Goal: Find specific page/section: Find specific page/section

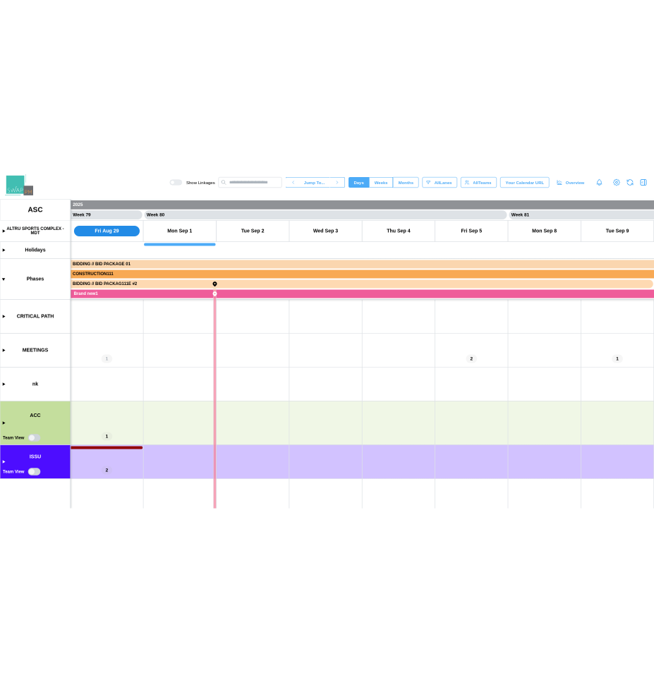
scroll to position [0, 57457]
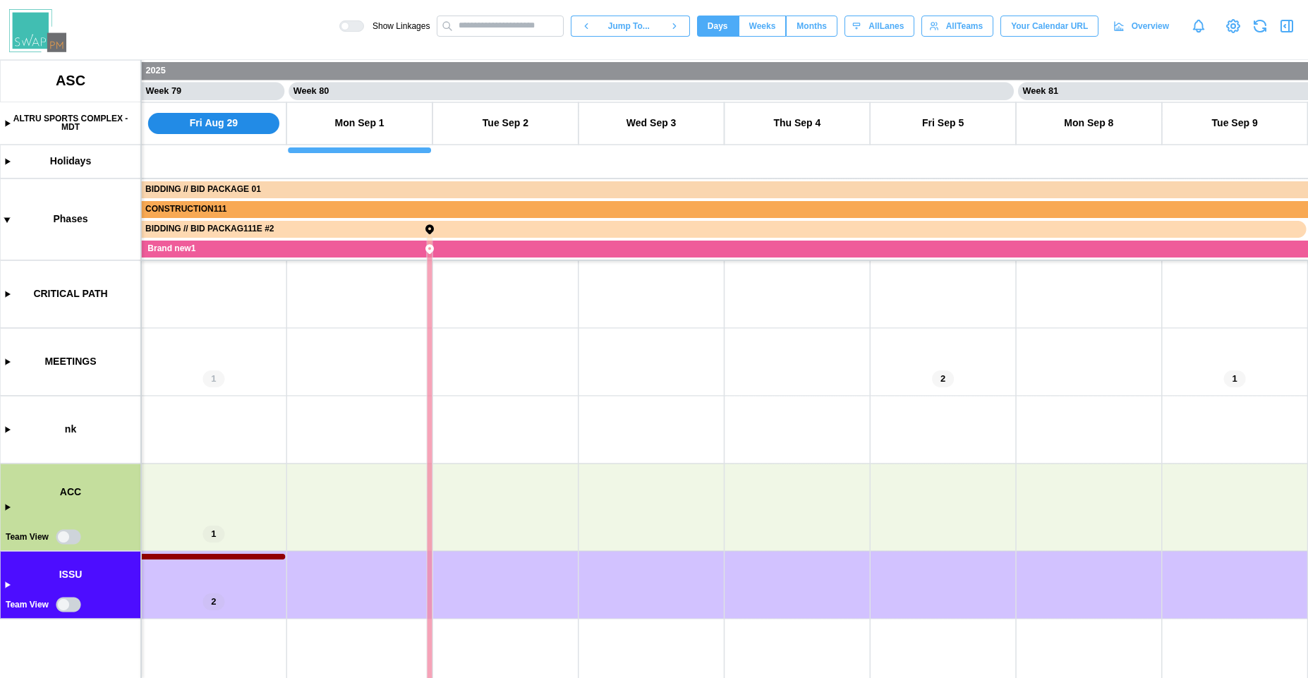
drag, startPoint x: 312, startPoint y: 458, endPoint x: 873, endPoint y: 457, distance: 560.0
click at [873, 457] on canvas at bounding box center [654, 369] width 1308 height 618
drag, startPoint x: 462, startPoint y: 477, endPoint x: 657, endPoint y: 371, distance: 222.2
click at [657, 371] on canvas at bounding box center [654, 369] width 1308 height 618
drag, startPoint x: 657, startPoint y: 371, endPoint x: 537, endPoint y: 439, distance: 137.7
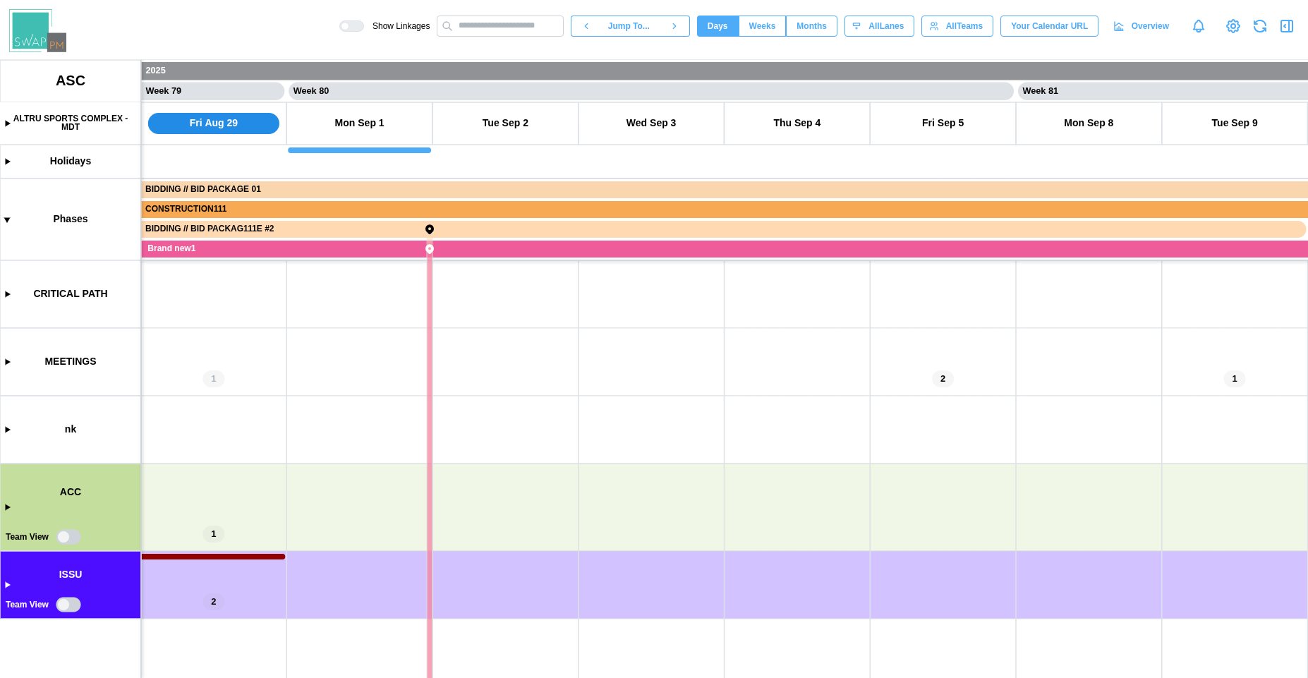
click at [504, 418] on canvas at bounding box center [654, 369] width 1308 height 618
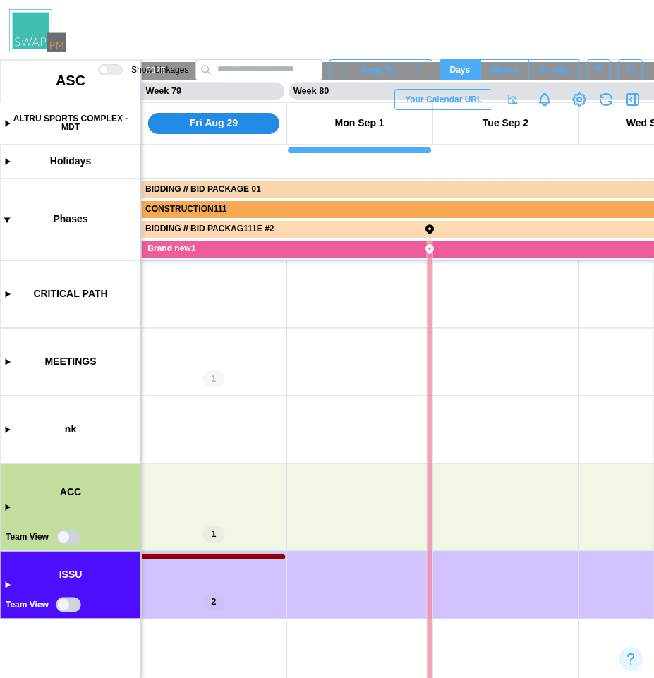
click at [70, 600] on canvas at bounding box center [327, 369] width 654 height 618
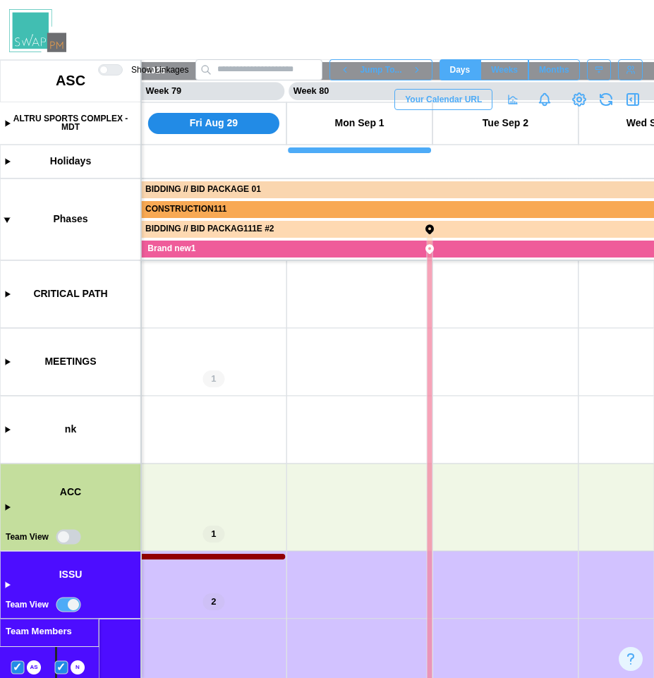
drag, startPoint x: 191, startPoint y: 638, endPoint x: 204, endPoint y: 554, distance: 85.6
click at [204, 554] on canvas at bounding box center [327, 369] width 654 height 618
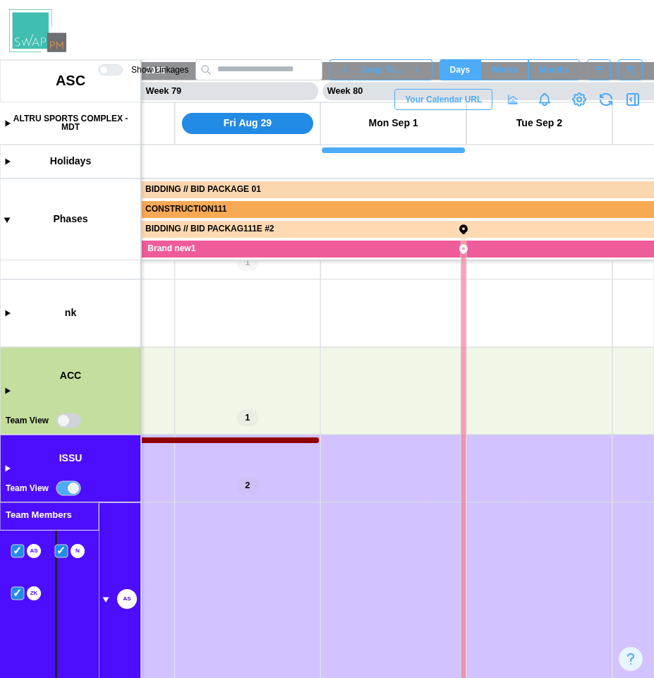
scroll to position [0, 57432]
drag, startPoint x: 192, startPoint y: 569, endPoint x: 218, endPoint y: 328, distance: 242.6
click at [221, 327] on canvas at bounding box center [327, 369] width 654 height 618
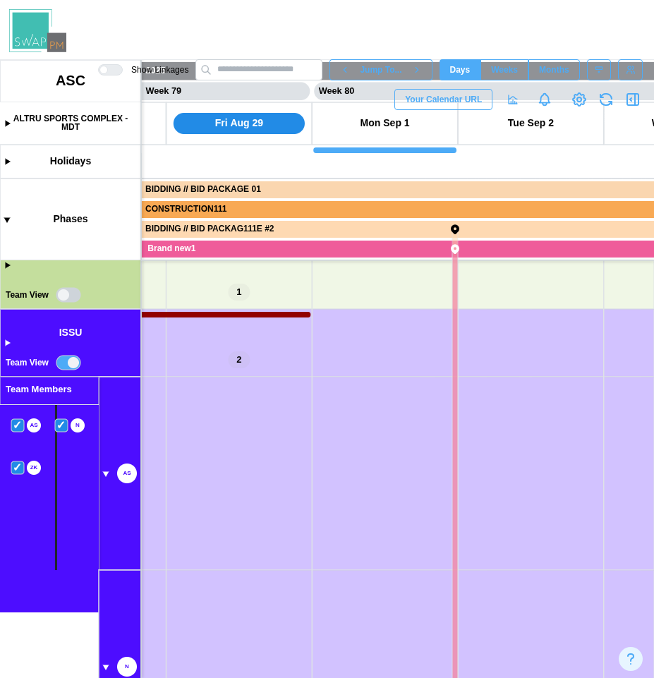
click at [64, 364] on canvas at bounding box center [327, 369] width 654 height 618
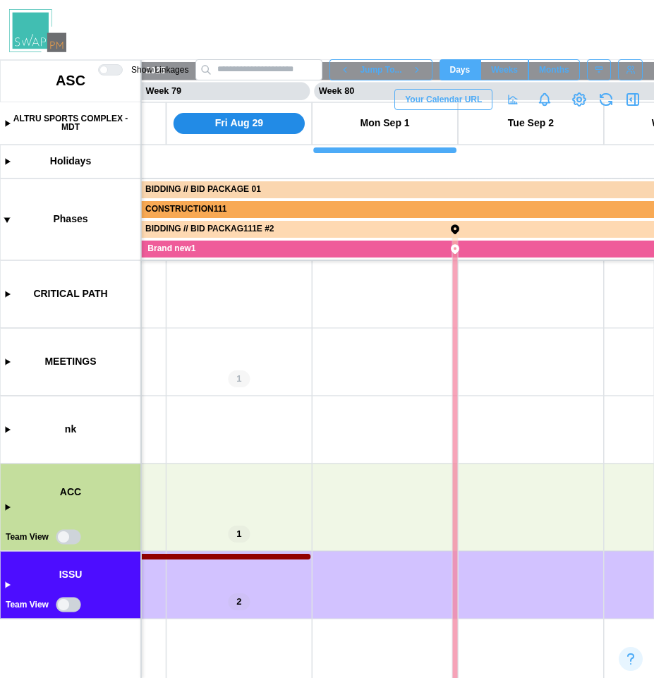
click at [5, 586] on canvas at bounding box center [327, 369] width 654 height 618
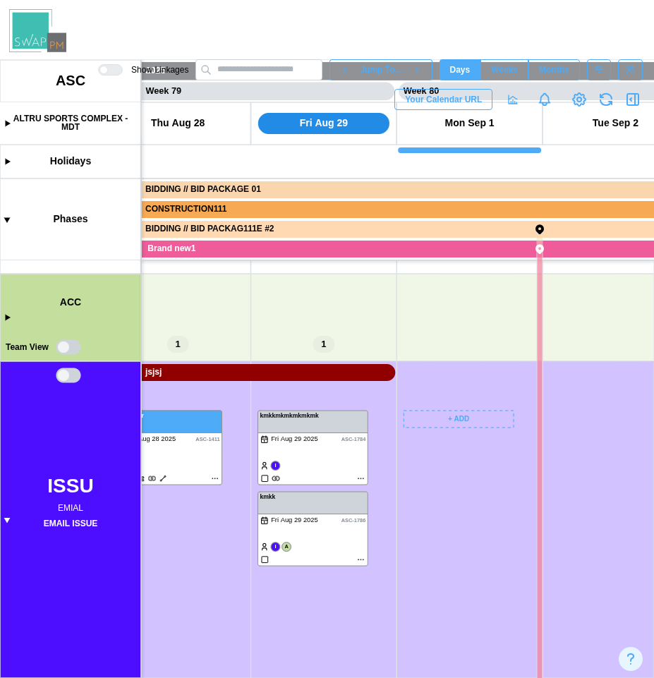
scroll to position [0, 57270]
drag, startPoint x: 336, startPoint y: 645, endPoint x: 500, endPoint y: 327, distance: 358.7
click at [500, 327] on canvas at bounding box center [327, 369] width 654 height 618
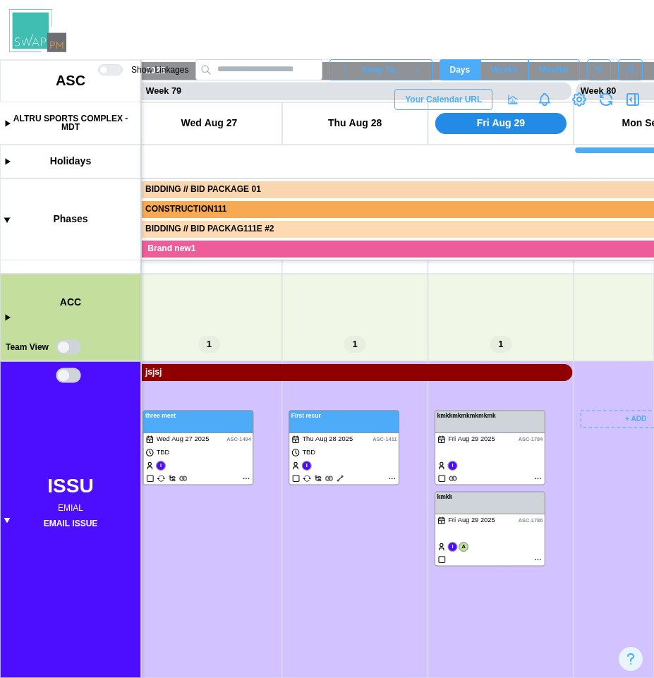
drag, startPoint x: 490, startPoint y: 538, endPoint x: 576, endPoint y: 435, distance: 133.7
click at [576, 435] on canvas at bounding box center [327, 369] width 654 height 618
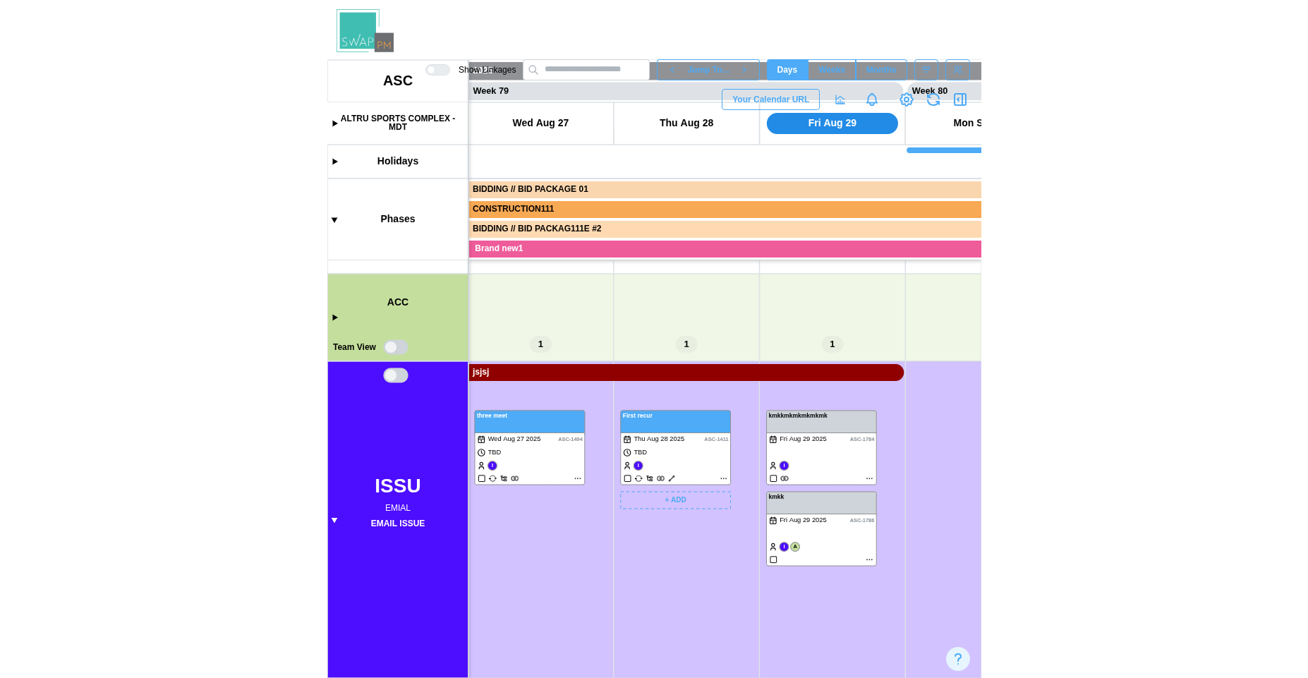
scroll to position [0, 57166]
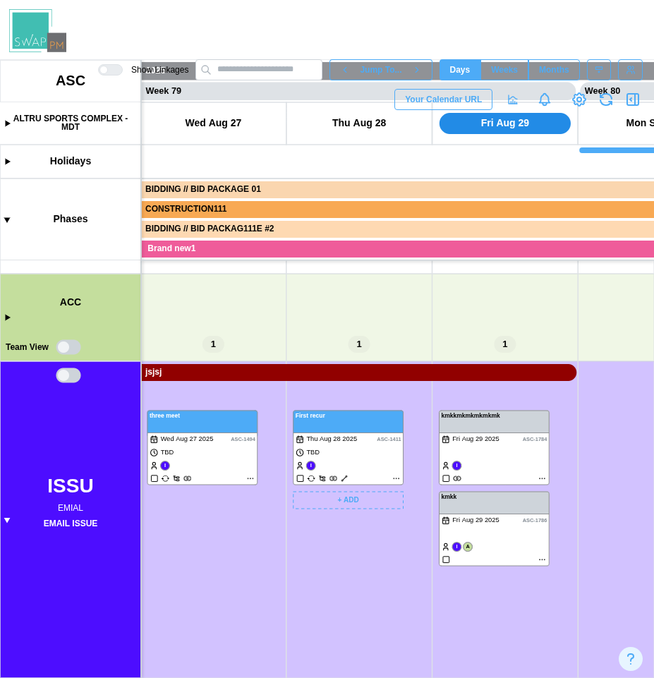
drag, startPoint x: 365, startPoint y: 531, endPoint x: 322, endPoint y: 531, distance: 42.3
click at [322, 531] on canvas at bounding box center [327, 369] width 654 height 618
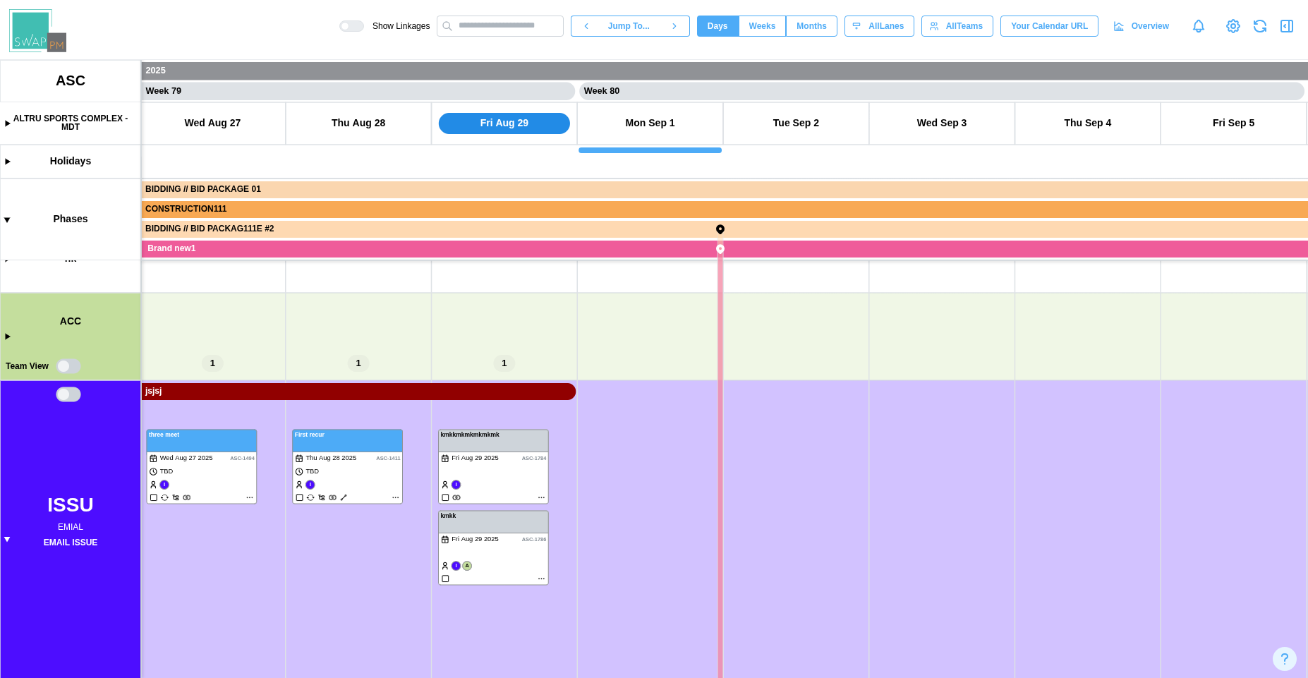
scroll to position [190, 0]
drag, startPoint x: 239, startPoint y: 616, endPoint x: 279, endPoint y: 454, distance: 166.5
click at [279, 454] on canvas at bounding box center [654, 369] width 1308 height 618
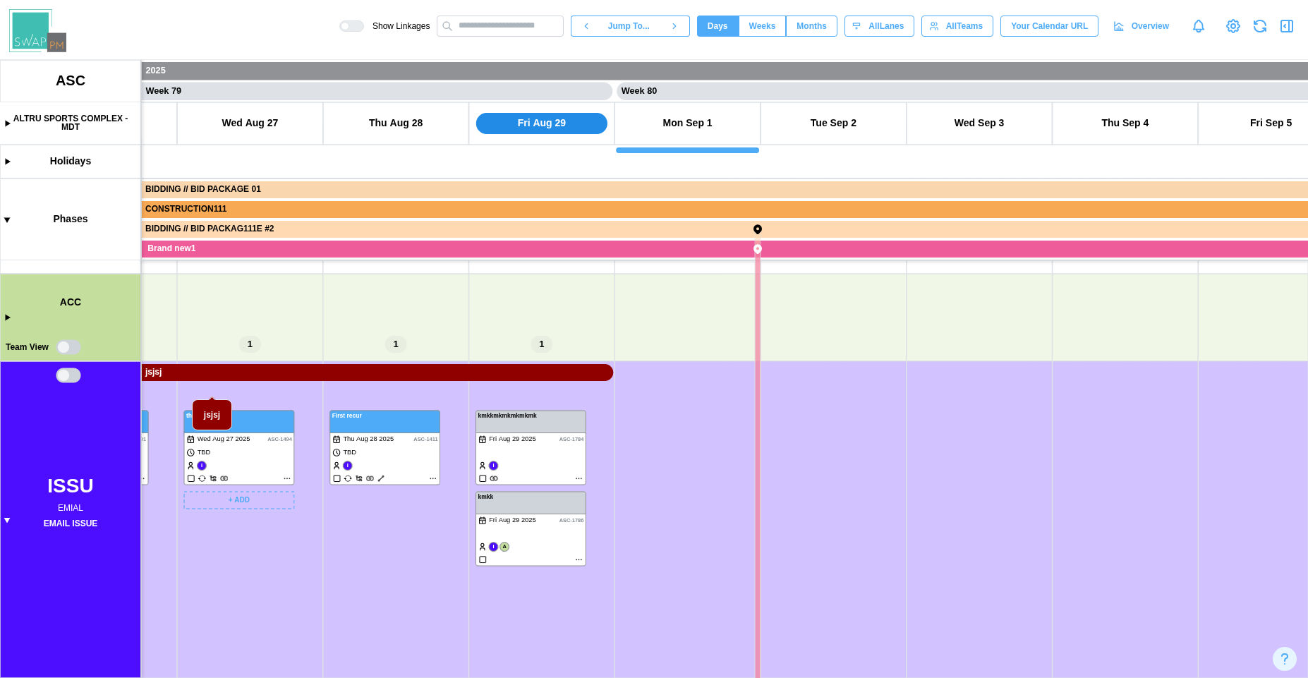
drag, startPoint x: 253, startPoint y: 617, endPoint x: 332, endPoint y: 568, distance: 93.2
click at [332, 567] on canvas at bounding box center [654, 369] width 1308 height 618
drag, startPoint x: 269, startPoint y: 658, endPoint x: 264, endPoint y: 559, distance: 99.6
click at [264, 559] on canvas at bounding box center [654, 369] width 1308 height 618
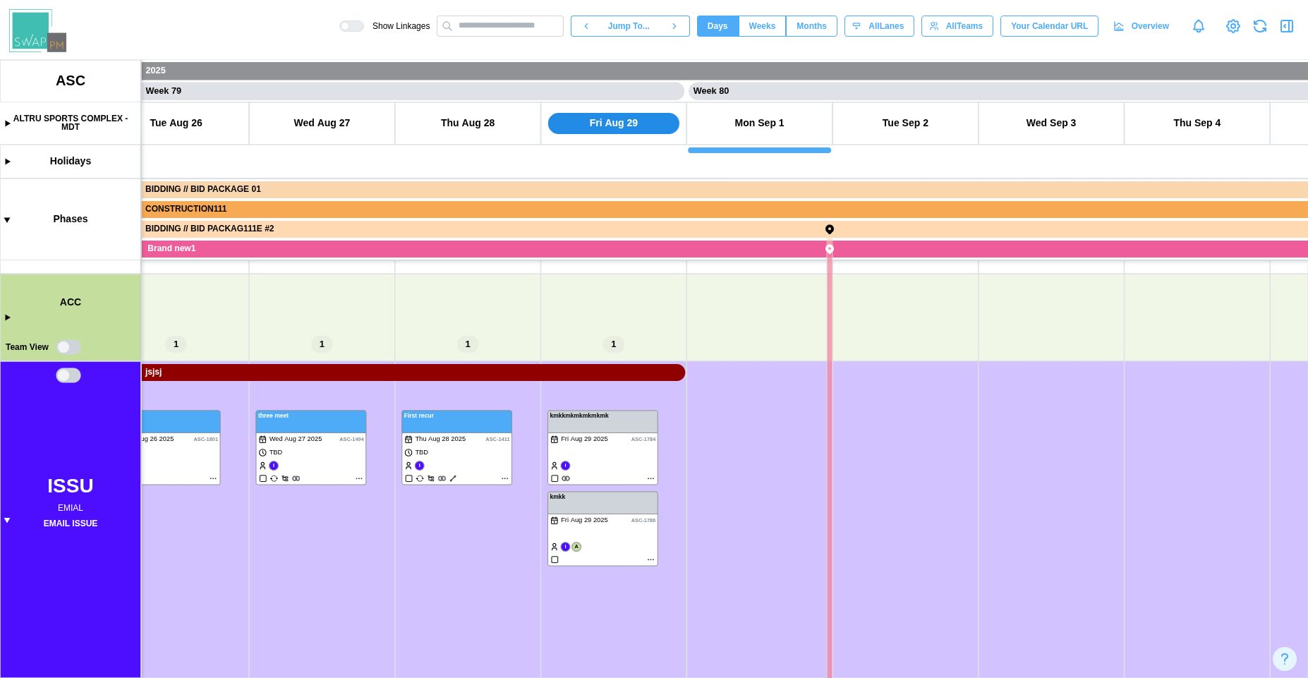
click at [796, 31] on span "Months" at bounding box center [811, 26] width 30 height 20
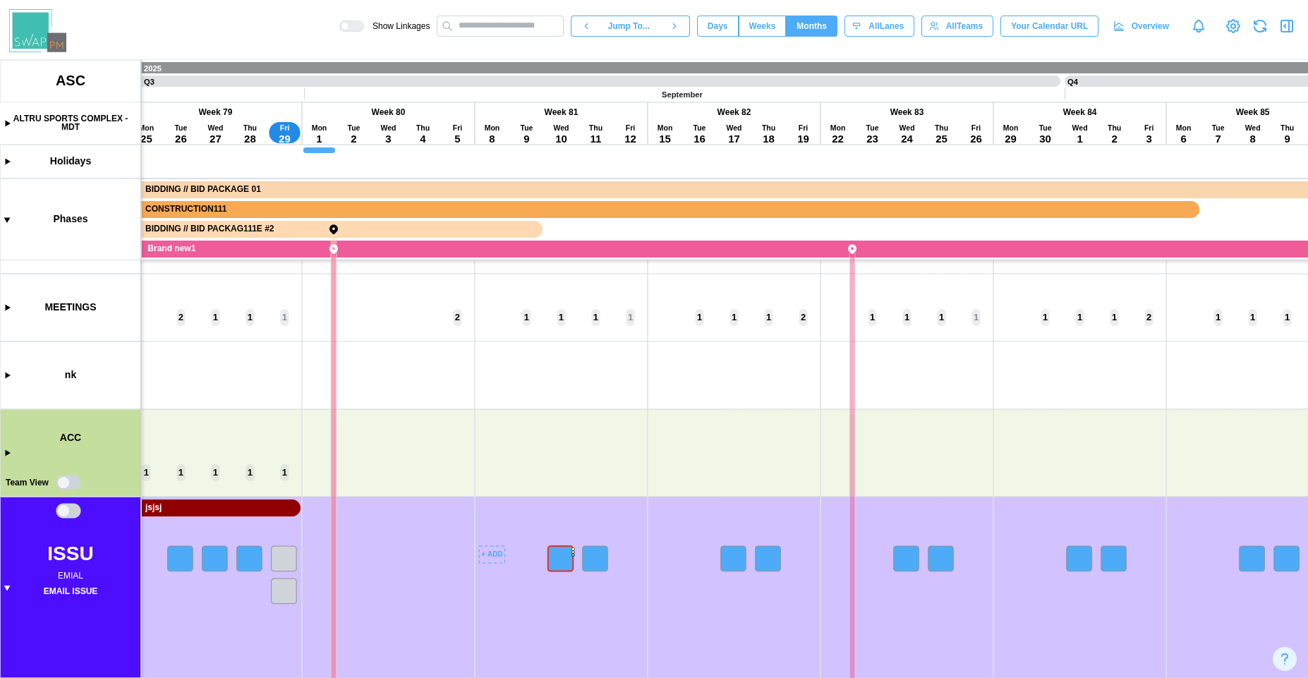
scroll to position [0, 13497]
drag, startPoint x: 528, startPoint y: 391, endPoint x: 483, endPoint y: 321, distance: 83.7
click at [483, 321] on canvas at bounding box center [654, 369] width 1308 height 618
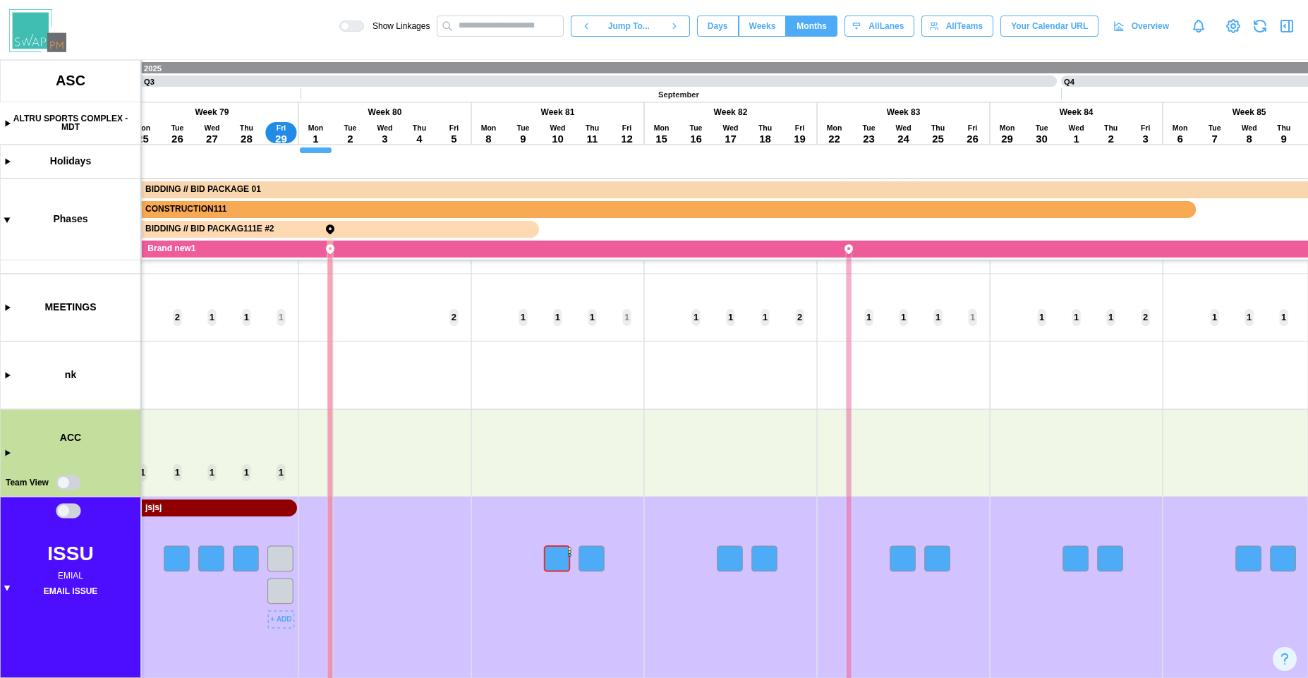
drag, startPoint x: 524, startPoint y: 571, endPoint x: 751, endPoint y: 555, distance: 227.7
click at [751, 555] on canvas at bounding box center [654, 369] width 1308 height 618
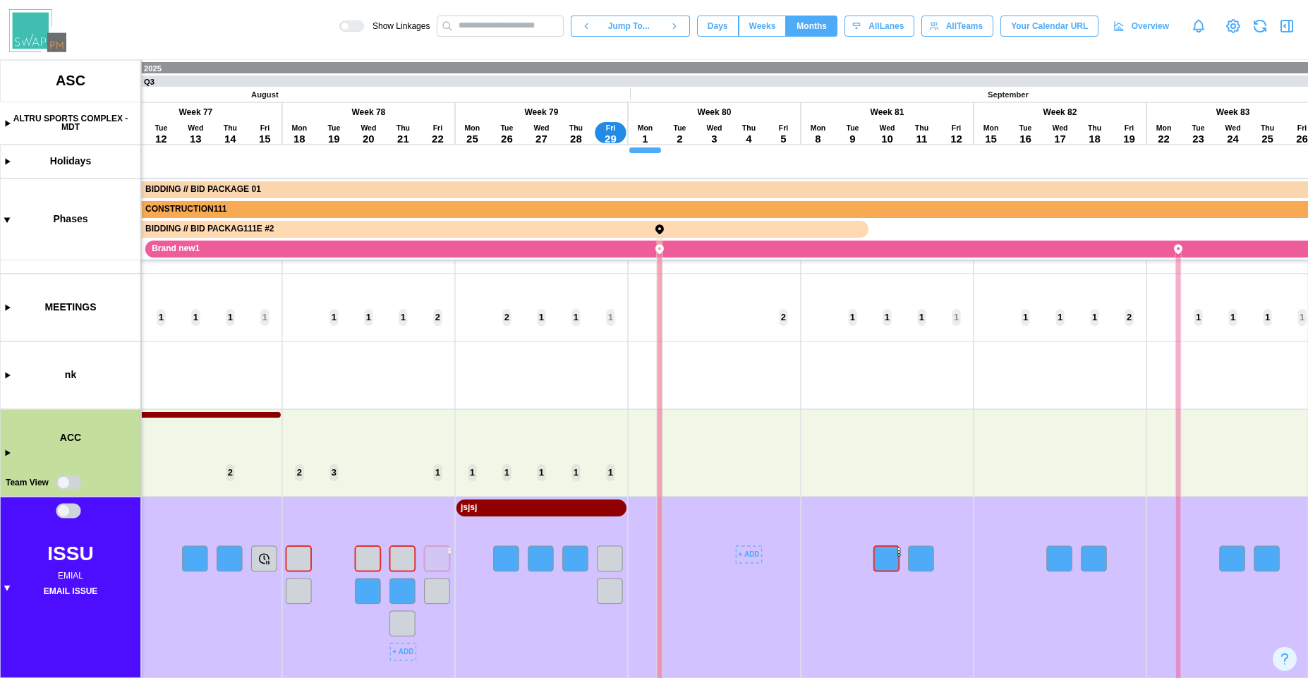
drag, startPoint x: 516, startPoint y: 511, endPoint x: 624, endPoint y: 510, distance: 108.6
click at [624, 510] on canvas at bounding box center [654, 369] width 1308 height 618
drag, startPoint x: 351, startPoint y: 507, endPoint x: 589, endPoint y: 494, distance: 238.8
click at [588, 494] on canvas at bounding box center [654, 369] width 1308 height 618
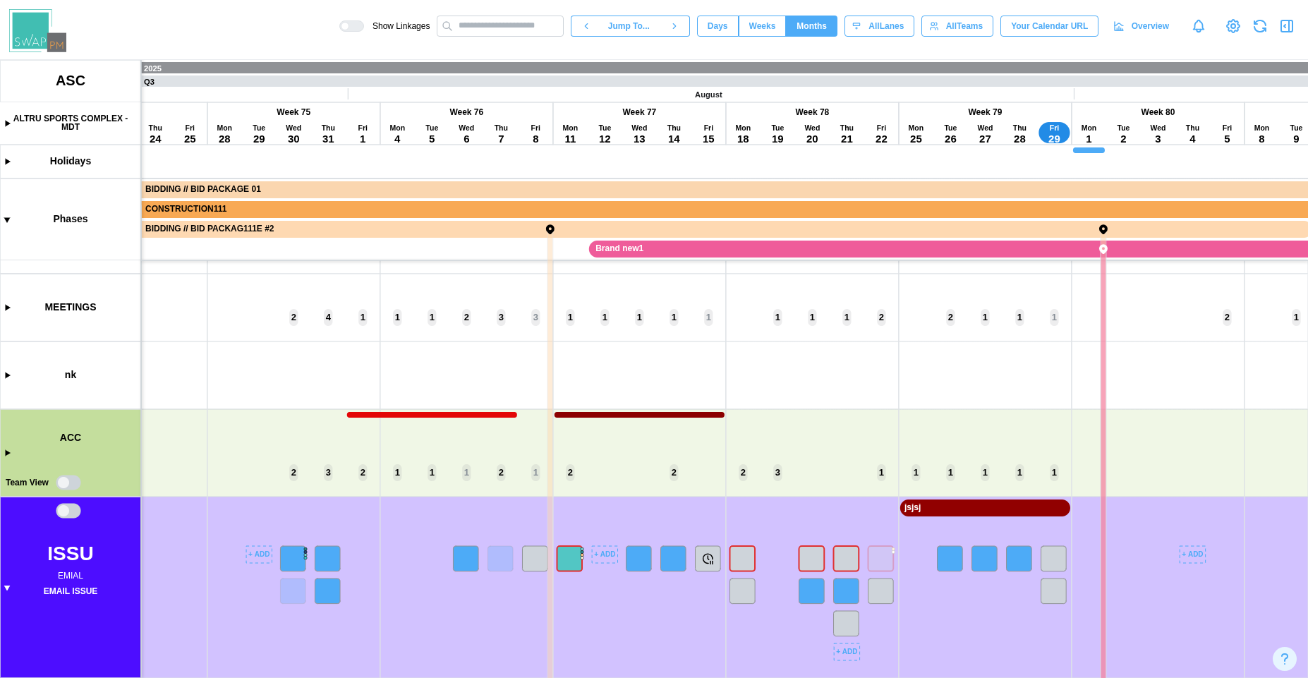
drag, startPoint x: 279, startPoint y: 499, endPoint x: 588, endPoint y: 497, distance: 308.9
click at [588, 497] on canvas at bounding box center [654, 369] width 1308 height 618
drag, startPoint x: 348, startPoint y: 494, endPoint x: 597, endPoint y: 480, distance: 249.4
click at [597, 480] on canvas at bounding box center [654, 369] width 1308 height 618
drag, startPoint x: 366, startPoint y: 478, endPoint x: 613, endPoint y: 470, distance: 247.0
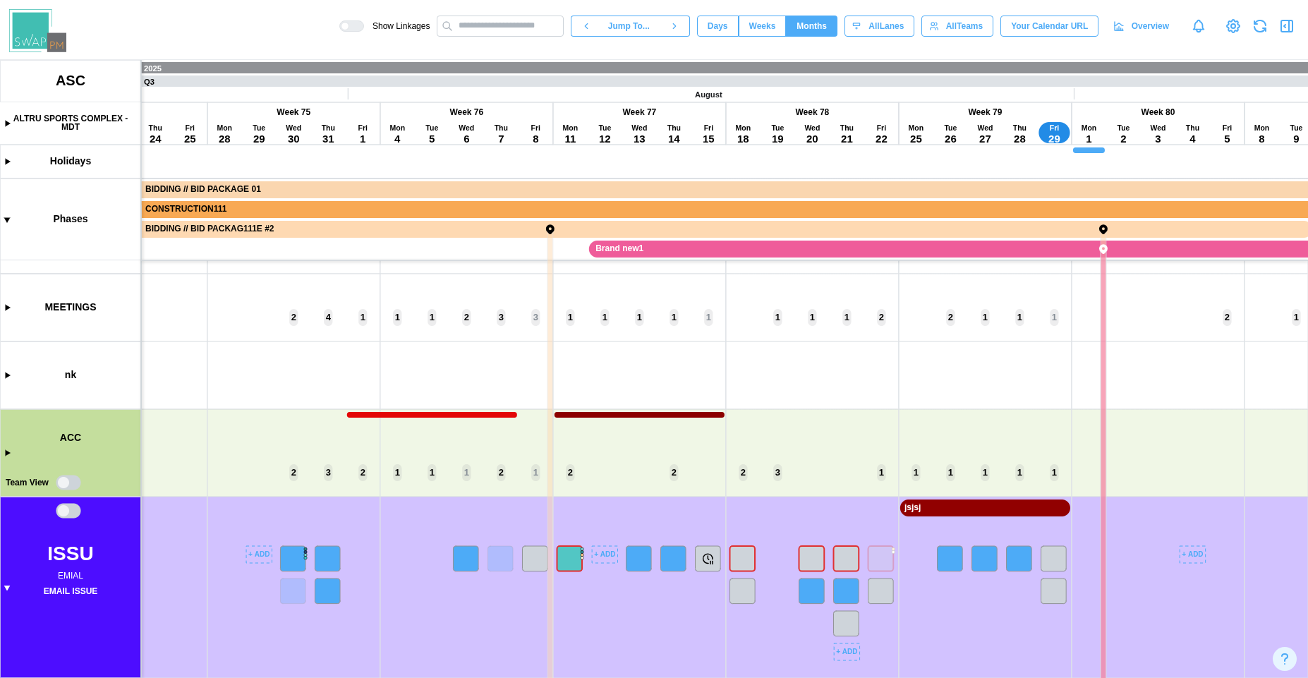
click at [612, 470] on canvas at bounding box center [654, 369] width 1308 height 618
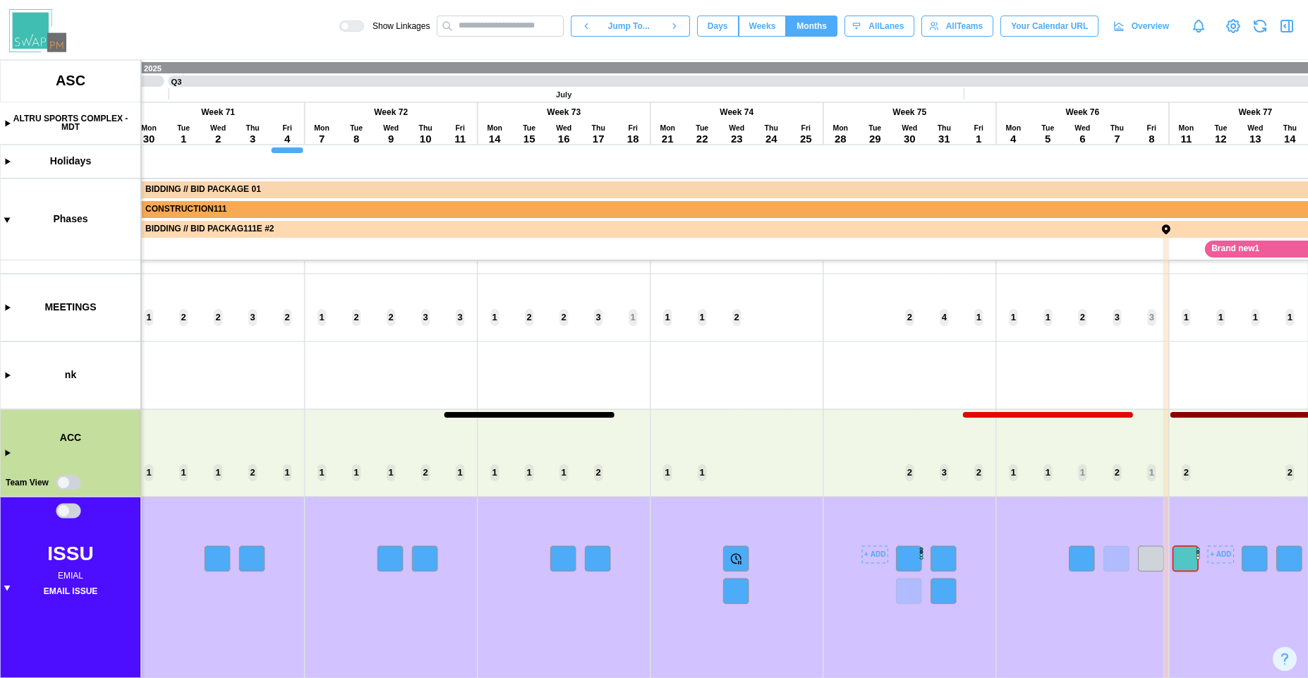
drag, startPoint x: 343, startPoint y: 481, endPoint x: 626, endPoint y: 470, distance: 283.7
click at [626, 470] on canvas at bounding box center [654, 369] width 1308 height 618
drag, startPoint x: 454, startPoint y: 456, endPoint x: 635, endPoint y: 455, distance: 180.6
click at [634, 455] on canvas at bounding box center [654, 369] width 1308 height 618
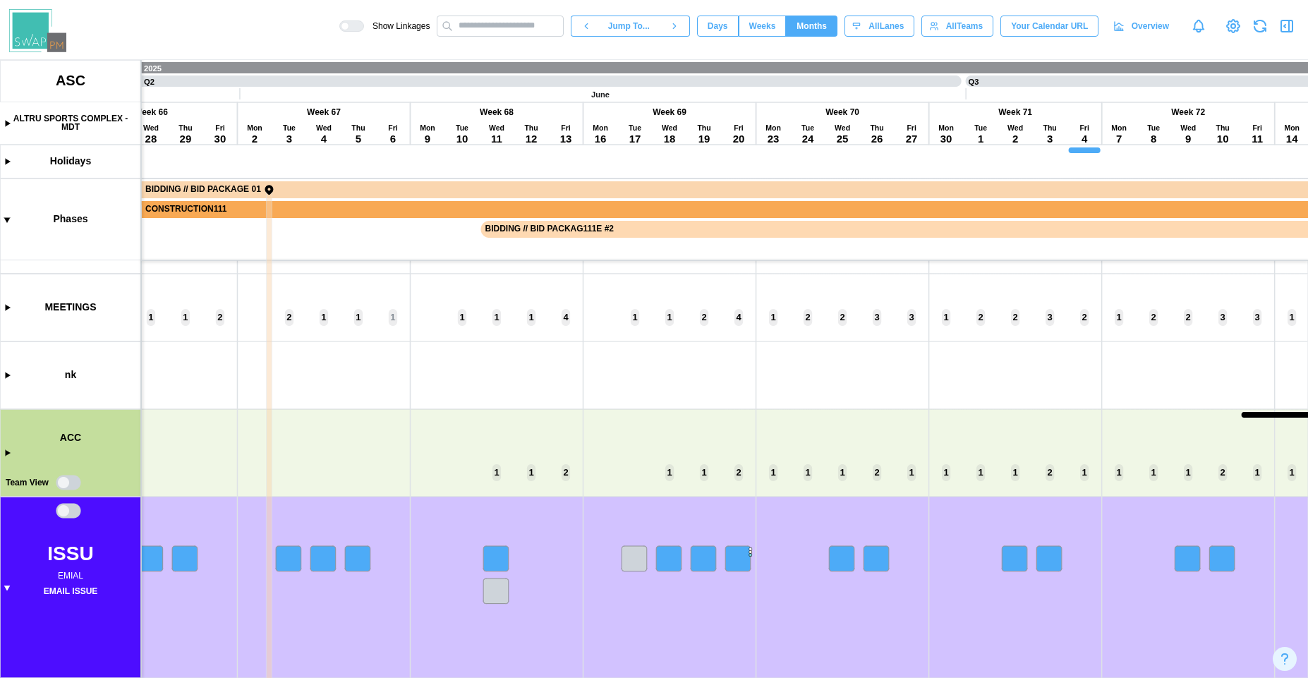
click at [667, 456] on canvas at bounding box center [654, 369] width 1308 height 618
drag, startPoint x: 653, startPoint y: 454, endPoint x: 668, endPoint y: 454, distance: 14.8
click at [669, 454] on canvas at bounding box center [654, 369] width 1308 height 618
click at [610, 463] on canvas at bounding box center [654, 369] width 1308 height 618
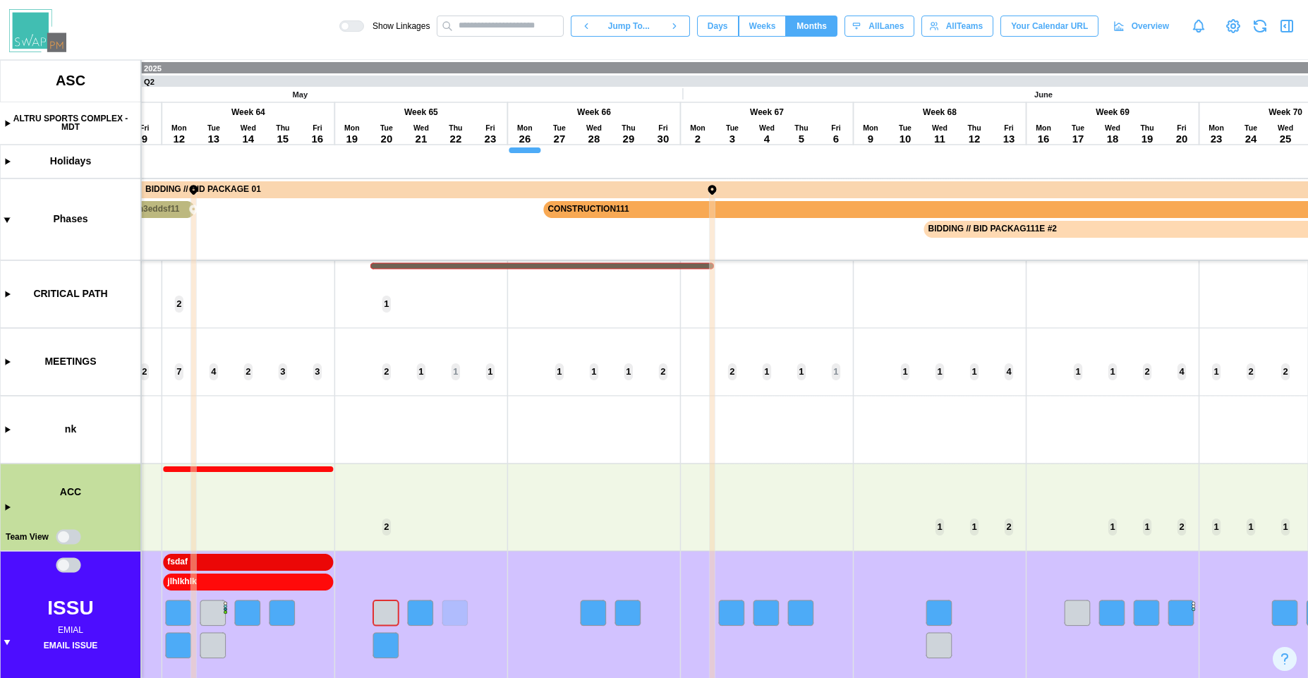
scroll to position [54, 0]
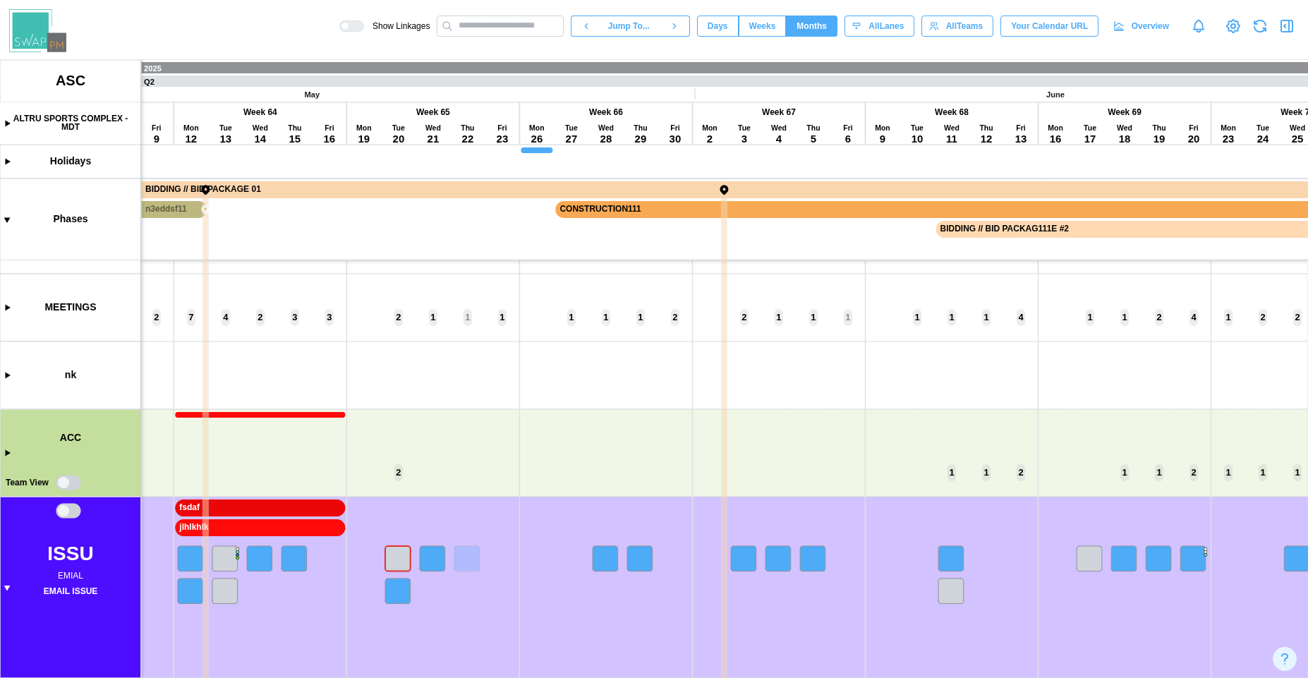
drag, startPoint x: 572, startPoint y: 515, endPoint x: 554, endPoint y: 386, distance: 130.4
click at [554, 386] on canvas at bounding box center [654, 369] width 1308 height 618
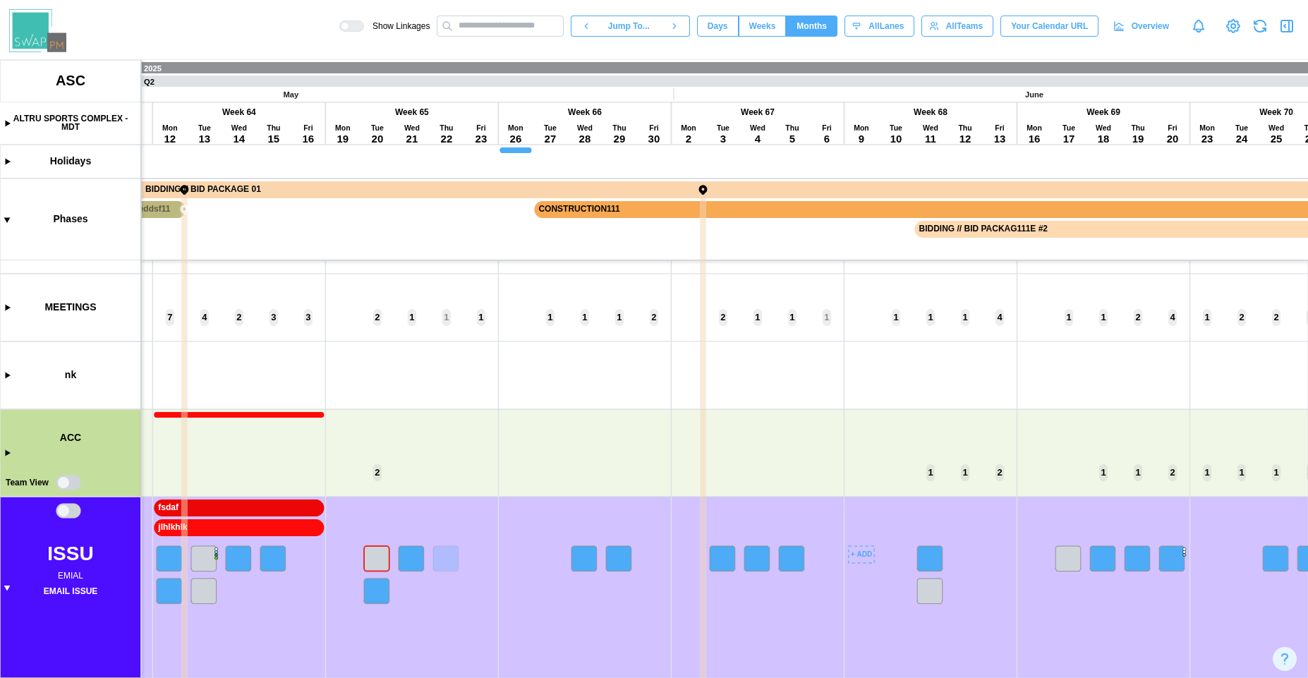
drag, startPoint x: 887, startPoint y: 636, endPoint x: 7, endPoint y: 486, distance: 892.9
click at [30, 496] on canvas at bounding box center [654, 369] width 1308 height 618
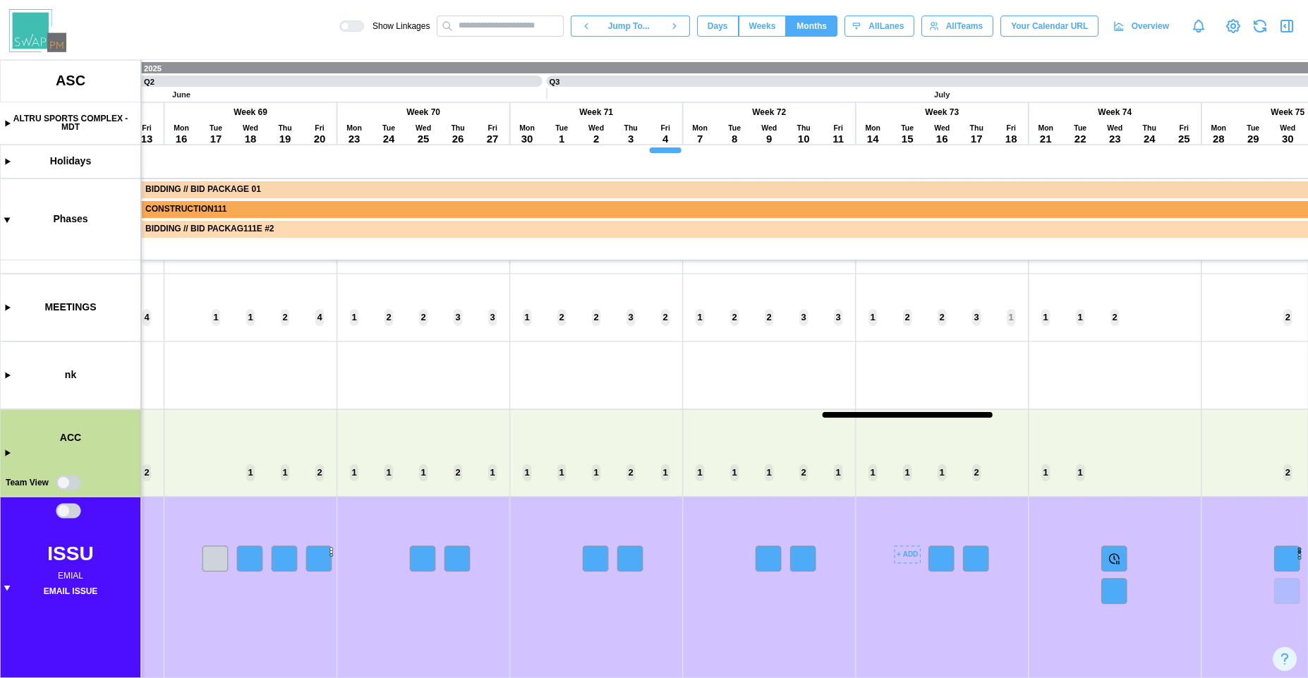
drag, startPoint x: 952, startPoint y: 593, endPoint x: 408, endPoint y: 598, distance: 543.1
click at [410, 599] on canvas at bounding box center [654, 369] width 1308 height 618
drag, startPoint x: 858, startPoint y: 629, endPoint x: -18, endPoint y: 607, distance: 876.3
click at [0, 607] on html "Show Linkages Jump To... Days Weeks Months eightWeeks All Lanes All Teams Your …" at bounding box center [654, 339] width 1308 height 678
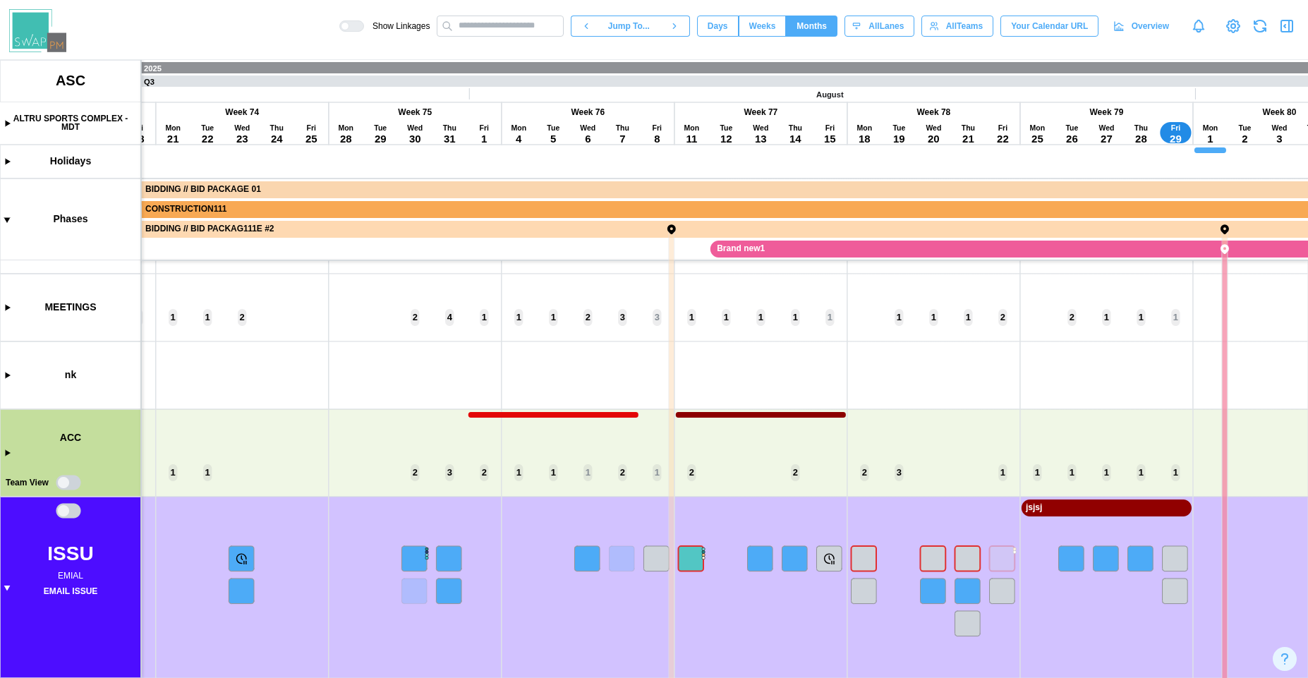
drag, startPoint x: 819, startPoint y: 614, endPoint x: 425, endPoint y: 605, distance: 393.7
click at [435, 610] on canvas at bounding box center [654, 369] width 1308 height 618
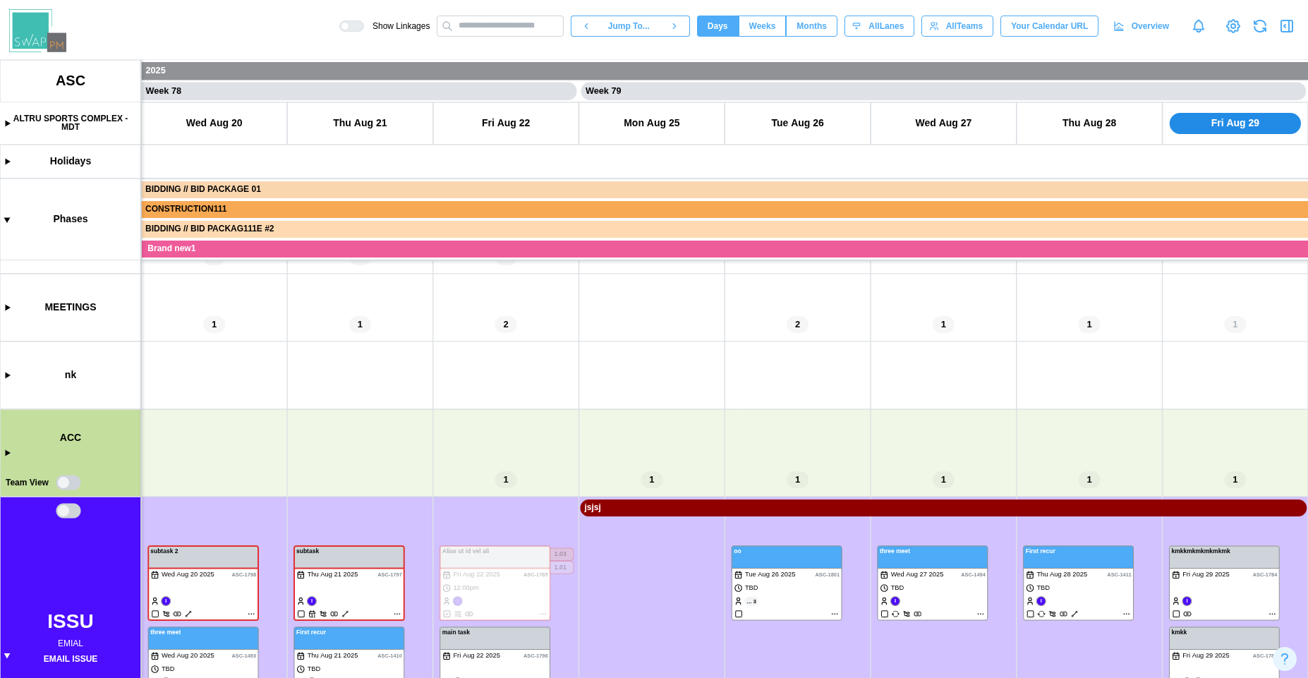
scroll to position [0, 56435]
click at [817, 27] on span "Months" at bounding box center [811, 26] width 30 height 20
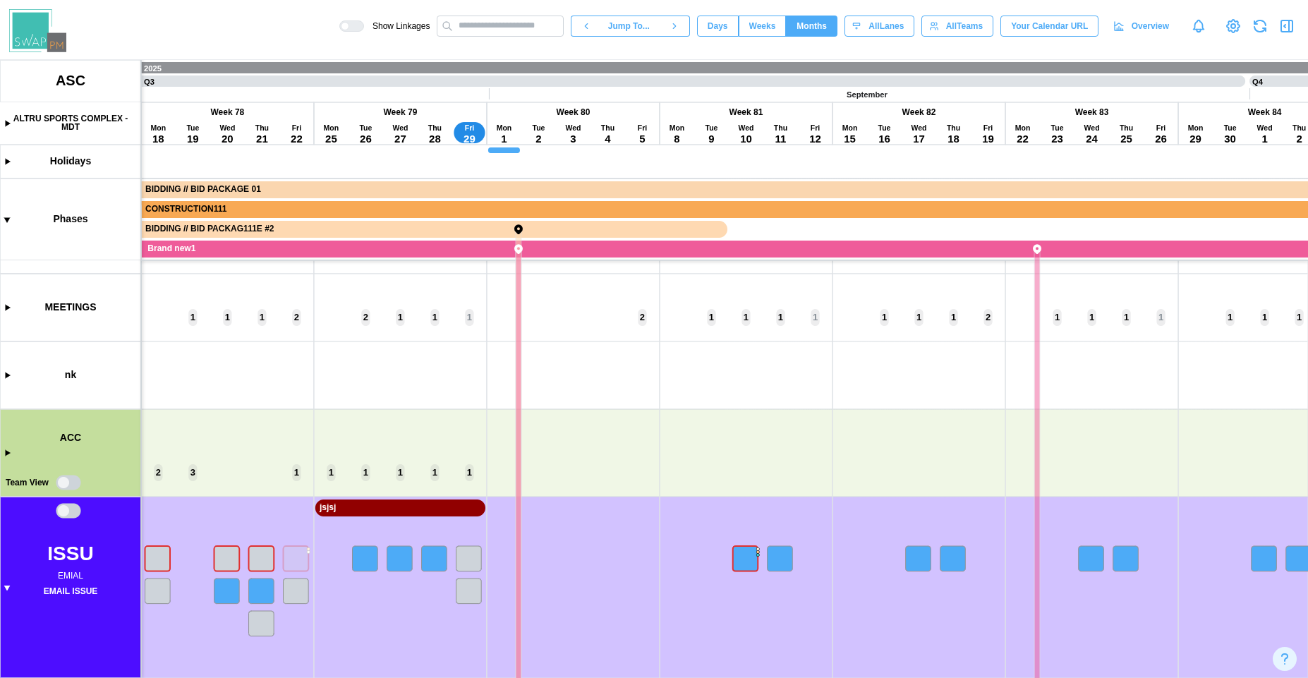
scroll to position [0, 0]
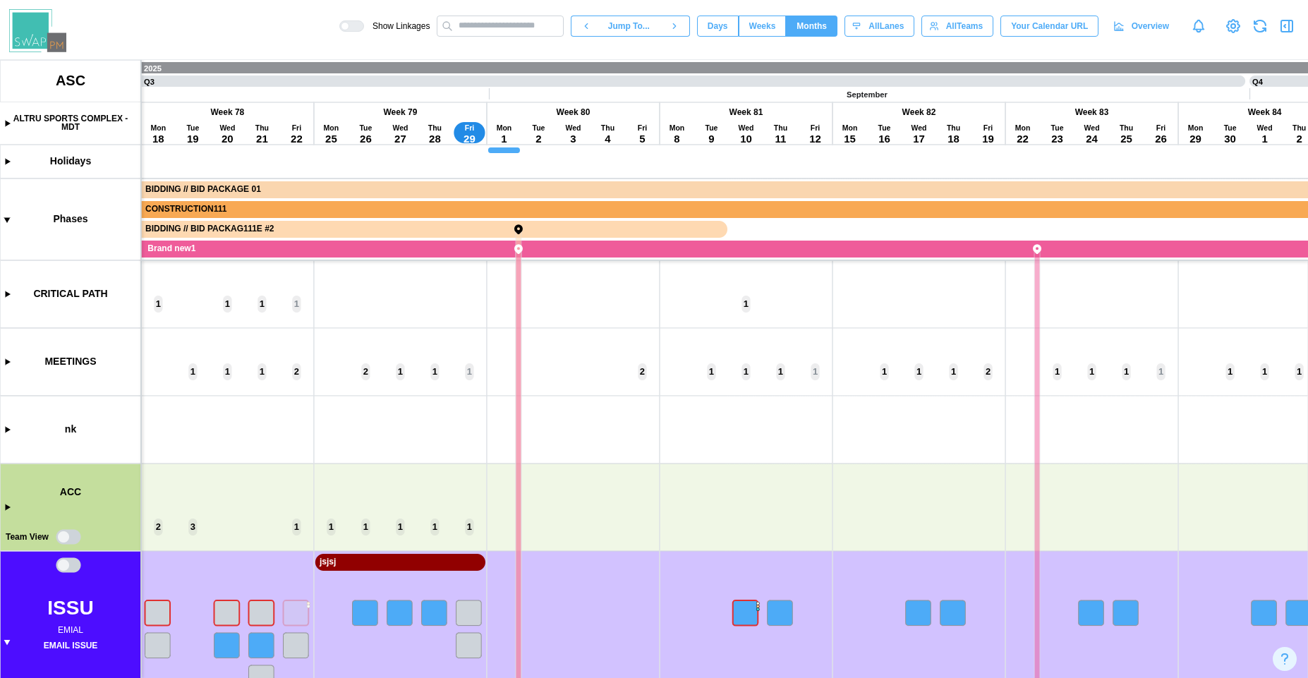
click at [569, 109] on canvas at bounding box center [654, 369] width 1308 height 618
click at [763, 23] on span "Weeks" at bounding box center [762, 26] width 27 height 20
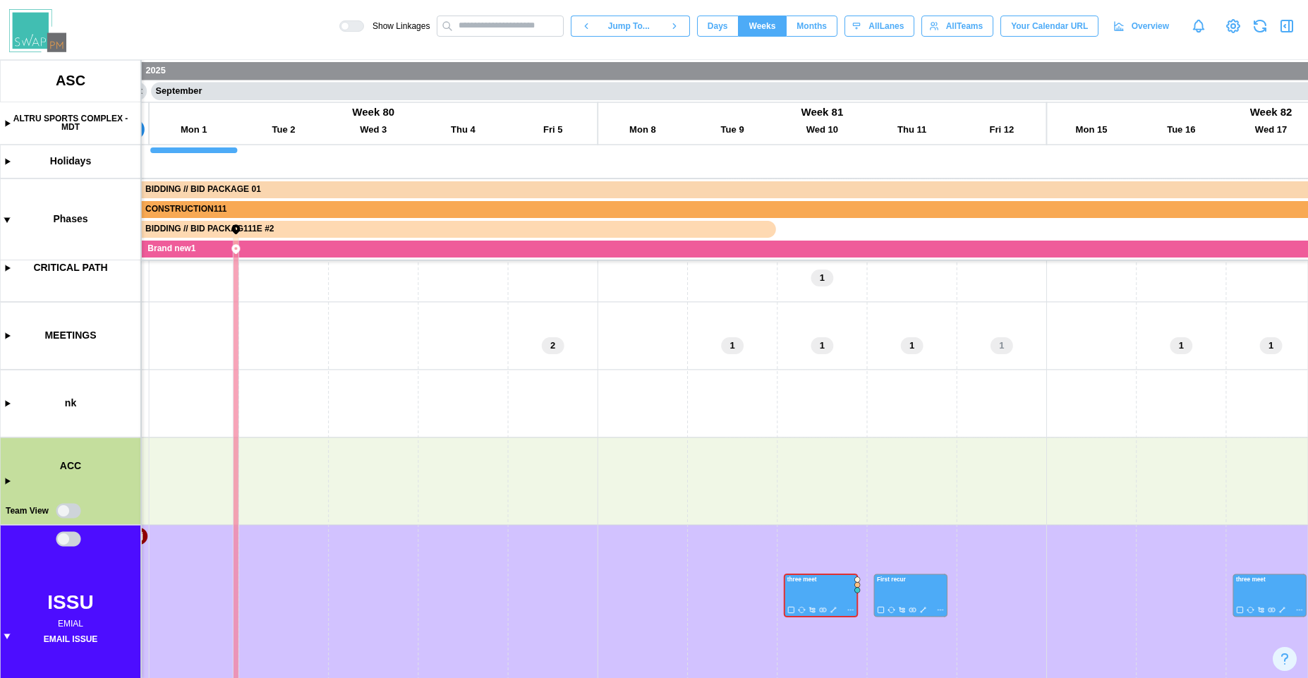
scroll to position [0, 35448]
drag, startPoint x: 925, startPoint y: 300, endPoint x: 61, endPoint y: 275, distance: 864.4
click at [61, 275] on canvas at bounding box center [654, 369] width 1308 height 618
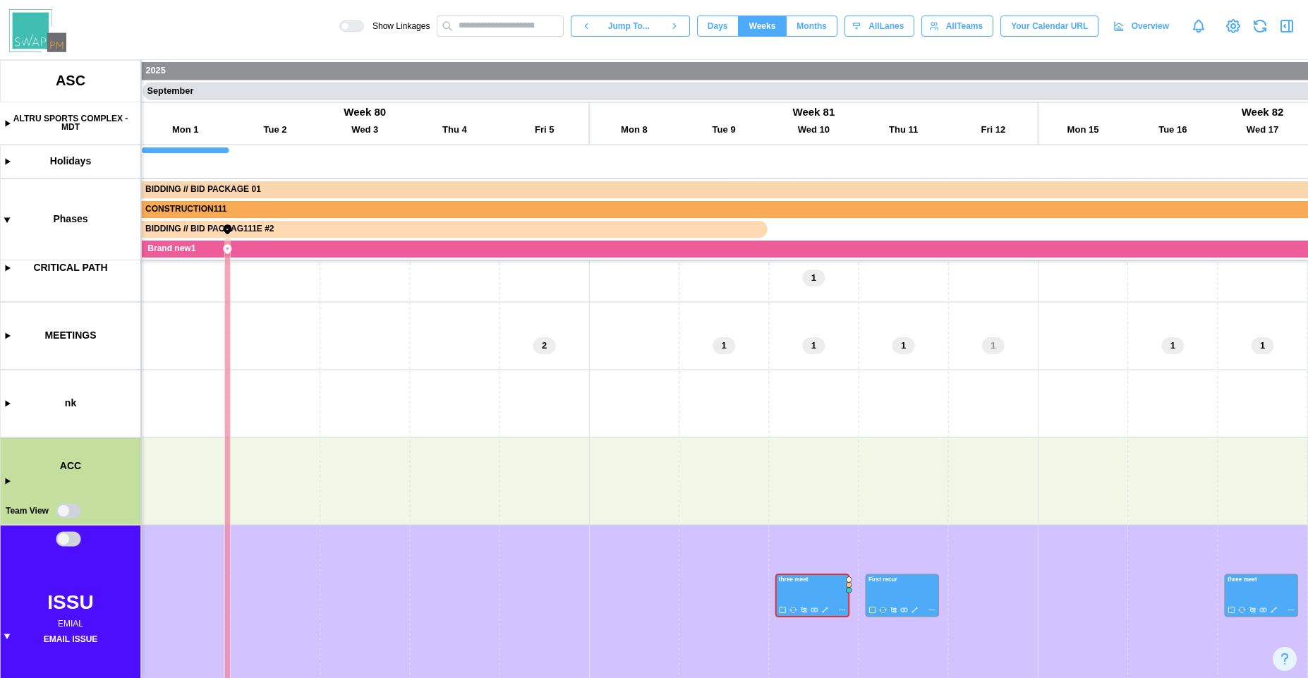
click at [802, 24] on span "Months" at bounding box center [811, 26] width 30 height 20
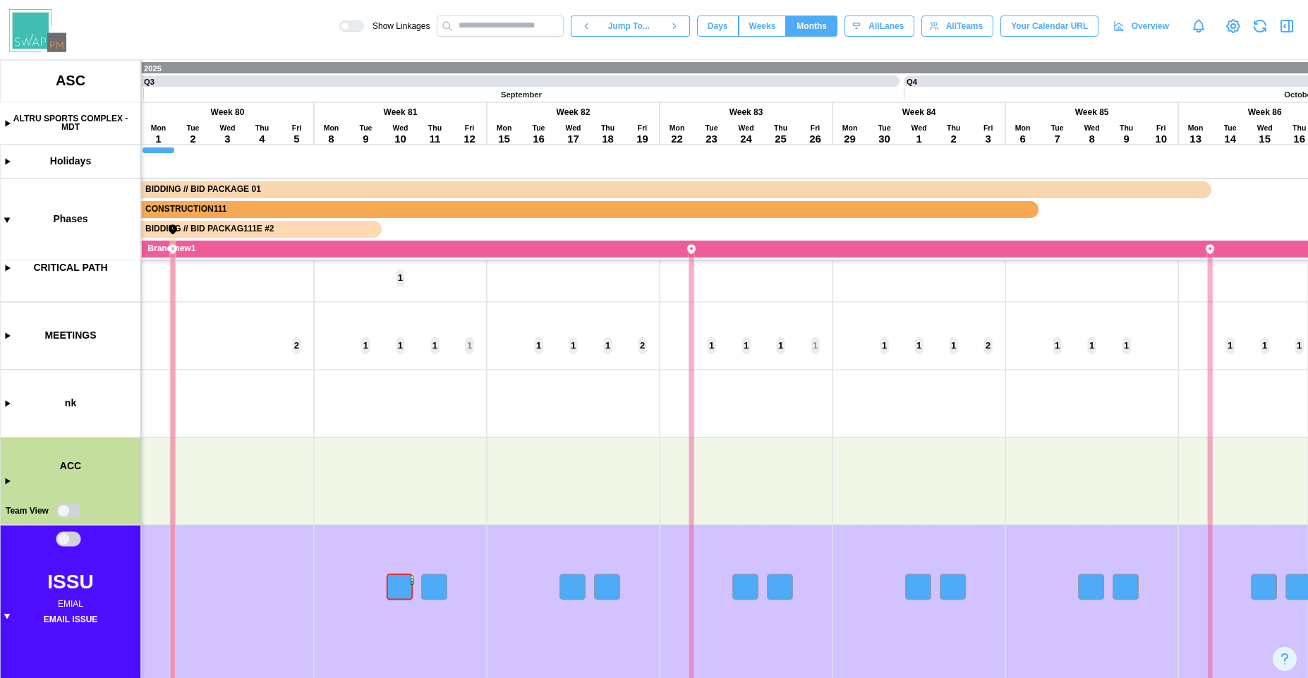
scroll to position [0, 0]
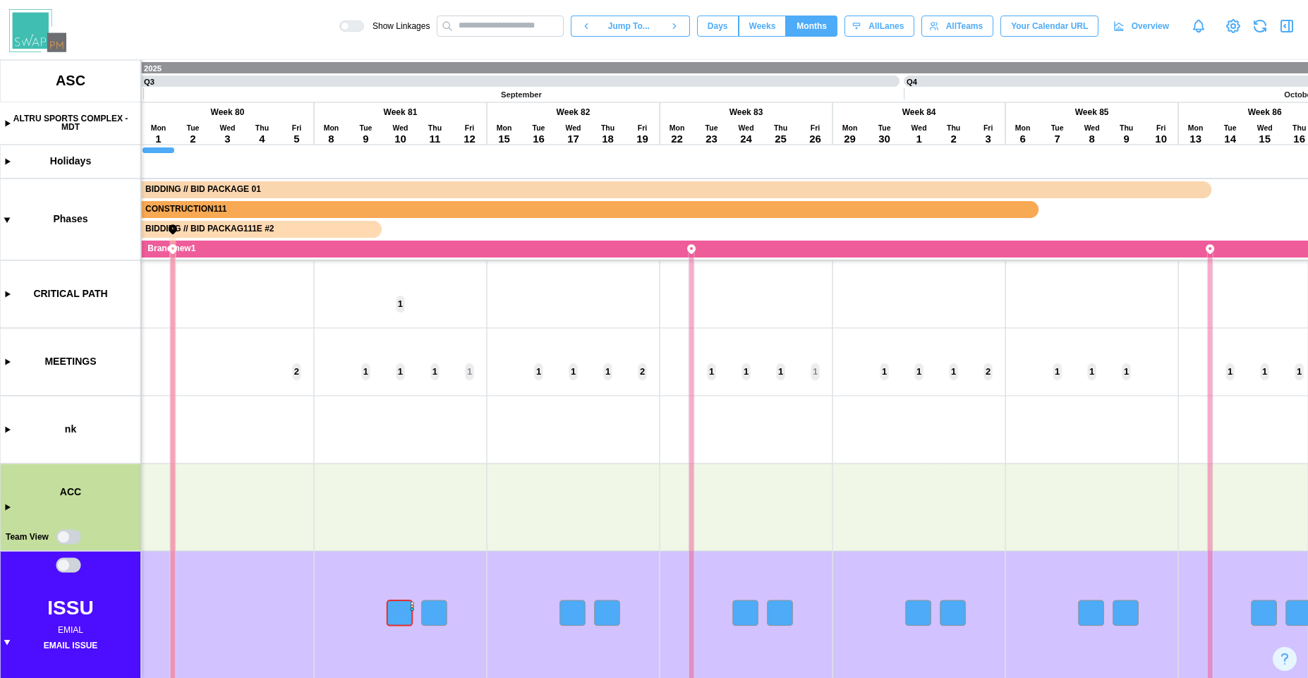
click at [760, 33] on span "Weeks" at bounding box center [762, 26] width 27 height 20
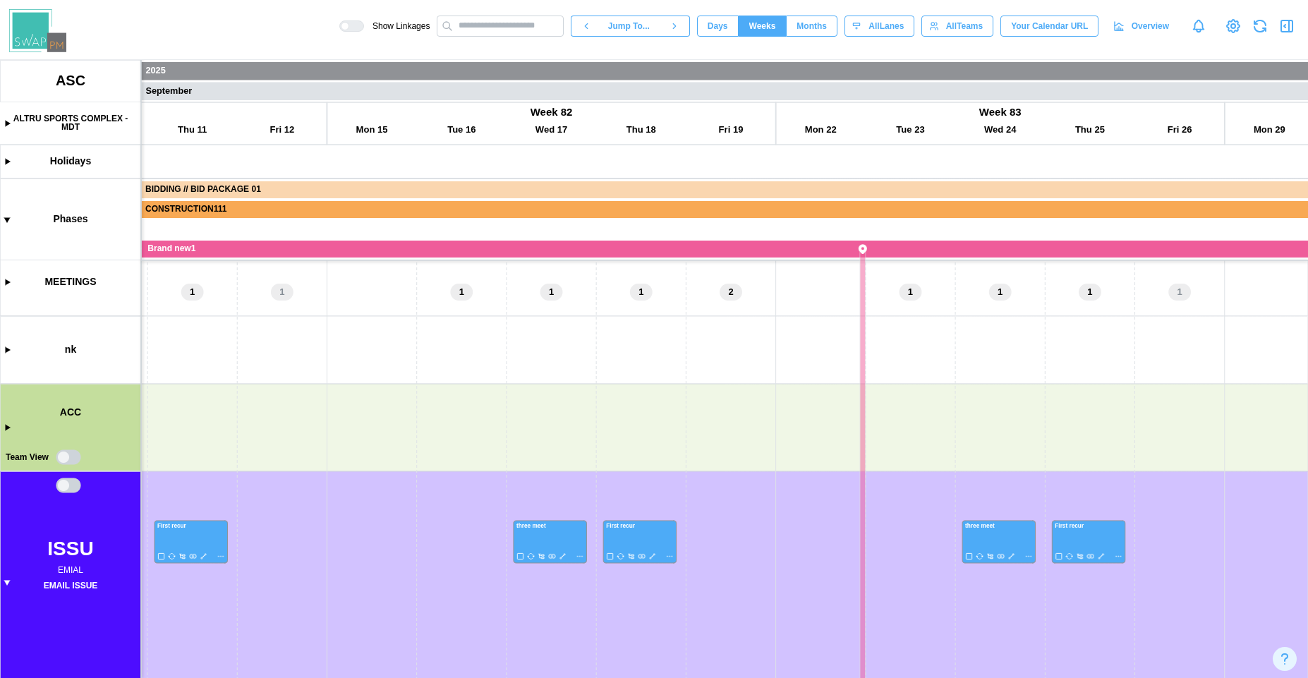
scroll to position [0, 36261]
drag, startPoint x: 585, startPoint y: 339, endPoint x: 121, endPoint y: 341, distance: 463.4
click at [120, 341] on canvas at bounding box center [654, 369] width 1308 height 618
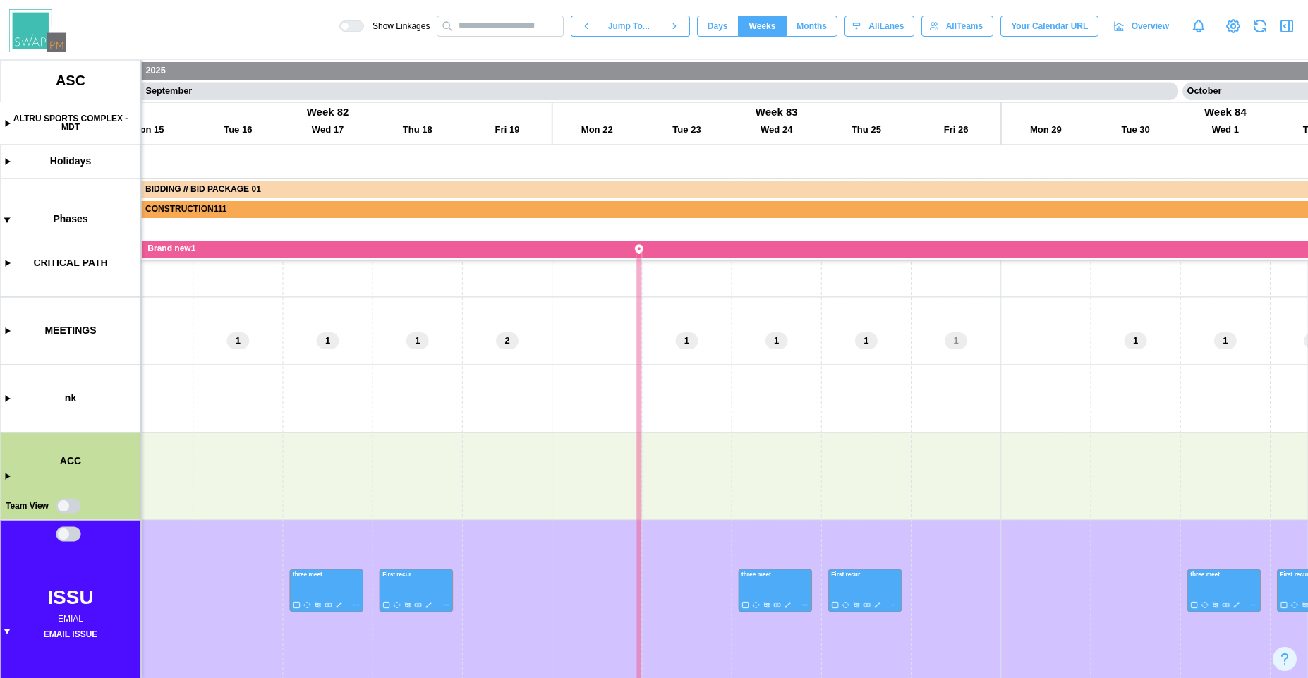
drag, startPoint x: 466, startPoint y: 359, endPoint x: 440, endPoint y: 374, distance: 30.0
click at [440, 374] on canvas at bounding box center [654, 369] width 1308 height 618
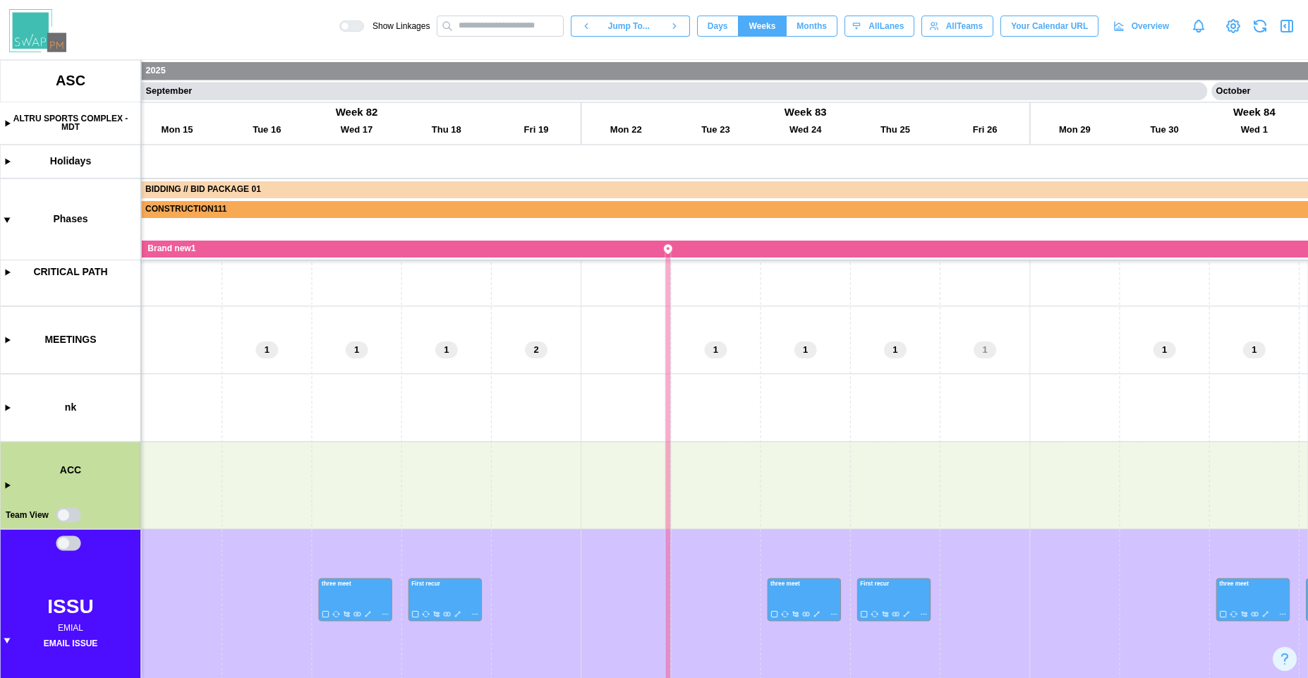
click at [796, 21] on span "Months" at bounding box center [811, 26] width 30 height 20
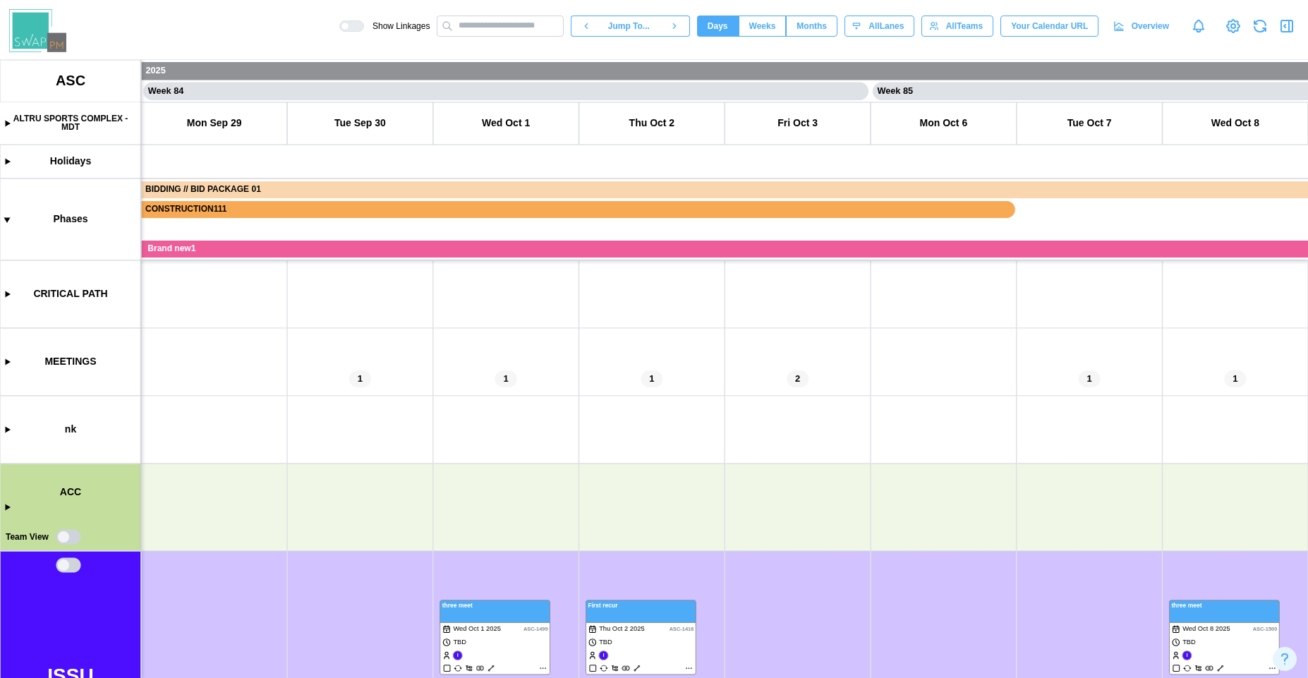
click at [809, 32] on span "Months" at bounding box center [811, 26] width 30 height 20
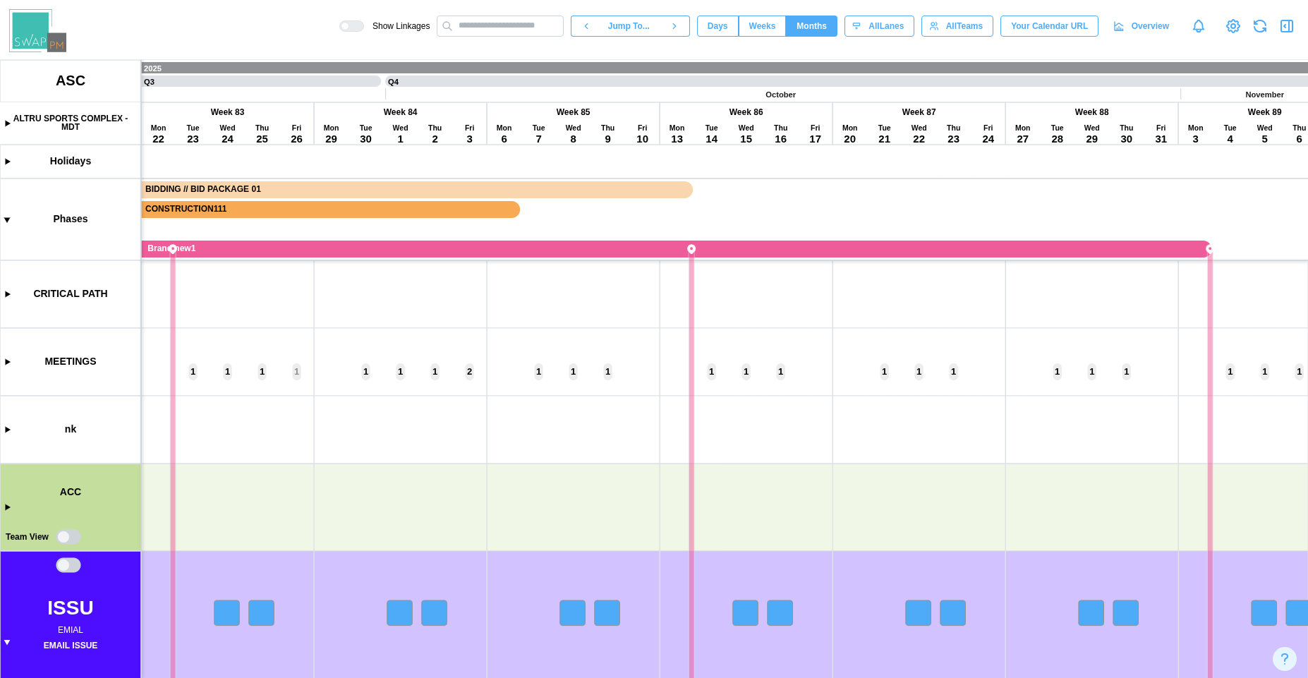
drag, startPoint x: 565, startPoint y: 545, endPoint x: 561, endPoint y: 257, distance: 287.8
click at [564, 255] on canvas at bounding box center [654, 369] width 1308 height 618
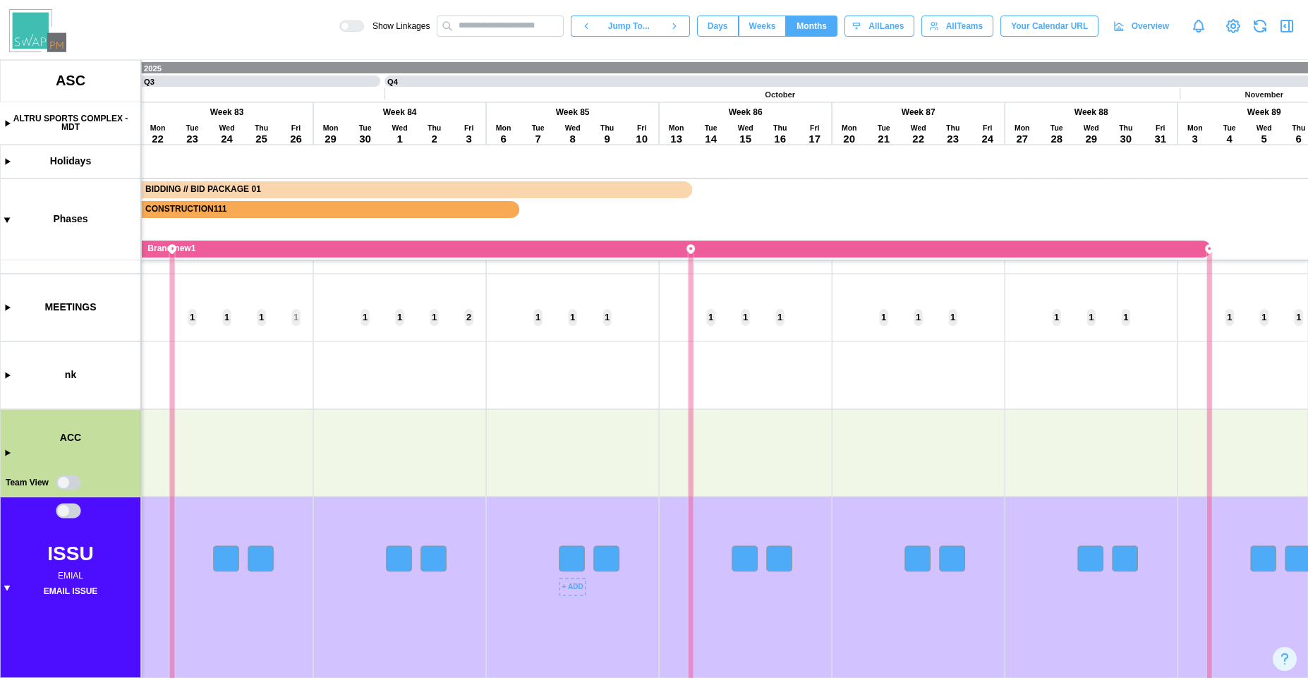
drag, startPoint x: 874, startPoint y: 667, endPoint x: 346, endPoint y: 566, distance: 537.8
click at [345, 566] on canvas at bounding box center [654, 369] width 1308 height 618
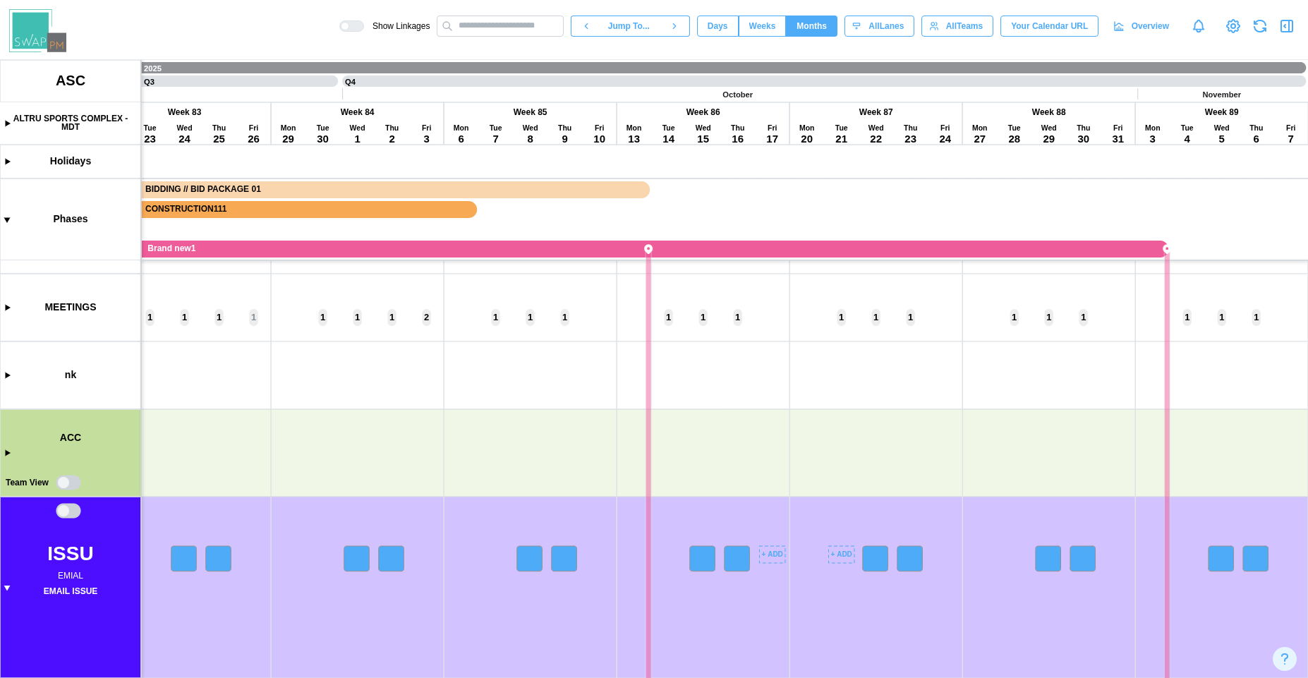
drag, startPoint x: 655, startPoint y: 664, endPoint x: 693, endPoint y: 645, distance: 42.3
click at [556, 638] on canvas at bounding box center [654, 369] width 1308 height 618
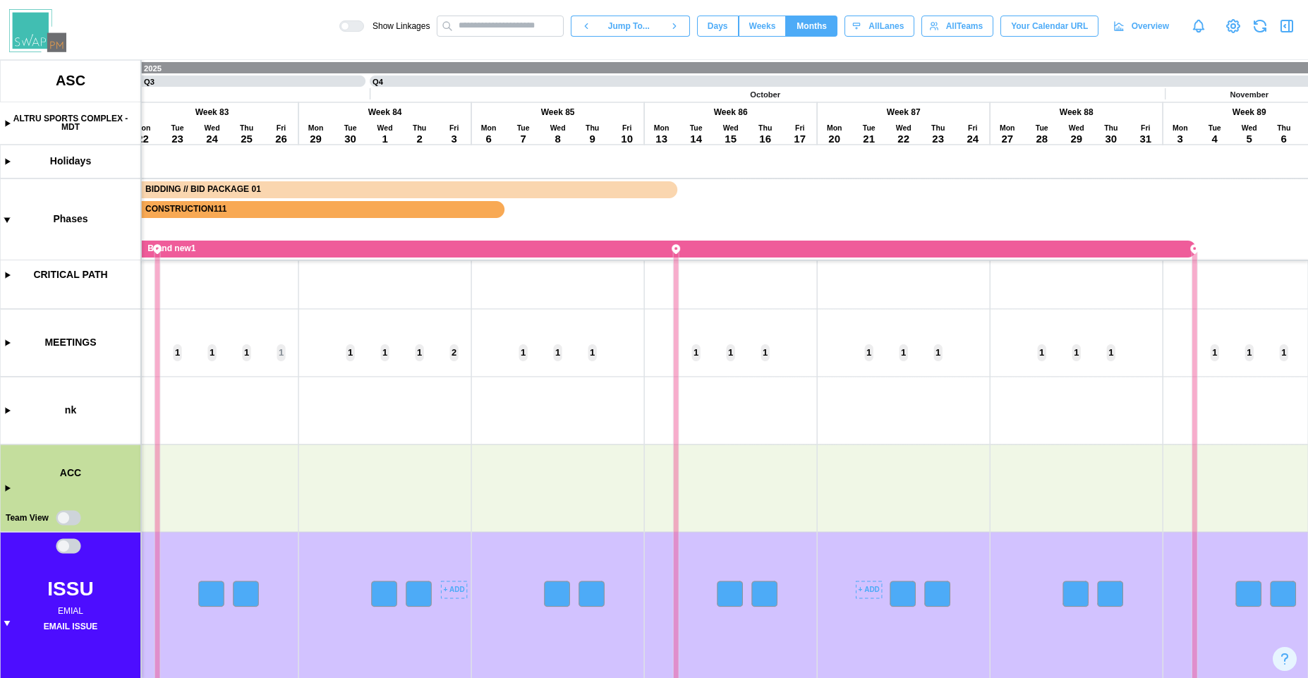
scroll to position [54, 0]
drag, startPoint x: 422, startPoint y: 559, endPoint x: 556, endPoint y: 497, distance: 147.7
click at [556, 497] on canvas at bounding box center [654, 369] width 1308 height 618
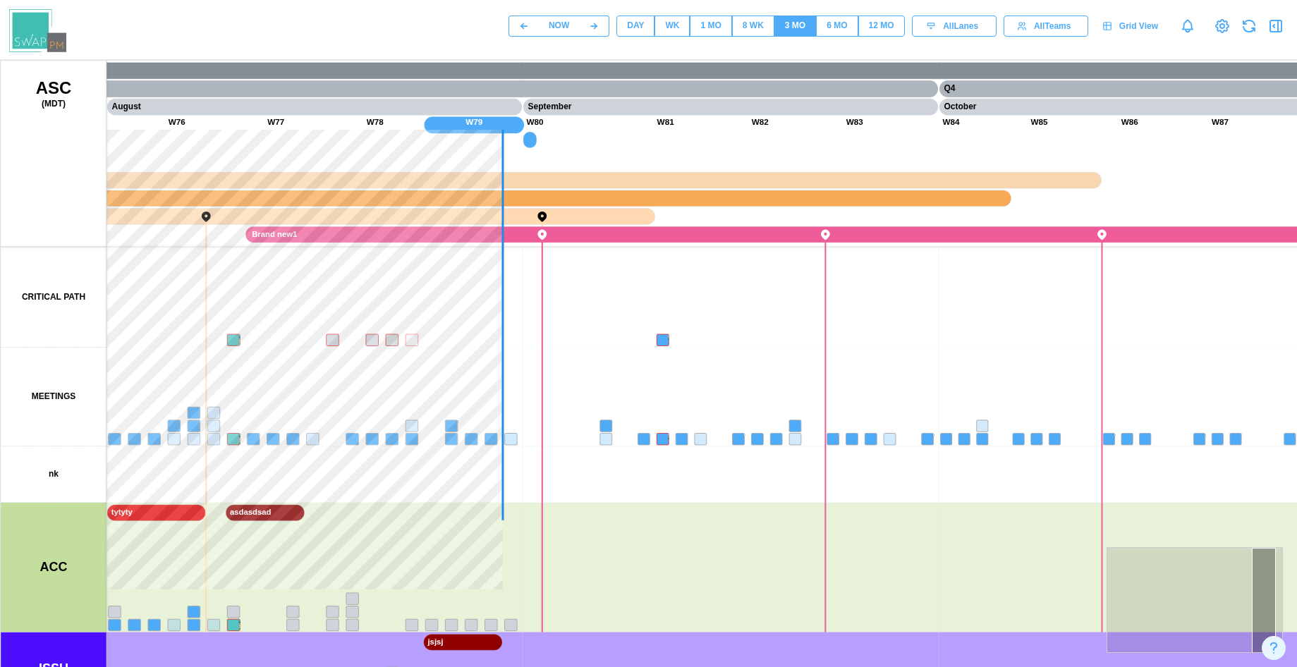
click at [753, 23] on div "8 WK" at bounding box center [753, 25] width 21 height 13
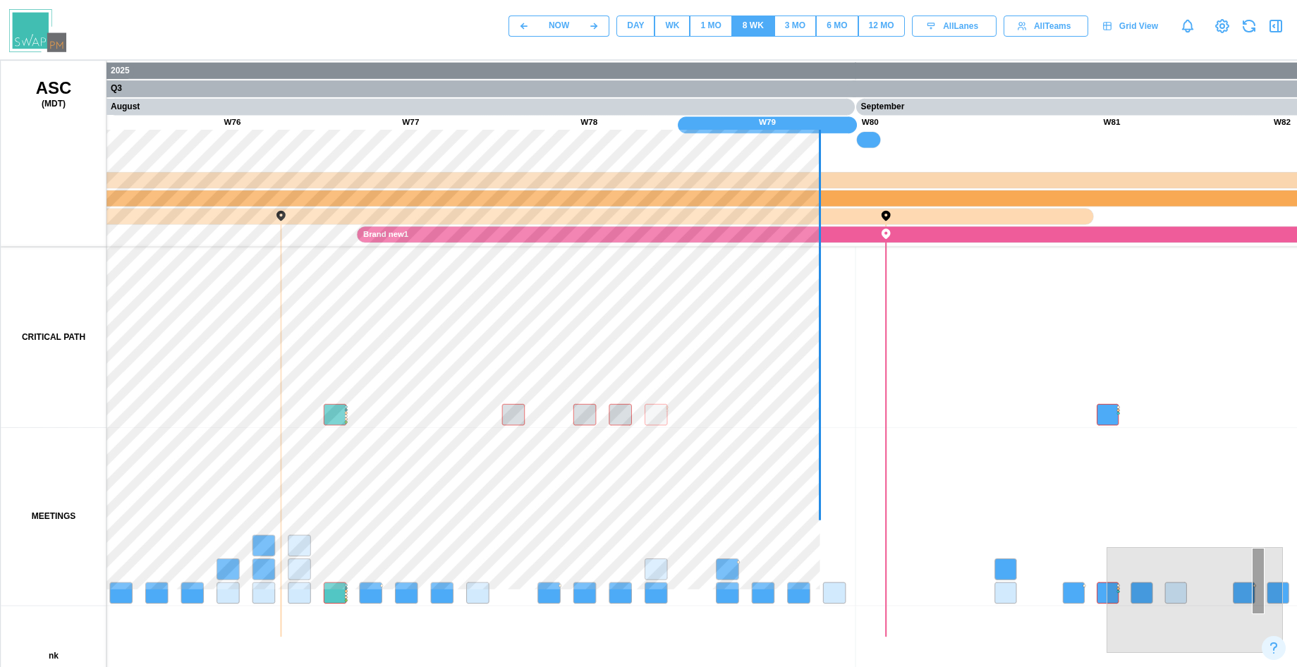
drag, startPoint x: 445, startPoint y: 382, endPoint x: 825, endPoint y: 370, distance: 379.7
click at [825, 368] on canvas at bounding box center [678, 413] width 1354 height 705
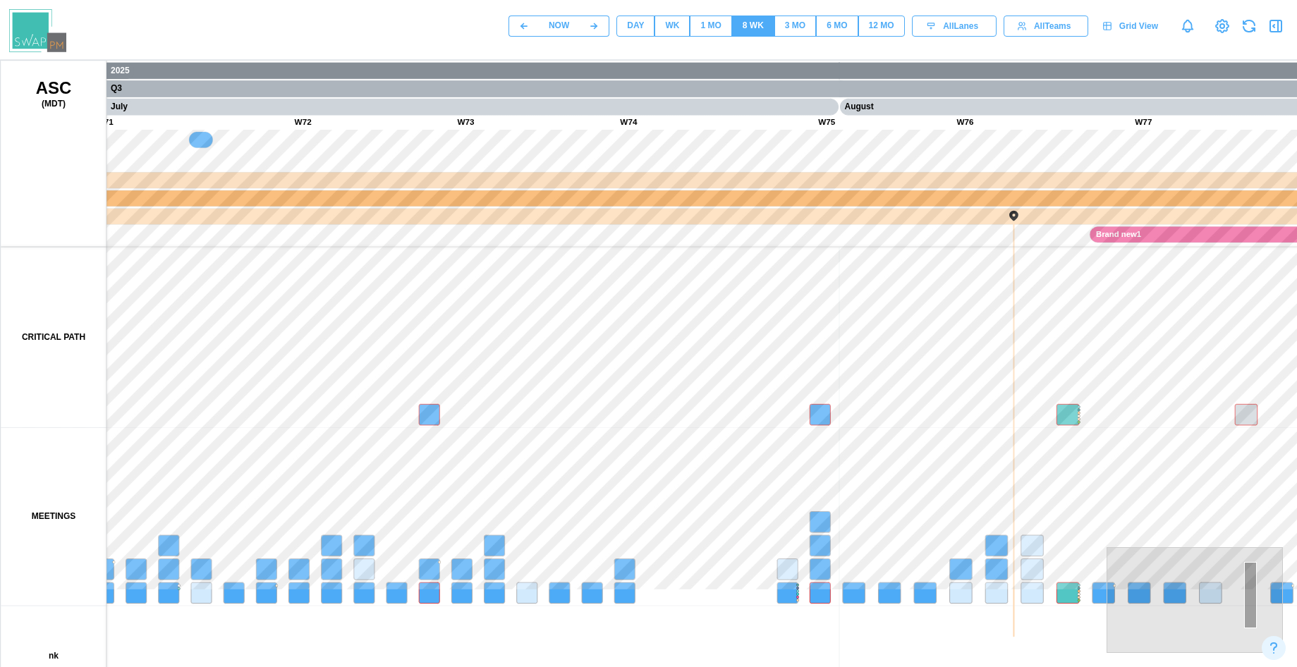
drag, startPoint x: 746, startPoint y: 358, endPoint x: 1011, endPoint y: 363, distance: 266.0
click at [1021, 358] on canvas at bounding box center [678, 413] width 1354 height 705
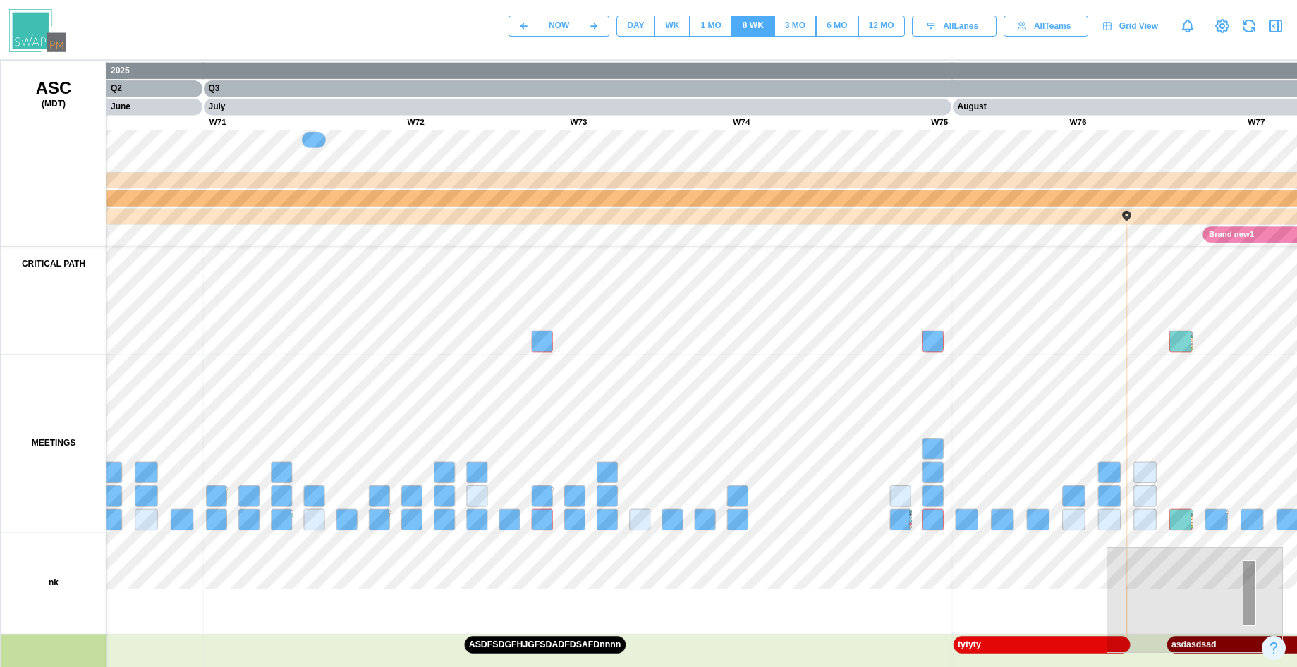
drag, startPoint x: 725, startPoint y: 346, endPoint x: 564, endPoint y: 418, distance: 176.2
click at [573, 418] on canvas at bounding box center [678, 413] width 1354 height 705
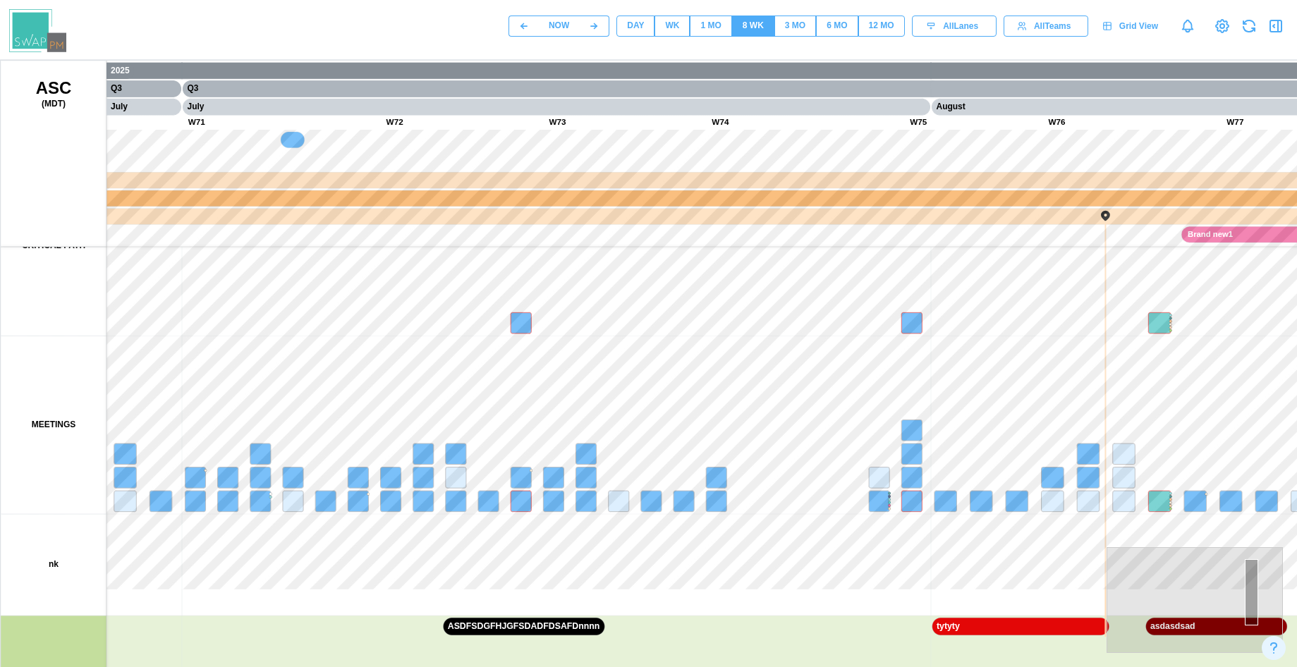
drag, startPoint x: 585, startPoint y: 421, endPoint x: 546, endPoint y: 413, distance: 40.4
click at [534, 414] on canvas at bounding box center [678, 413] width 1354 height 705
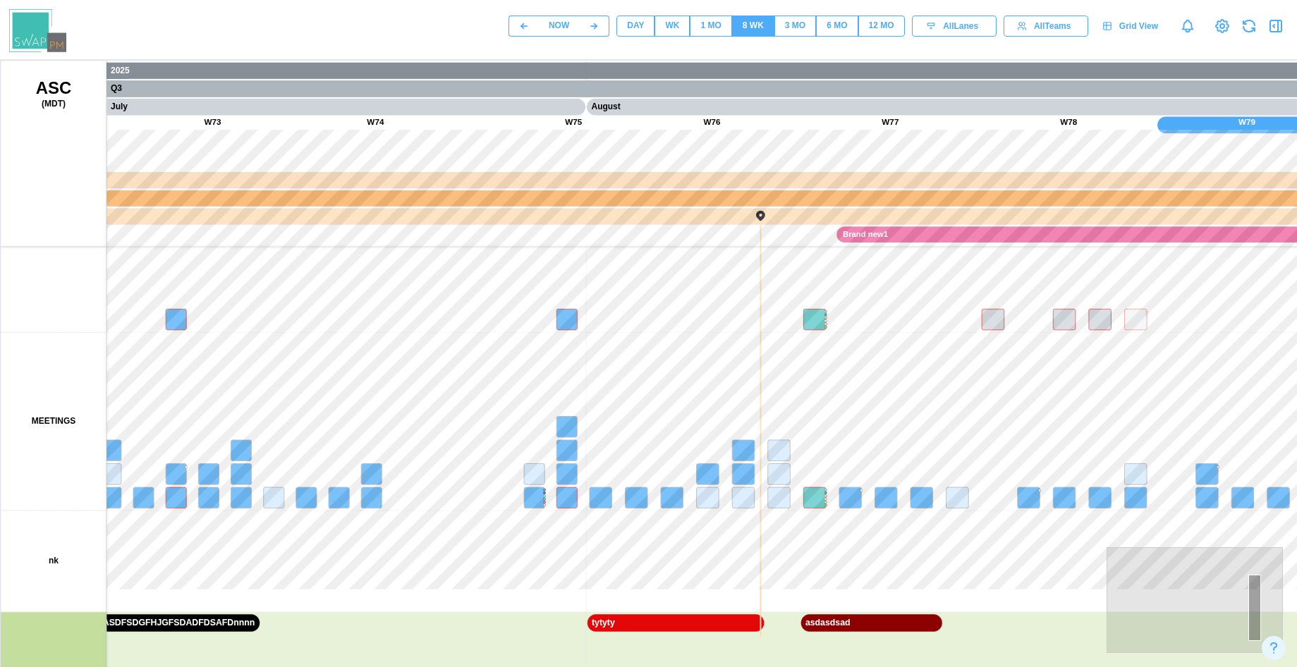
drag, startPoint x: 556, startPoint y: 423, endPoint x: 754, endPoint y: 300, distance: 233.1
click at [741, 296] on canvas at bounding box center [678, 413] width 1354 height 705
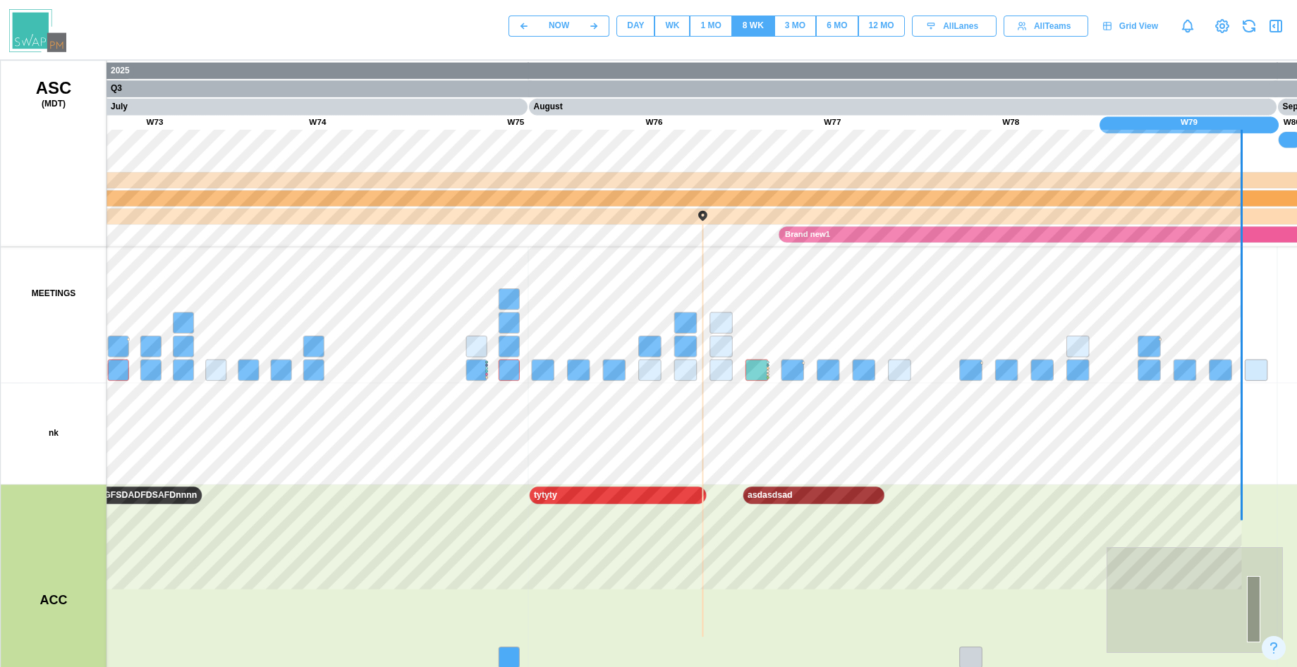
drag, startPoint x: 517, startPoint y: 352, endPoint x: 842, endPoint y: 372, distance: 325.8
click at [832, 355] on canvas at bounding box center [678, 413] width 1354 height 705
drag, startPoint x: 709, startPoint y: 333, endPoint x: 717, endPoint y: 501, distance: 168.8
click at [741, 499] on canvas at bounding box center [678, 413] width 1354 height 705
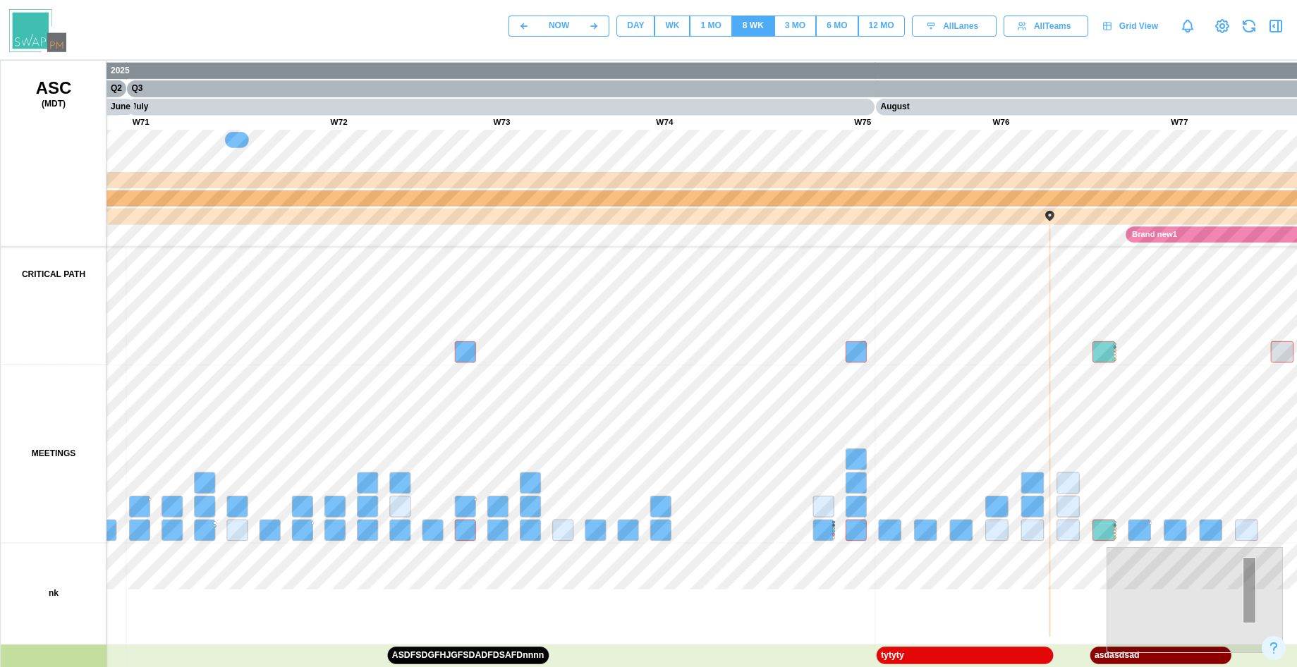
drag, startPoint x: 617, startPoint y: 487, endPoint x: 656, endPoint y: 367, distance: 126.0
click at [568, 415] on canvas at bounding box center [678, 413] width 1354 height 705
drag, startPoint x: 712, startPoint y: 387, endPoint x: 594, endPoint y: 408, distance: 120.4
click at [604, 422] on canvas at bounding box center [678, 413] width 1354 height 705
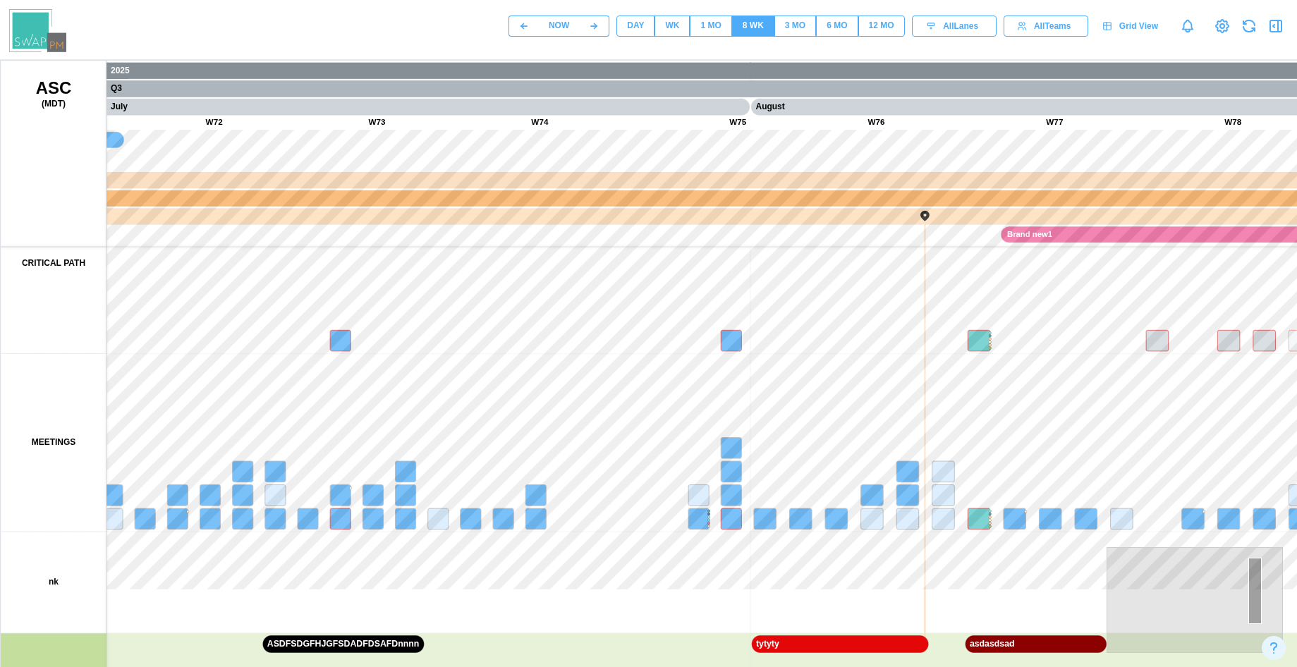
drag, startPoint x: 527, startPoint y: 449, endPoint x: 628, endPoint y: 438, distance: 102.1
click at [522, 447] on canvas at bounding box center [678, 413] width 1354 height 705
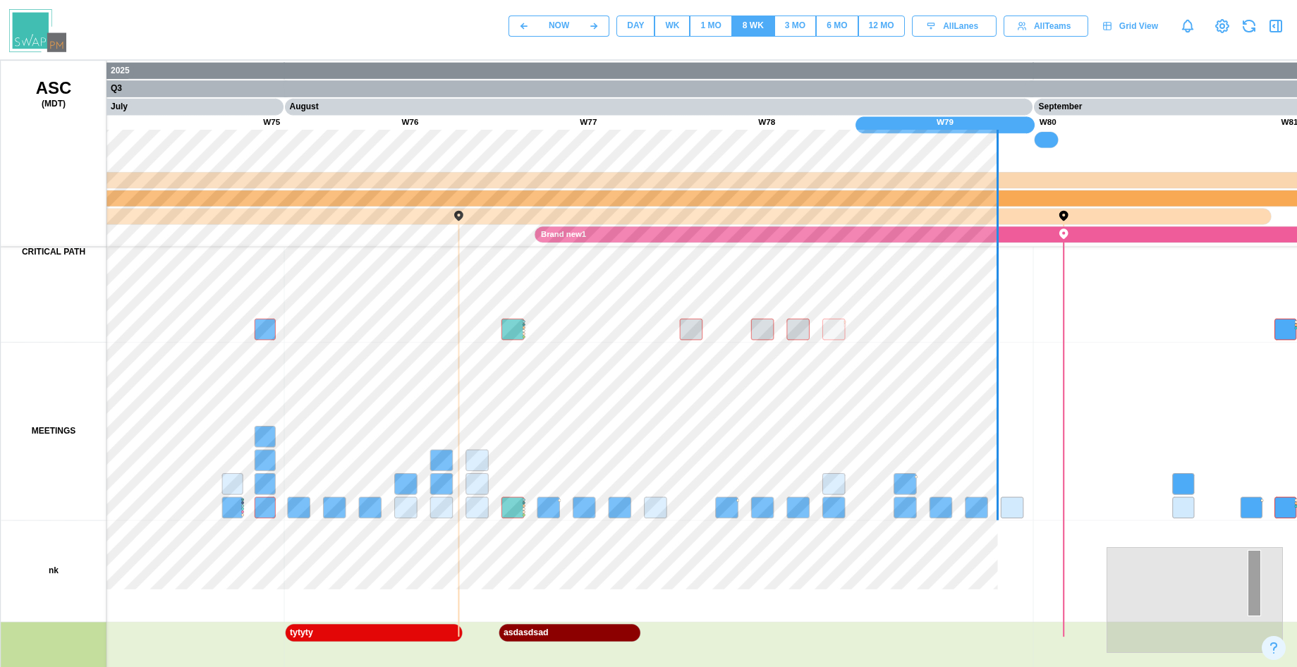
drag, startPoint x: 959, startPoint y: 478, endPoint x: 737, endPoint y: 403, distance: 234.6
click at [693, 430] on canvas at bounding box center [678, 413] width 1354 height 705
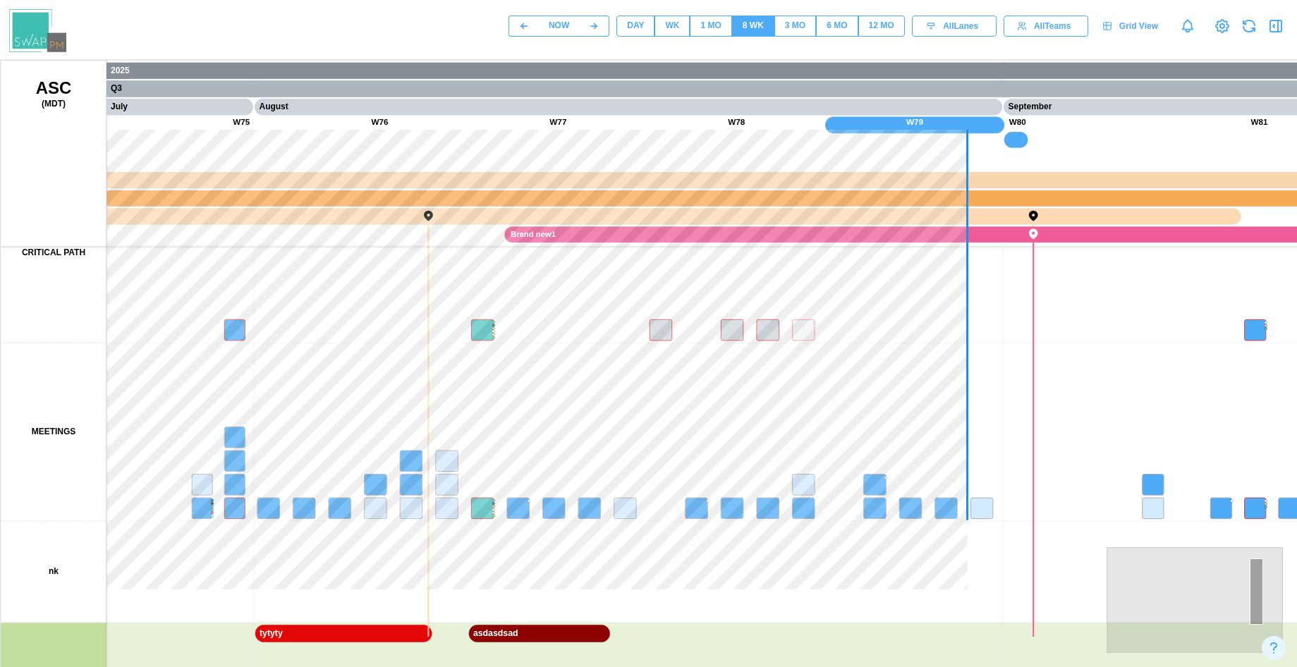
drag, startPoint x: 872, startPoint y: 407, endPoint x: 552, endPoint y: 422, distance: 320.6
click at [549, 422] on canvas at bounding box center [678, 413] width 1354 height 705
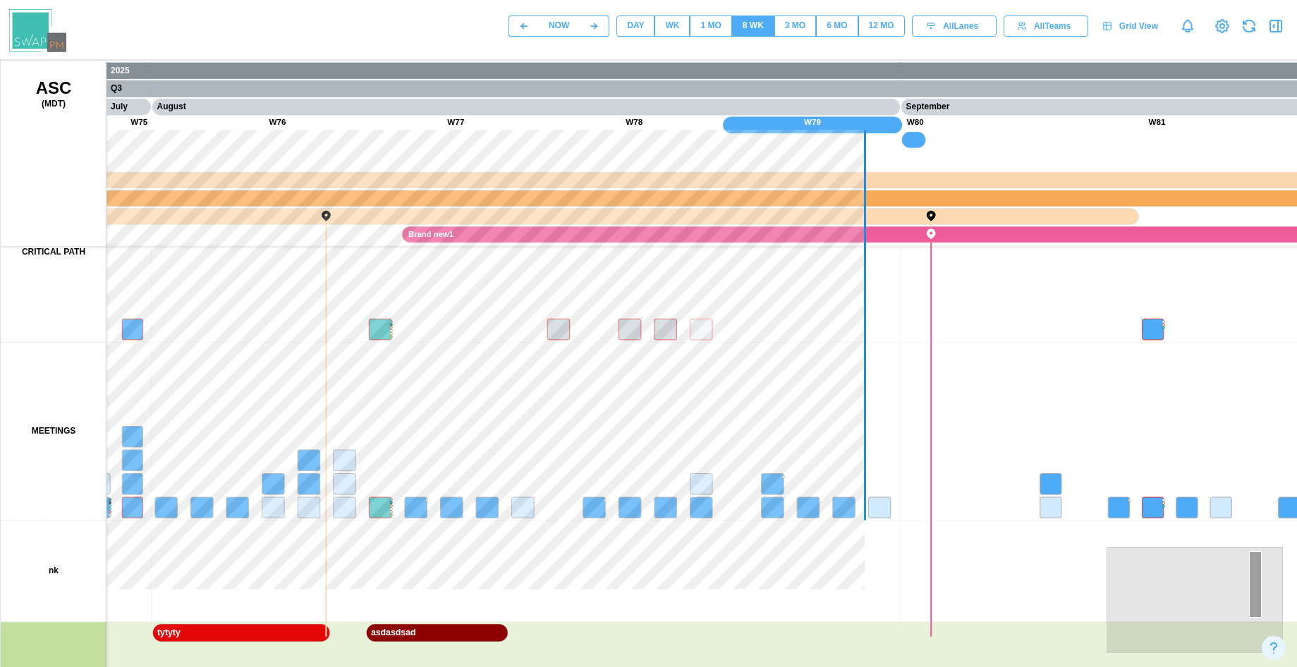
drag, startPoint x: 767, startPoint y: 475, endPoint x: 874, endPoint y: 510, distance: 112.9
click at [877, 510] on canvas at bounding box center [678, 413] width 1354 height 705
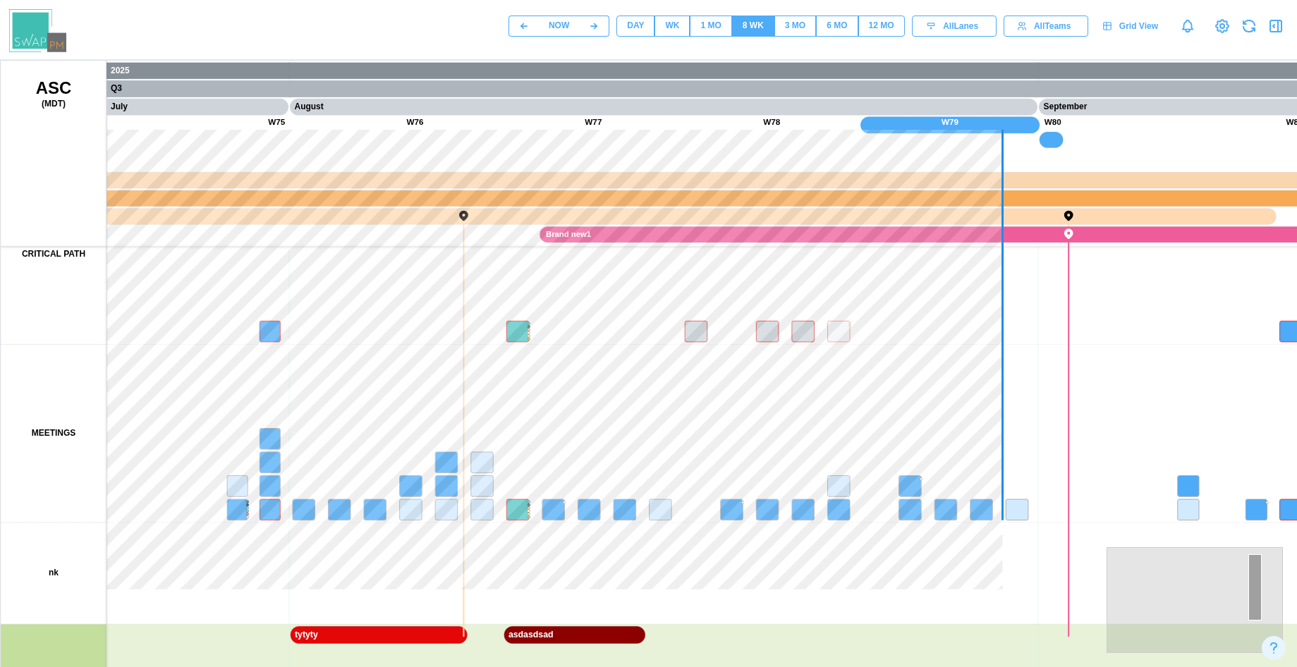
drag, startPoint x: 760, startPoint y: 508, endPoint x: 695, endPoint y: 458, distance: 82.5
click at [695, 458] on canvas at bounding box center [678, 413] width 1354 height 705
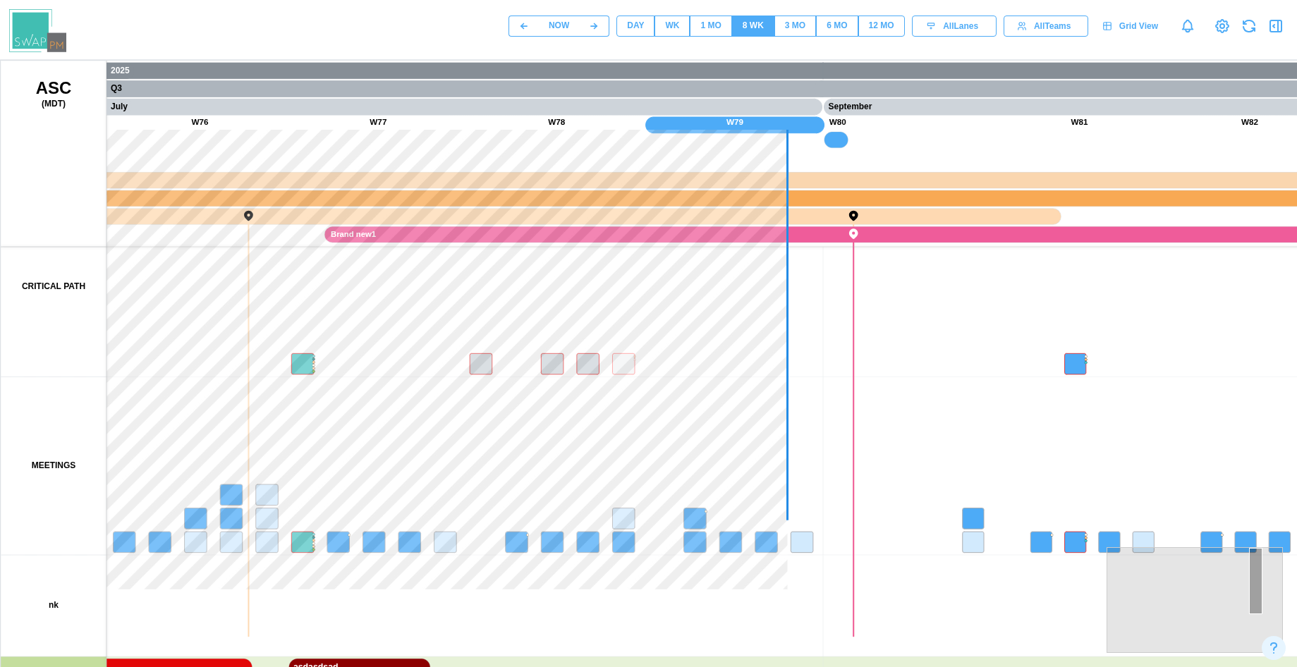
drag, startPoint x: 467, startPoint y: 476, endPoint x: 745, endPoint y: 527, distance: 282.5
click at [745, 527] on canvas at bounding box center [678, 413] width 1354 height 705
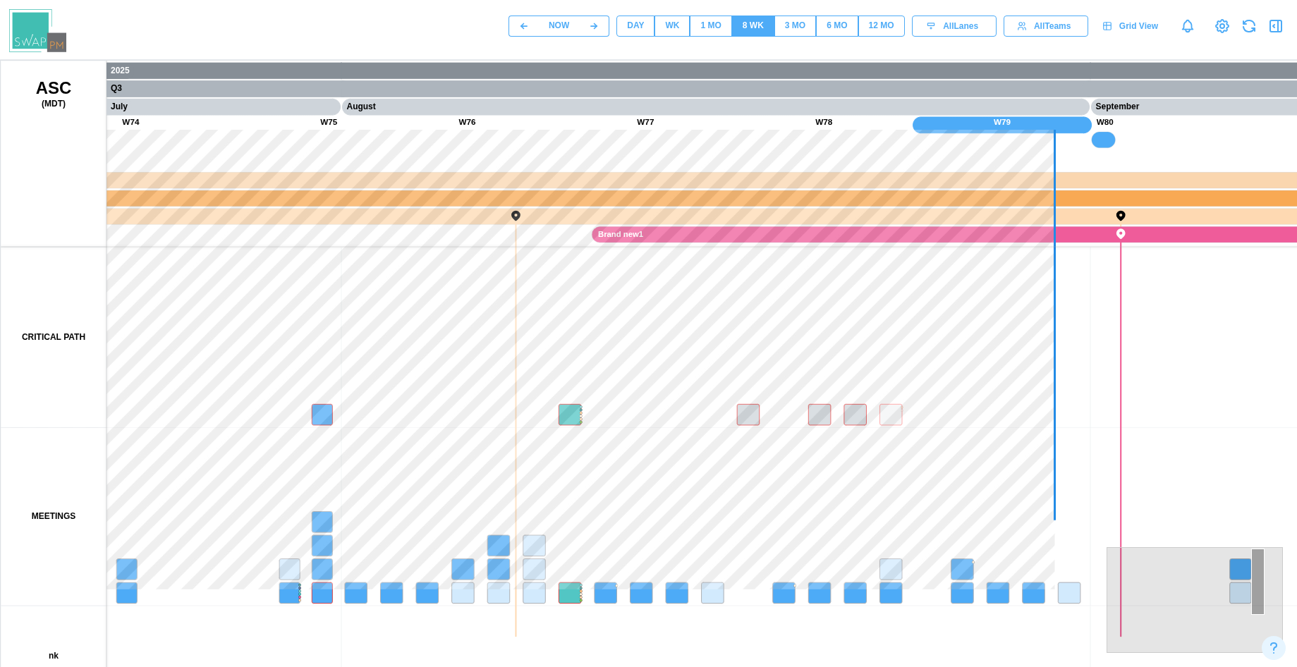
drag, startPoint x: 835, startPoint y: 457, endPoint x: 652, endPoint y: 443, distance: 183.9
click at [652, 450] on canvas at bounding box center [678, 413] width 1354 height 705
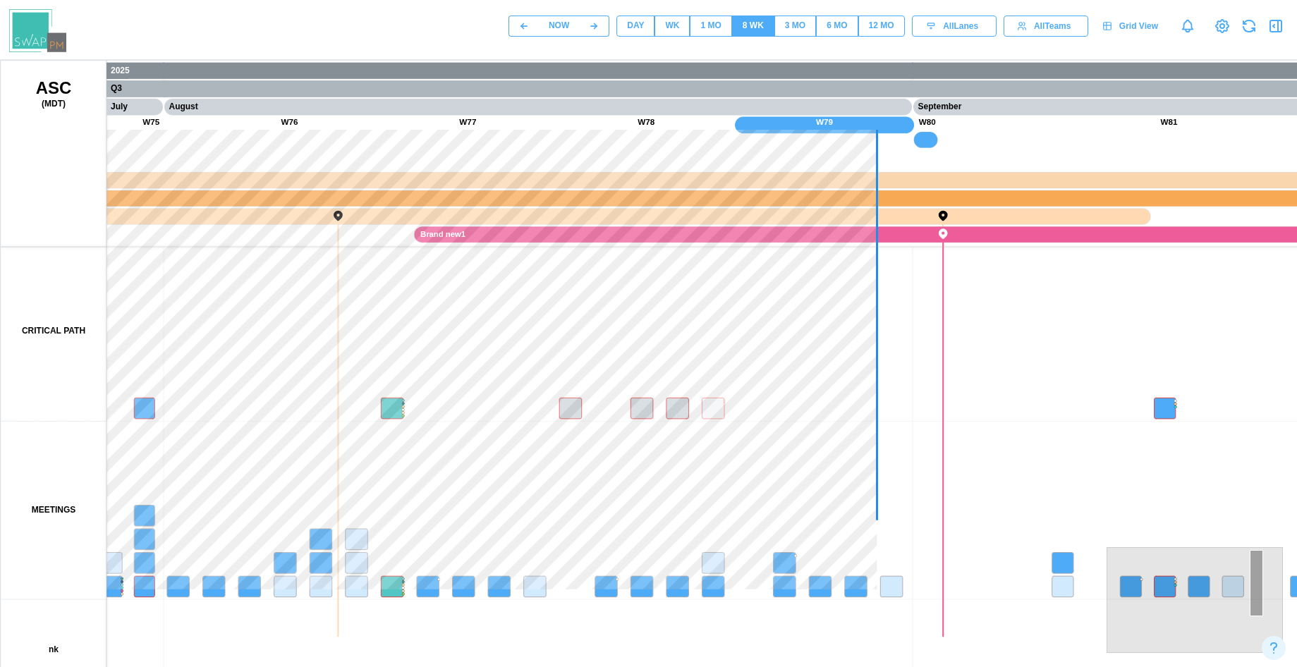
drag, startPoint x: 625, startPoint y: 495, endPoint x: 779, endPoint y: 458, distance: 158.2
click at [776, 461] on canvas at bounding box center [678, 413] width 1354 height 705
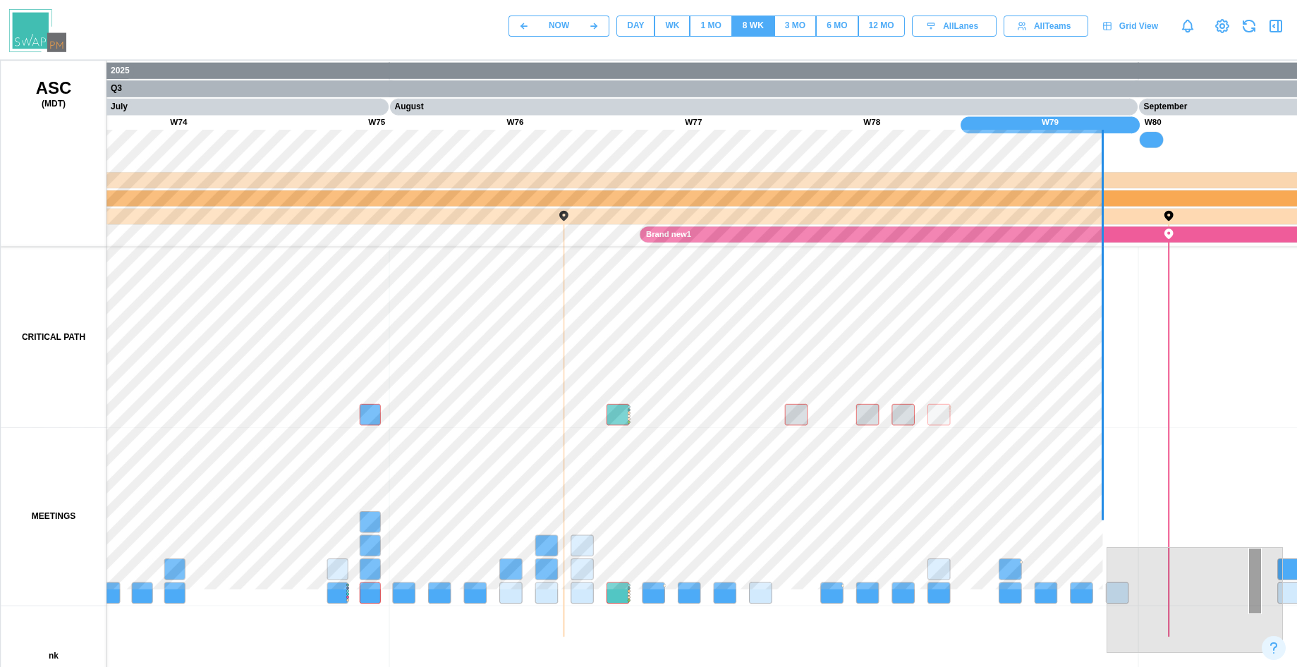
drag, startPoint x: 514, startPoint y: 415, endPoint x: 578, endPoint y: 595, distance: 191.0
click at [578, 595] on canvas at bounding box center [678, 413] width 1354 height 705
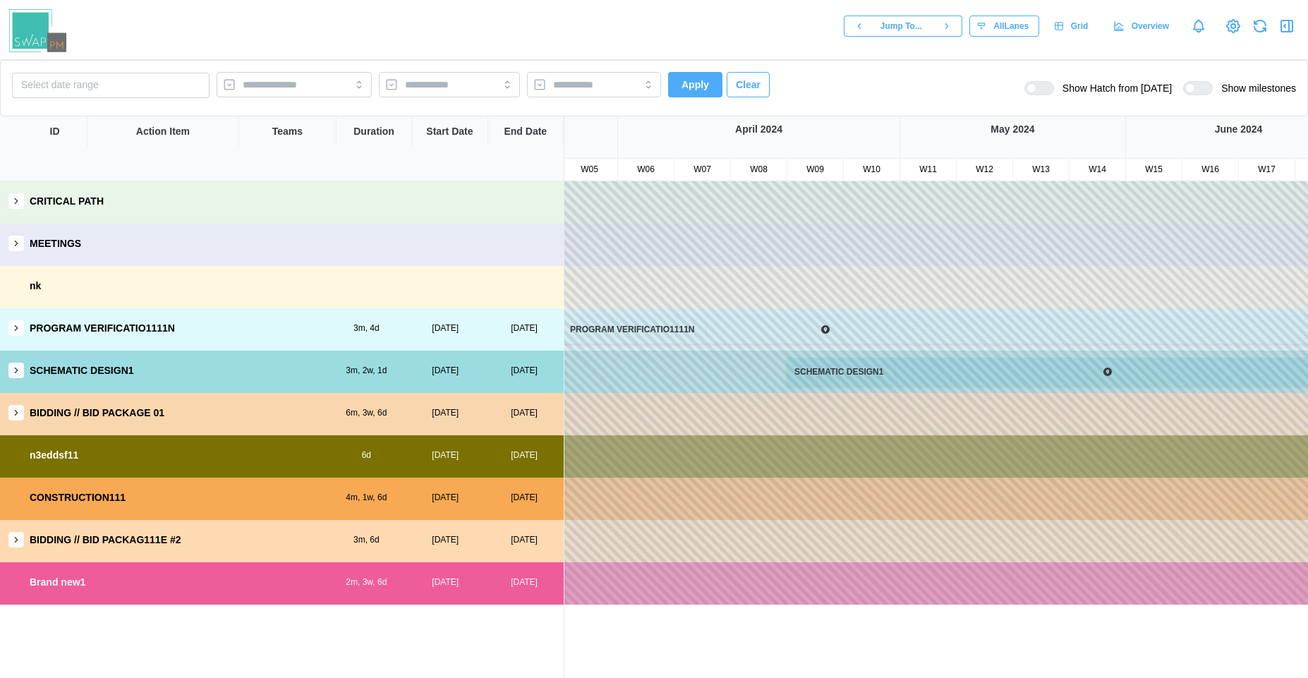
scroll to position [0, 328]
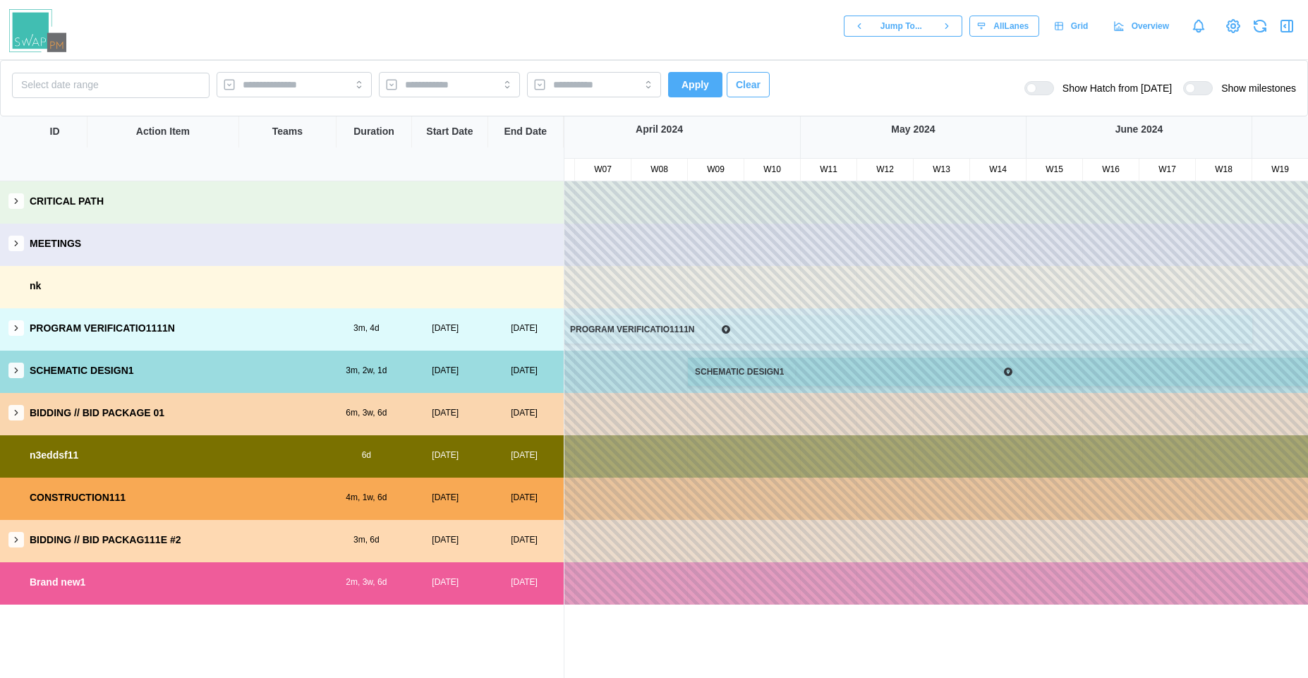
drag, startPoint x: 1010, startPoint y: 394, endPoint x: 712, endPoint y: 456, distance: 304.2
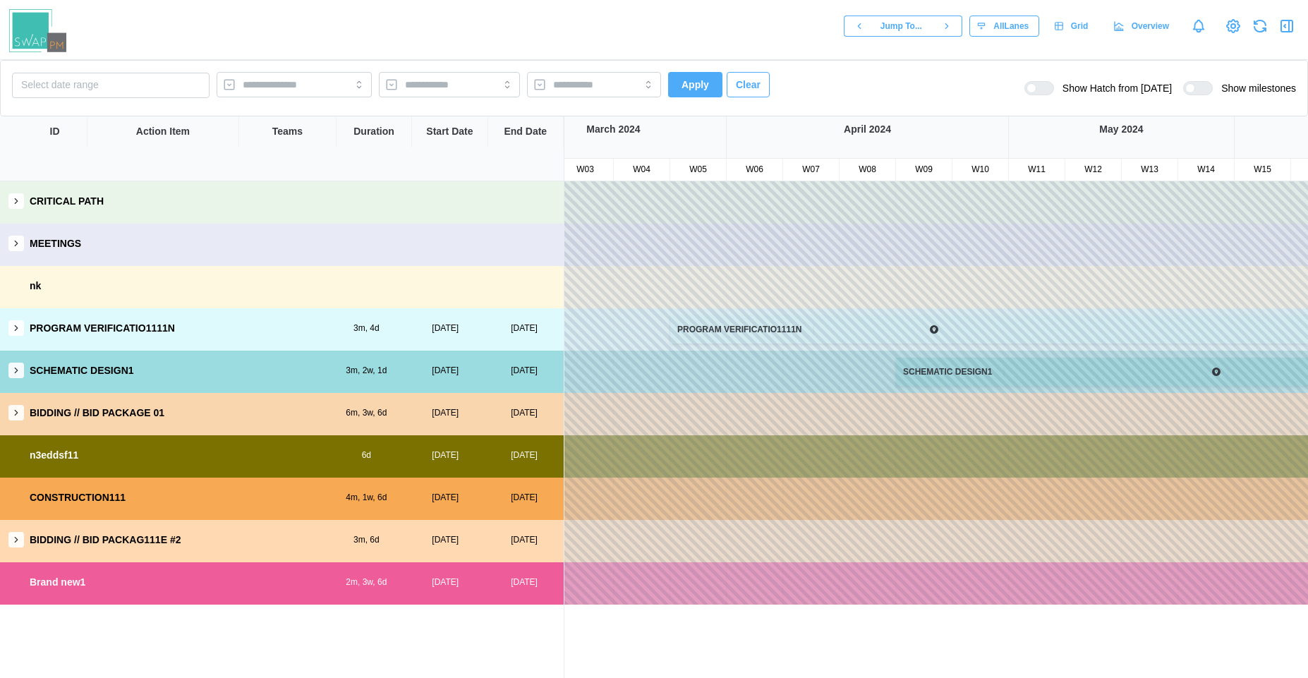
drag, startPoint x: 933, startPoint y: 486, endPoint x: 1220, endPoint y: 478, distance: 287.2
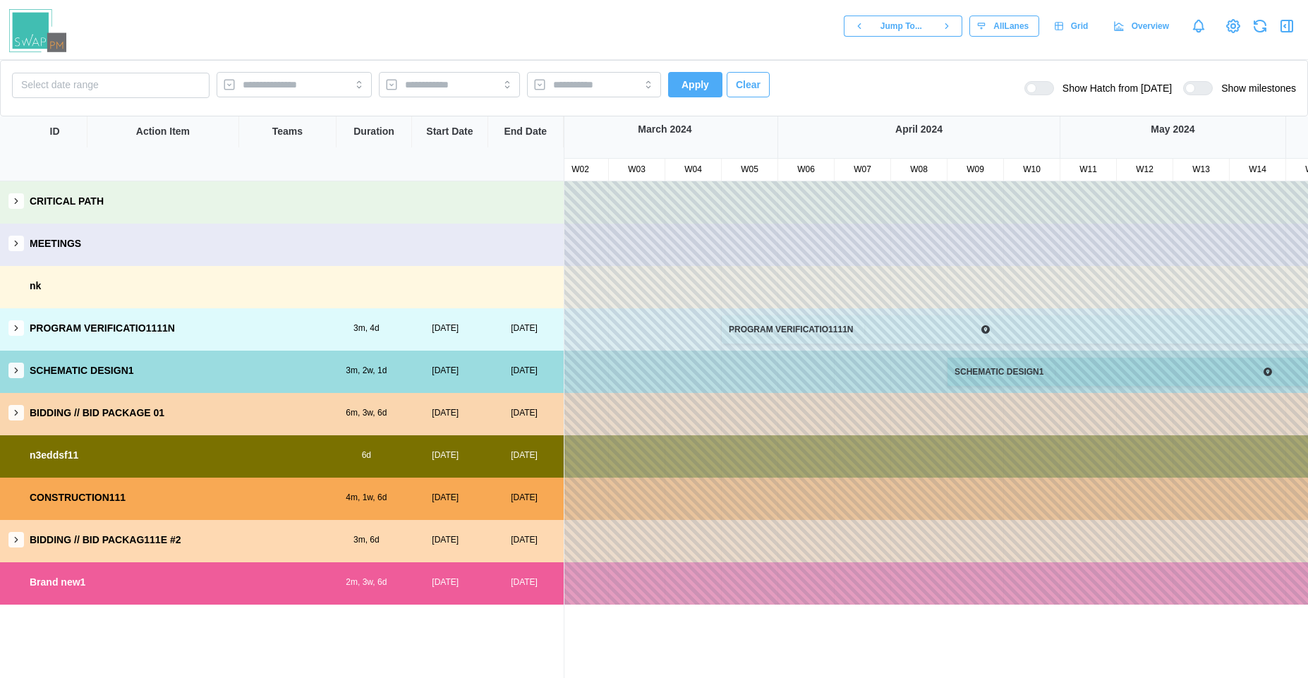
scroll to position [0, 0]
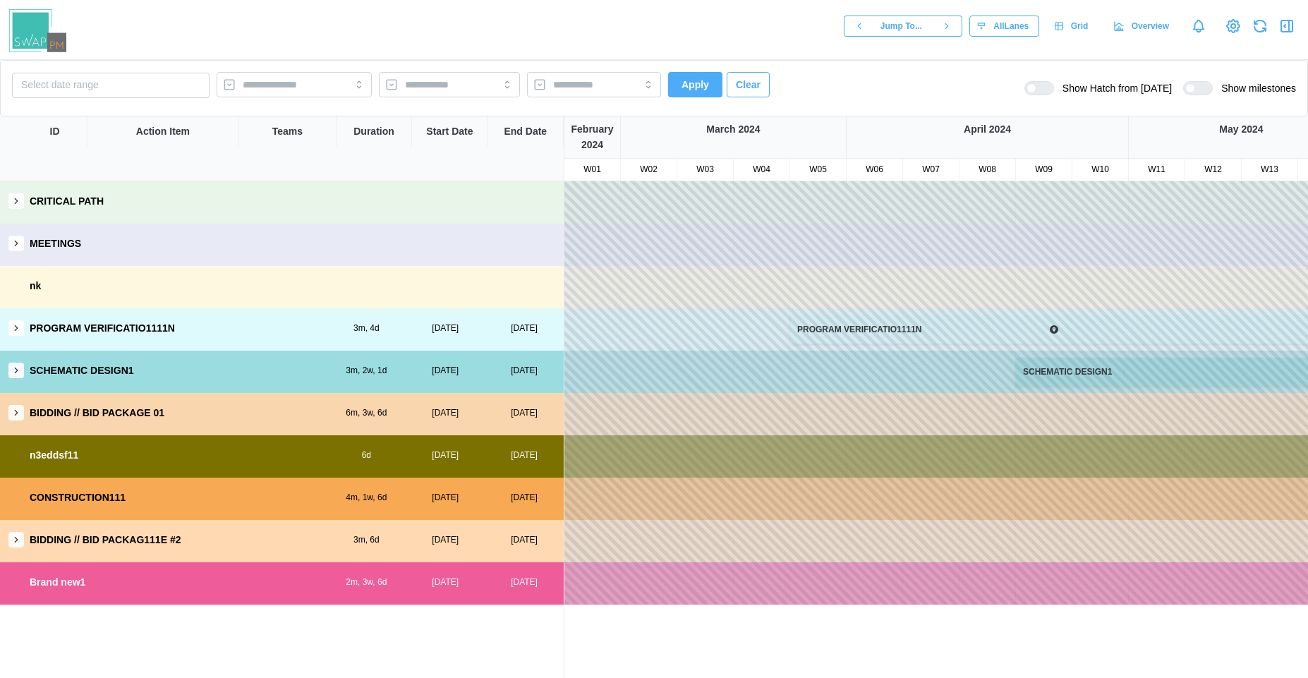
drag, startPoint x: 783, startPoint y: 458, endPoint x: 1074, endPoint y: 407, distance: 295.1
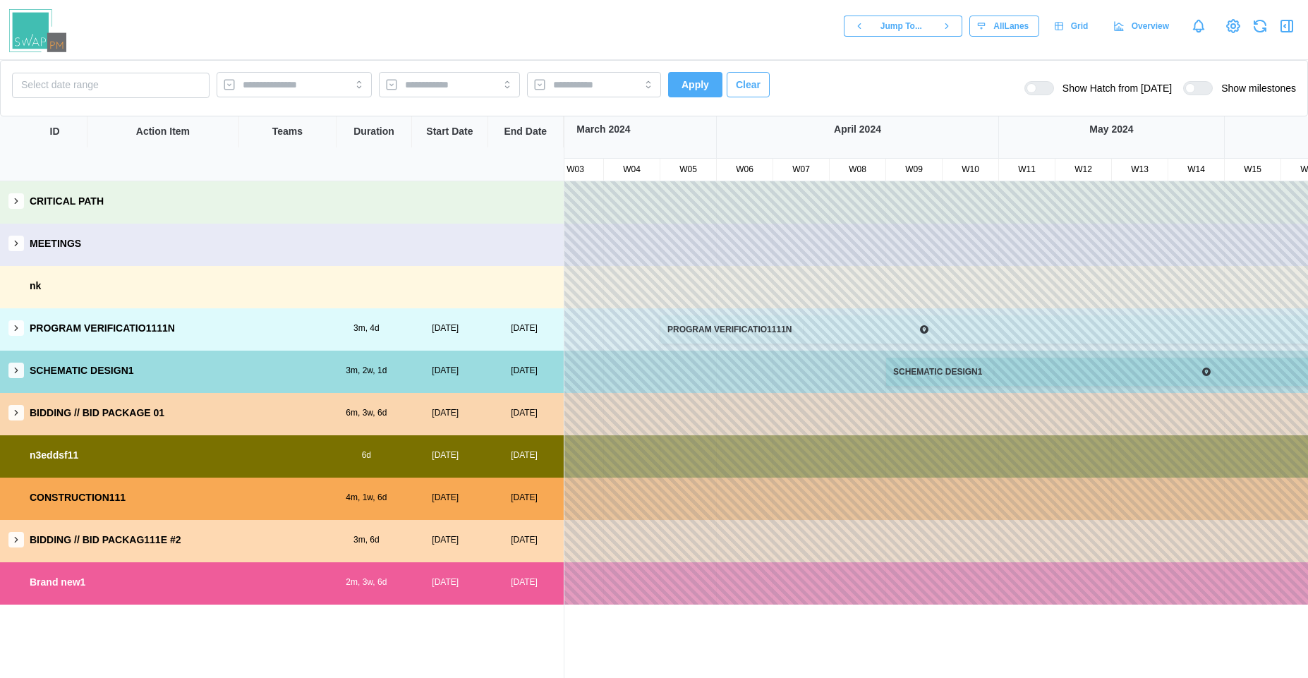
scroll to position [0, 379]
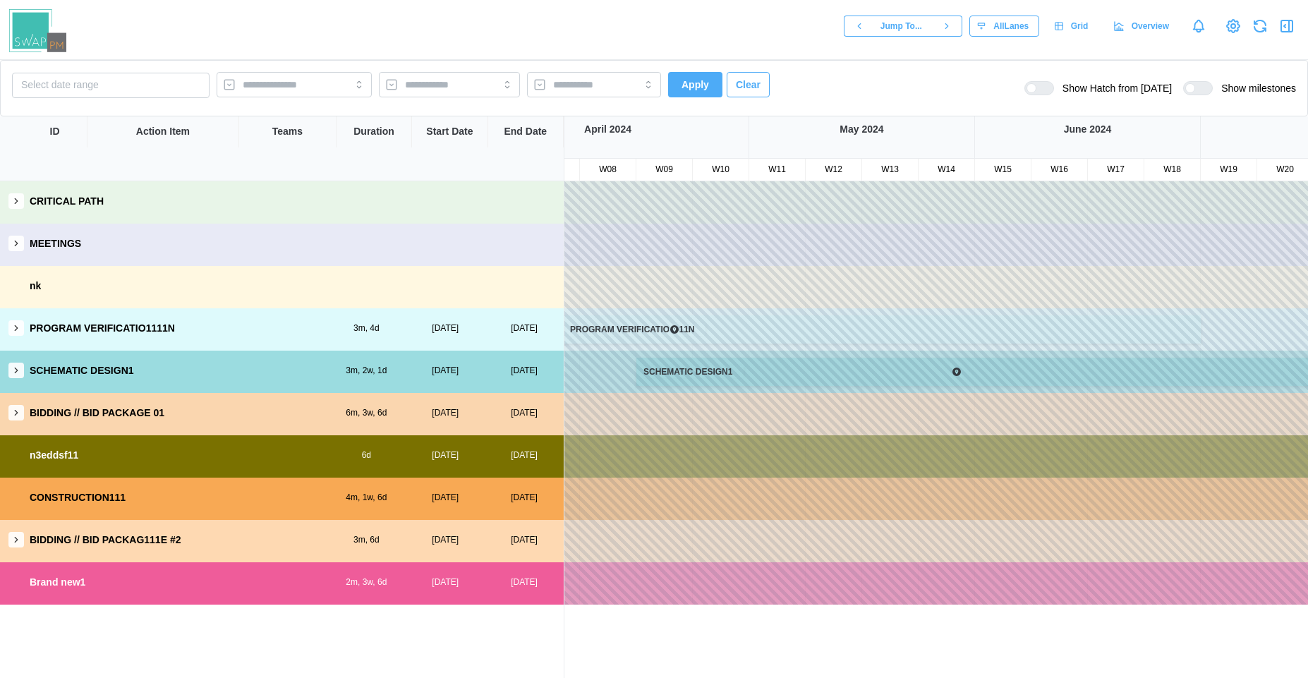
drag, startPoint x: 1107, startPoint y: 518, endPoint x: 745, endPoint y: 574, distance: 366.9
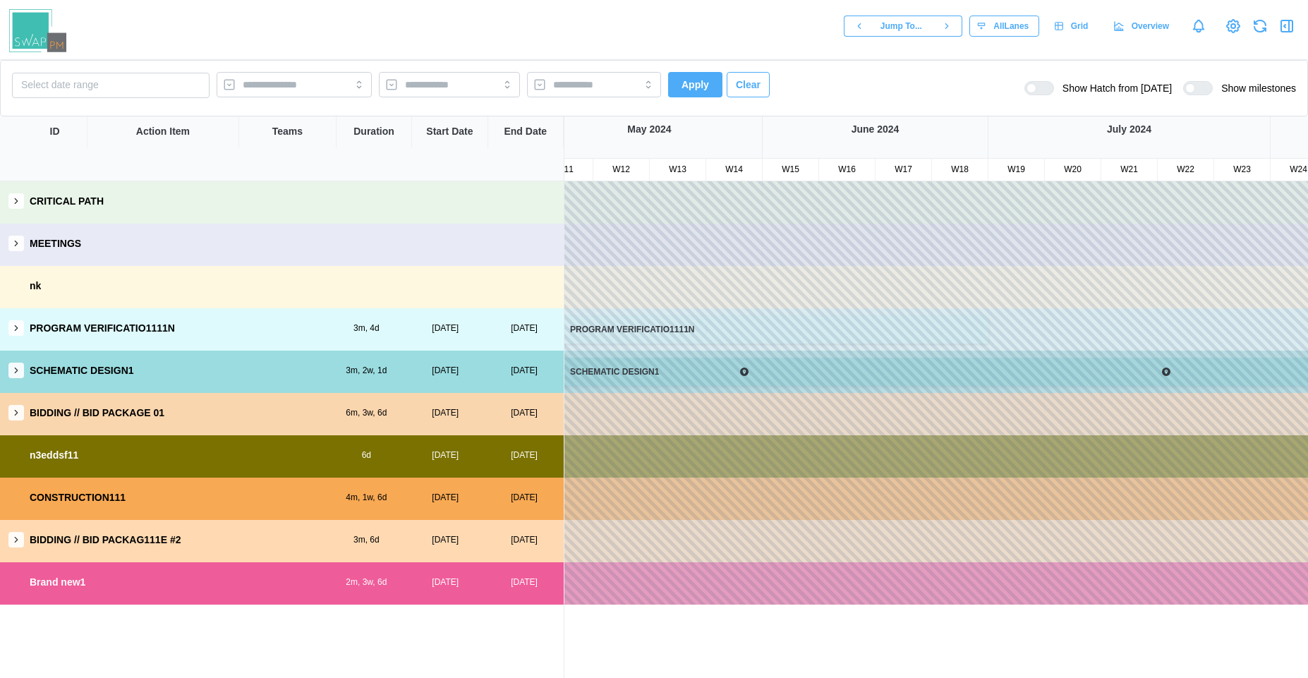
drag, startPoint x: 1081, startPoint y: 512, endPoint x: 928, endPoint y: 506, distance: 153.9
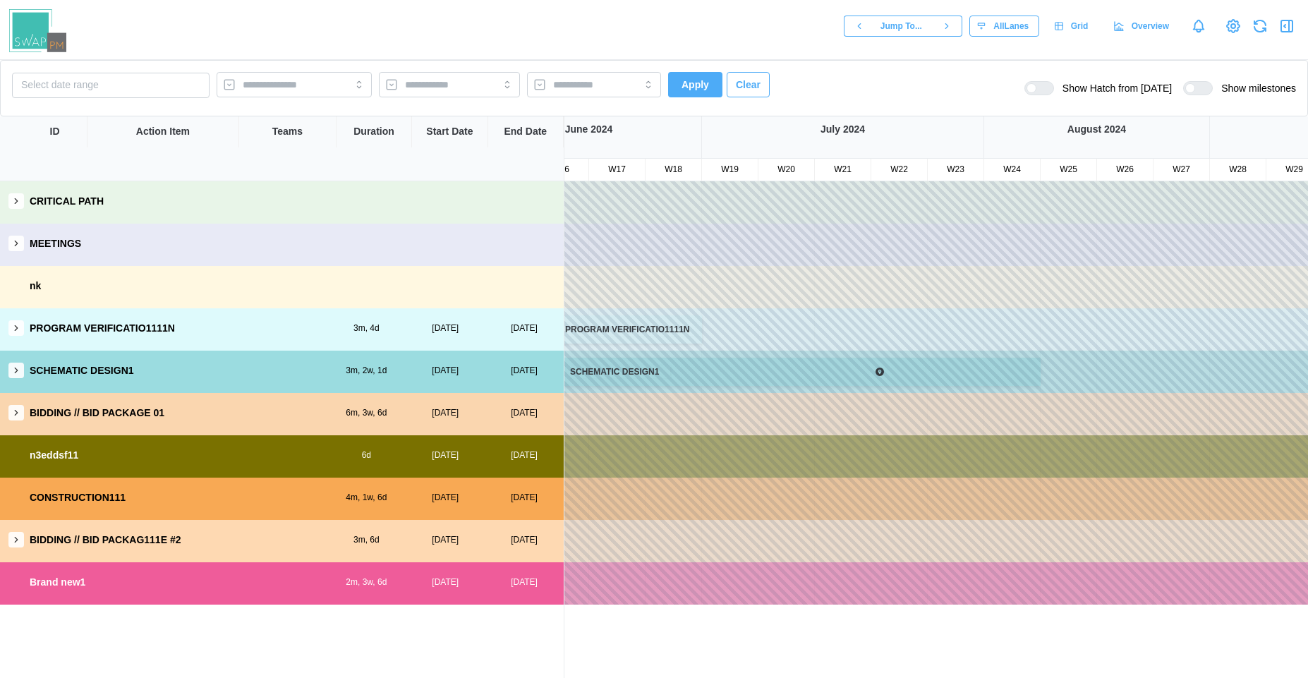
drag, startPoint x: 958, startPoint y: 496, endPoint x: 796, endPoint y: 514, distance: 163.3
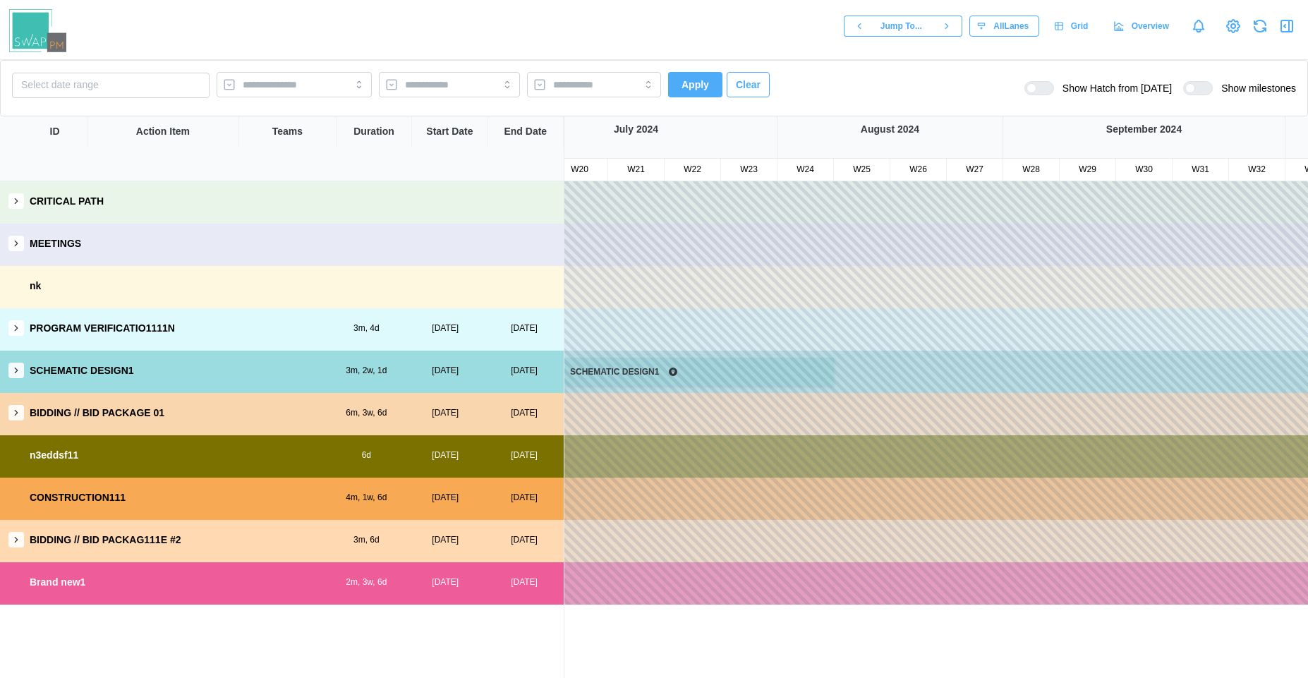
drag, startPoint x: 971, startPoint y: 490, endPoint x: 775, endPoint y: 509, distance: 197.1
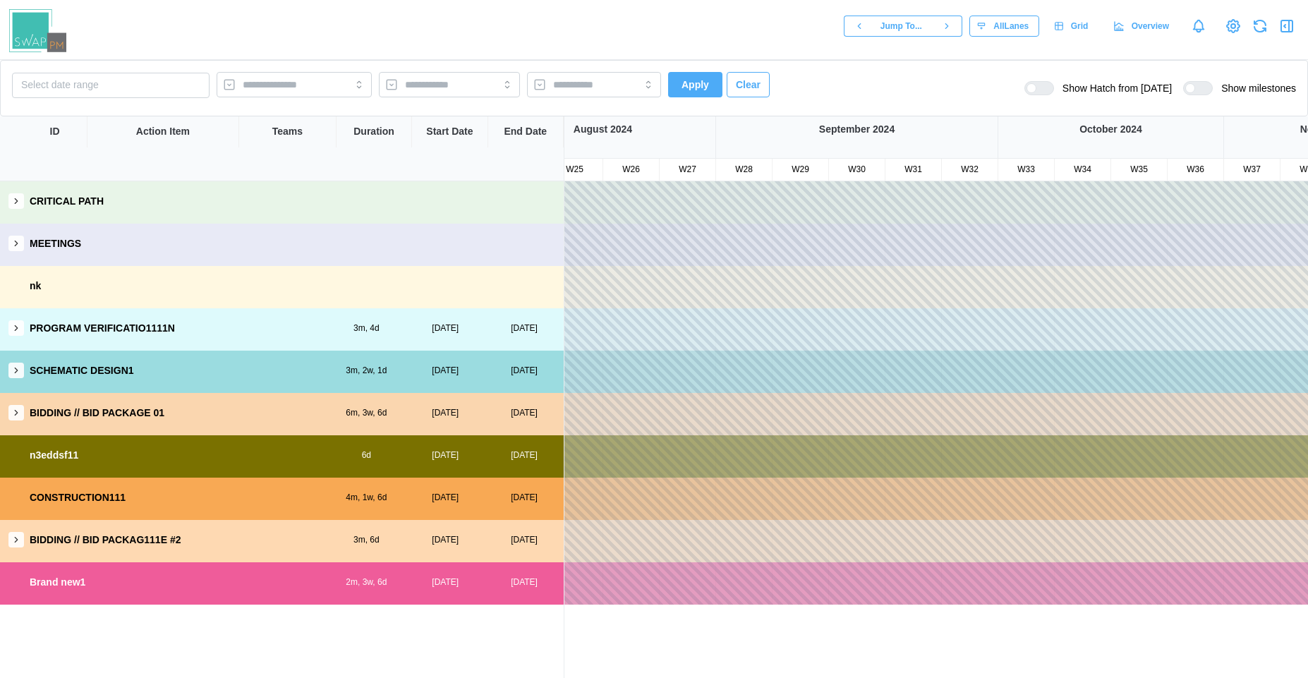
drag, startPoint x: 1071, startPoint y: 519, endPoint x: 1040, endPoint y: 514, distance: 31.4
click at [861, 528] on div "PROGRAM VERIFICATIO1111N SCHEMATIC DESIGN1 BIDDING // BID PACKAGE 01 n3eddsf11 …" at bounding box center [1248, 392] width 5022 height 423
drag, startPoint x: 1065, startPoint y: 521, endPoint x: 961, endPoint y: 511, distance: 104.1
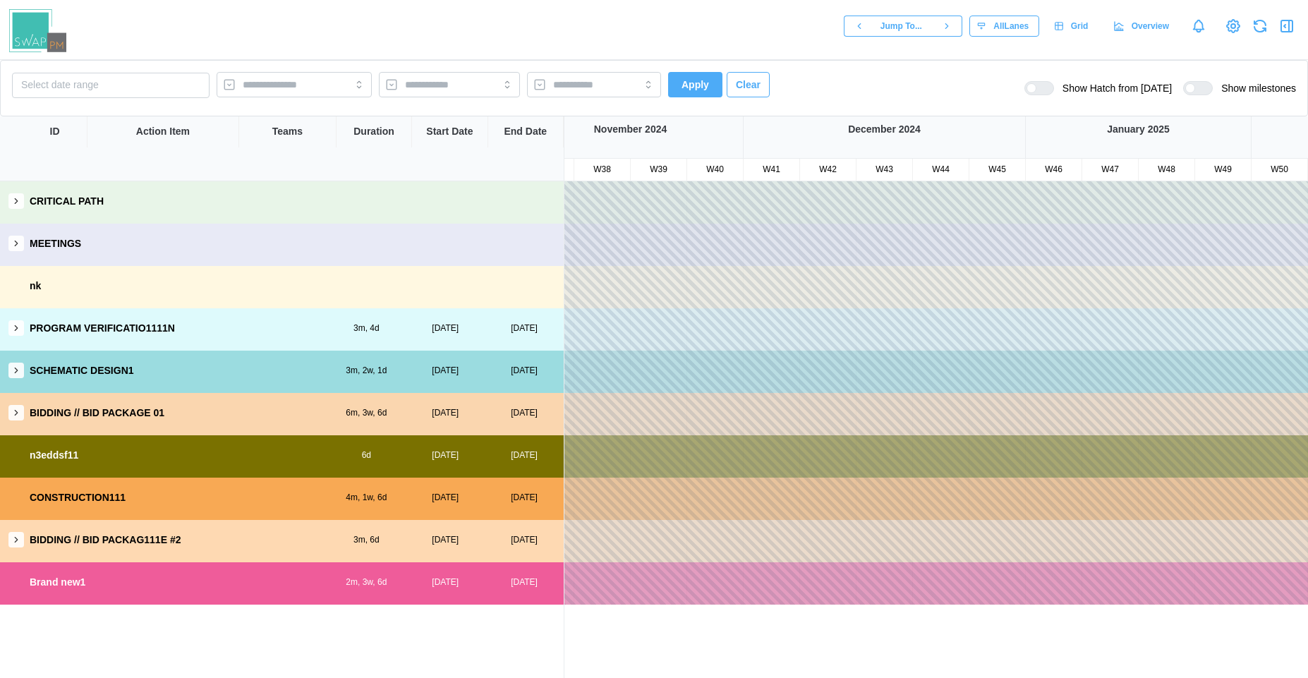
click at [935, 521] on div "PROGRAM VERIFICATIO1111N SCHEMATIC DESIGN1 BIDDING // BID PACKAGE 01 n3eddsf11 …" at bounding box center [997, 392] width 5022 height 423
drag, startPoint x: 1146, startPoint y: 516, endPoint x: 959, endPoint y: 543, distance: 188.9
click at [959, 543] on div "PROGRAM VERIFICATIO1111N SCHEMATIC DESIGN1 BIDDING // BID PACKAGE 01 n3eddsf11 …" at bounding box center [830, 392] width 5022 height 423
drag, startPoint x: 896, startPoint y: 521, endPoint x: 856, endPoint y: 513, distance: 40.3
click at [842, 521] on div "PROGRAM VERIFICATIO1111N SCHEMATIC DESIGN1 BIDDING // BID PACKAGE 01 n3eddsf11 …" at bounding box center [652, 392] width 5022 height 423
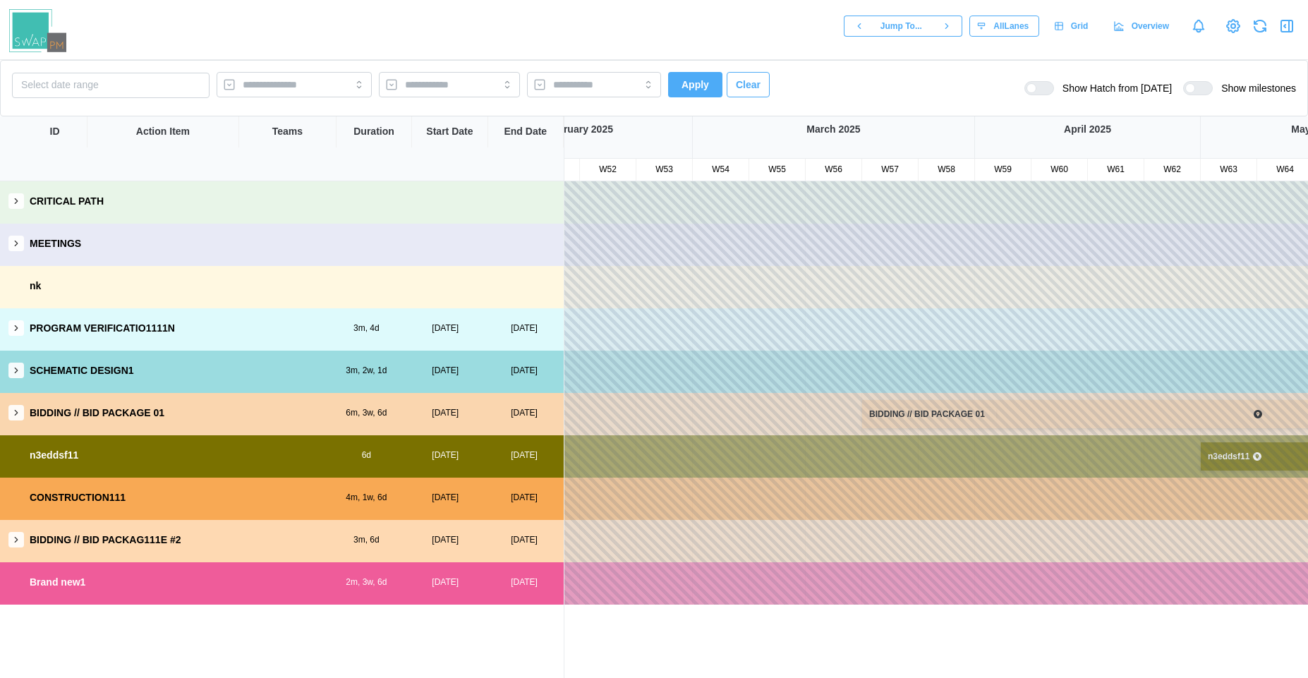
click at [920, 526] on div "PROGRAM VERIFICATIO1111N SCHEMATIC DESIGN1 BIDDING // BID PACKAGE 01 n3eddsf11 …" at bounding box center [213, 392] width 5022 height 423
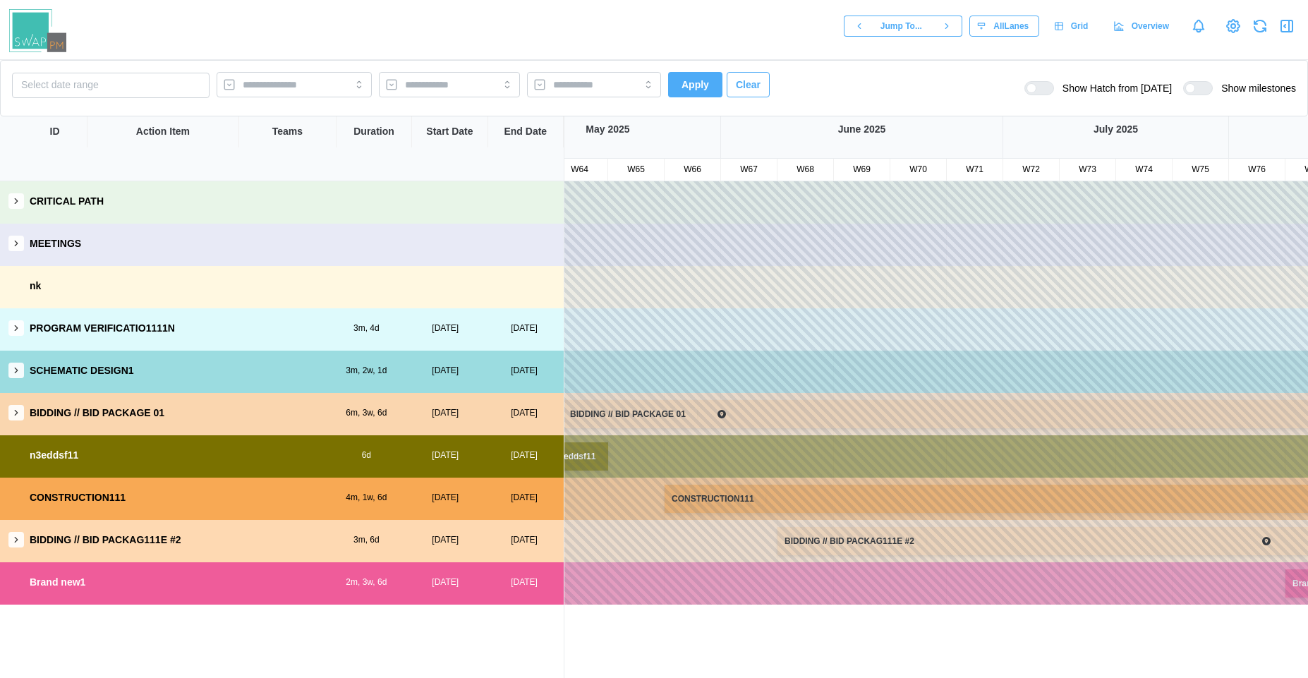
drag, startPoint x: 1154, startPoint y: 269, endPoint x: 703, endPoint y: 310, distance: 453.2
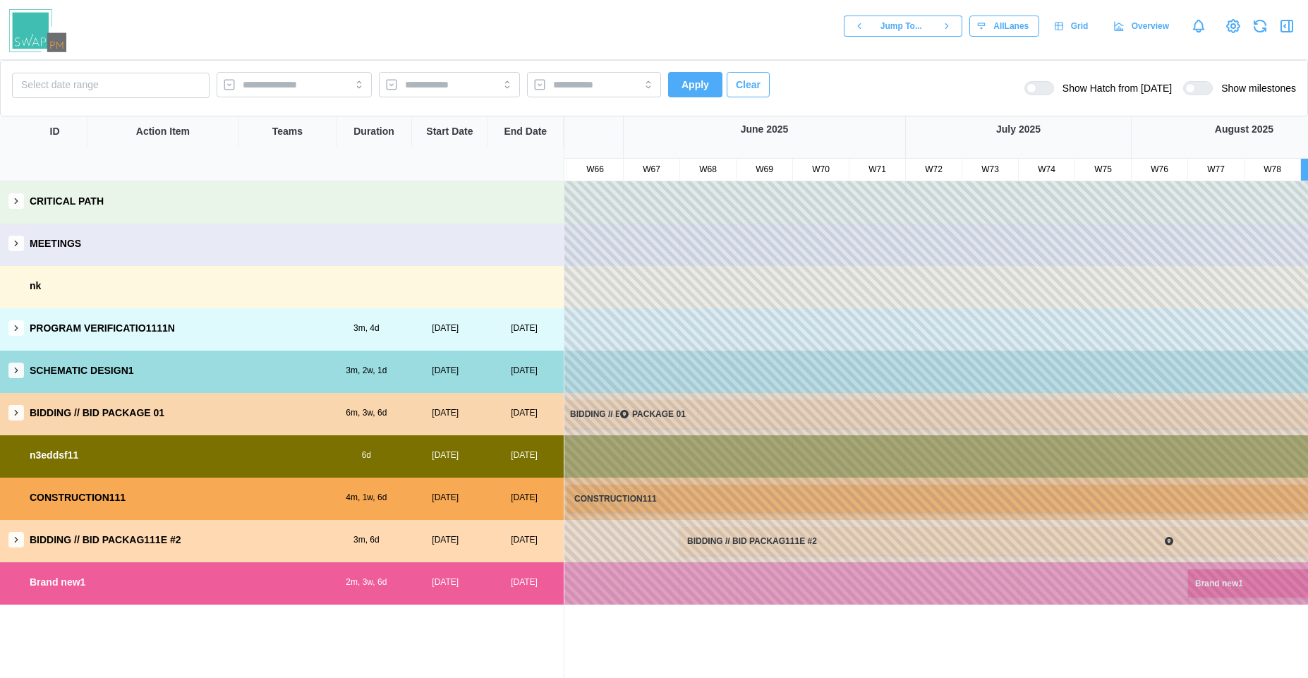
drag, startPoint x: 82, startPoint y: 365, endPoint x: 121, endPoint y: 454, distance: 97.0
click at [121, 454] on div "CRITICAL PATH MEETINGS nk PROGRAM VERIFICATIO1111N 3m, 4d [DATE] [DATE] SCHEMAT…" at bounding box center [282, 429] width 564 height 497
click at [99, 409] on div "BIDDING // BID PACKAGE 01" at bounding box center [97, 414] width 135 height 16
drag, startPoint x: 13, startPoint y: 373, endPoint x: 102, endPoint y: 437, distance: 109.1
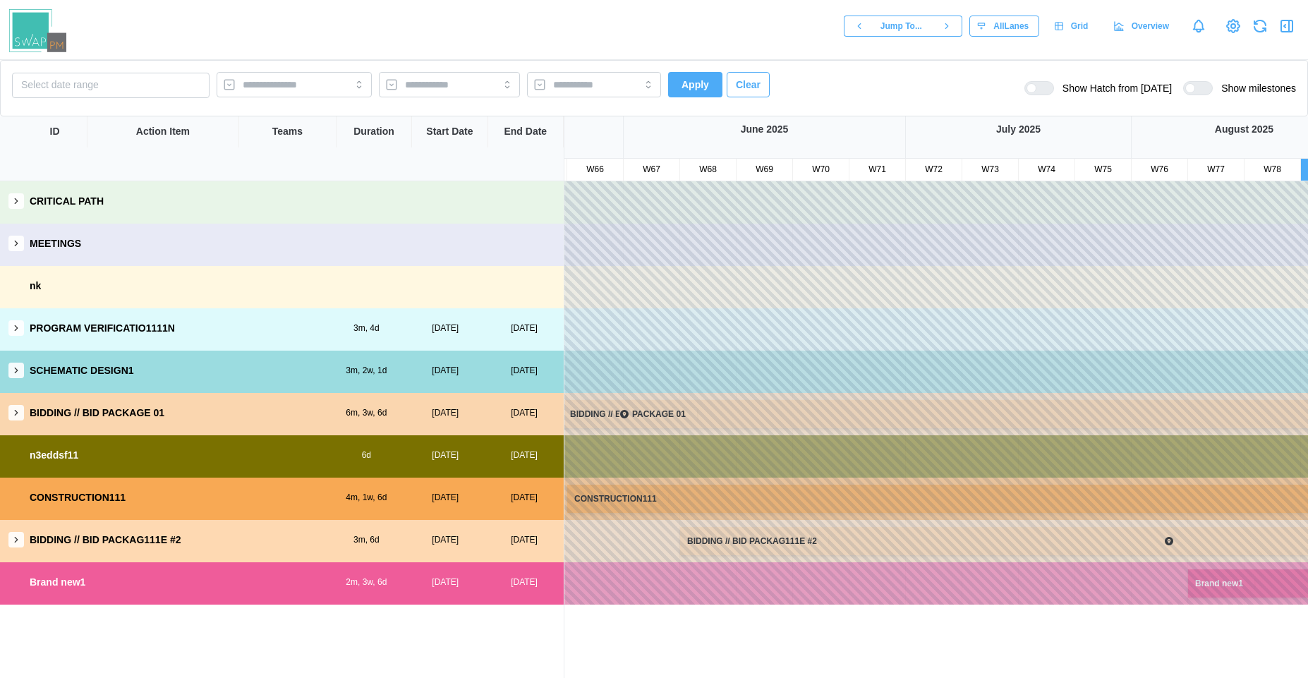
click at [32, 430] on div "CRITICAL PATH MEETINGS nk PROGRAM VERIFICATIO1111N 3m, 4d [DATE] [DATE] SCHEMAT…" at bounding box center [282, 429] width 564 height 497
drag, startPoint x: 379, startPoint y: 377, endPoint x: 392, endPoint y: 415, distance: 39.7
click at [392, 415] on div "CRITICAL PATH MEETINGS nk PROGRAM VERIFICATIO1111N 3m, 4d [DATE] [DATE] SCHEMAT…" at bounding box center [282, 429] width 564 height 497
click at [381, 466] on div "n3eddsf11 6d [DATE] [DATE]" at bounding box center [282, 455] width 564 height 40
click at [414, 268] on div "nk" at bounding box center [282, 286] width 564 height 40
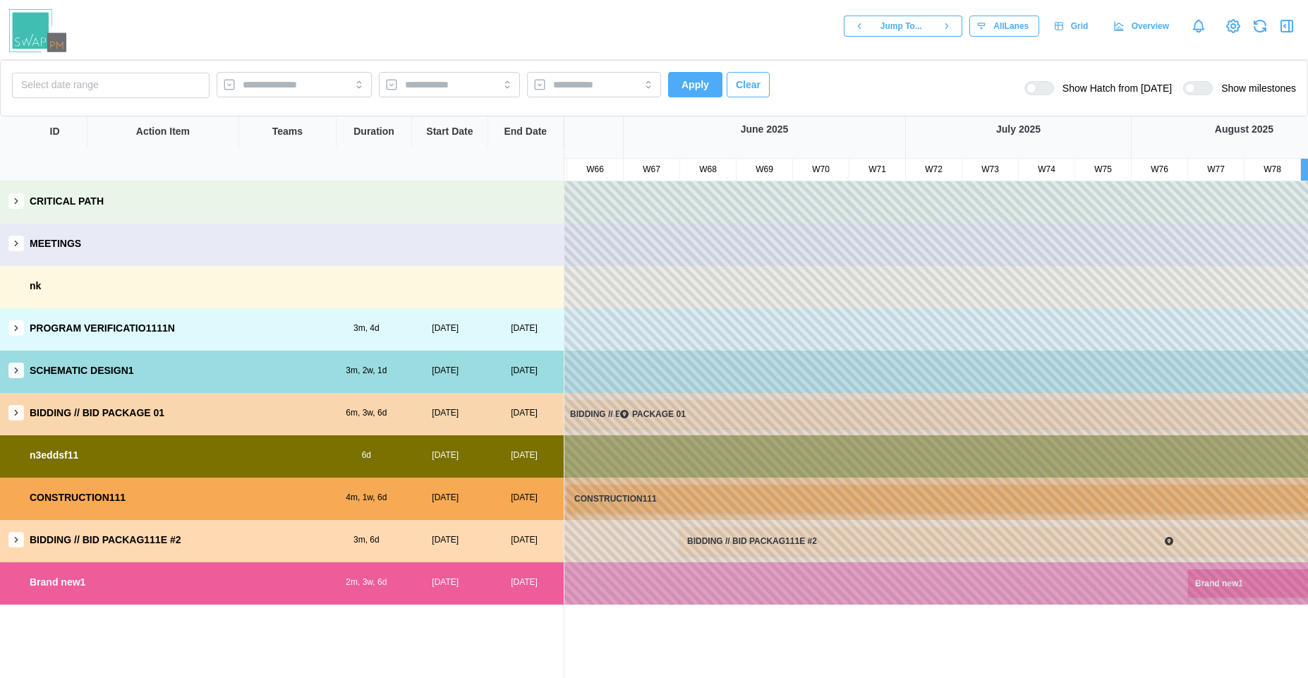
click at [18, 245] on icon "button" at bounding box center [16, 243] width 10 height 10
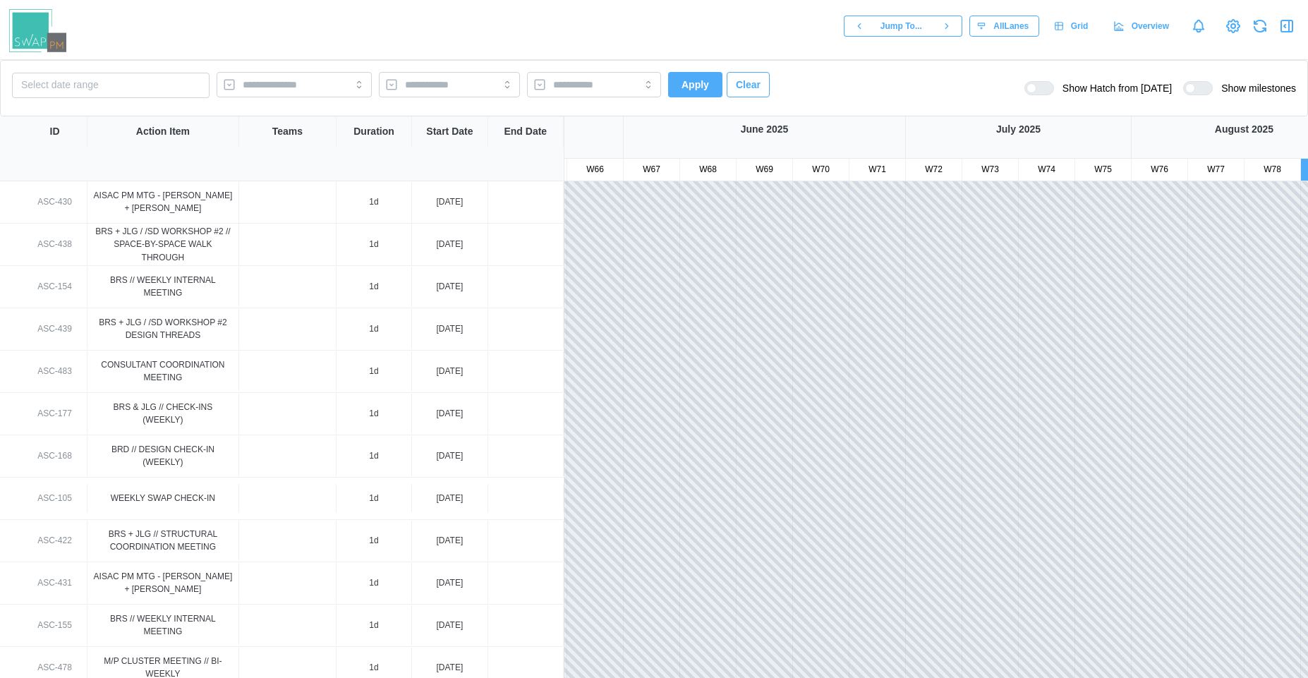
scroll to position [4575, 0]
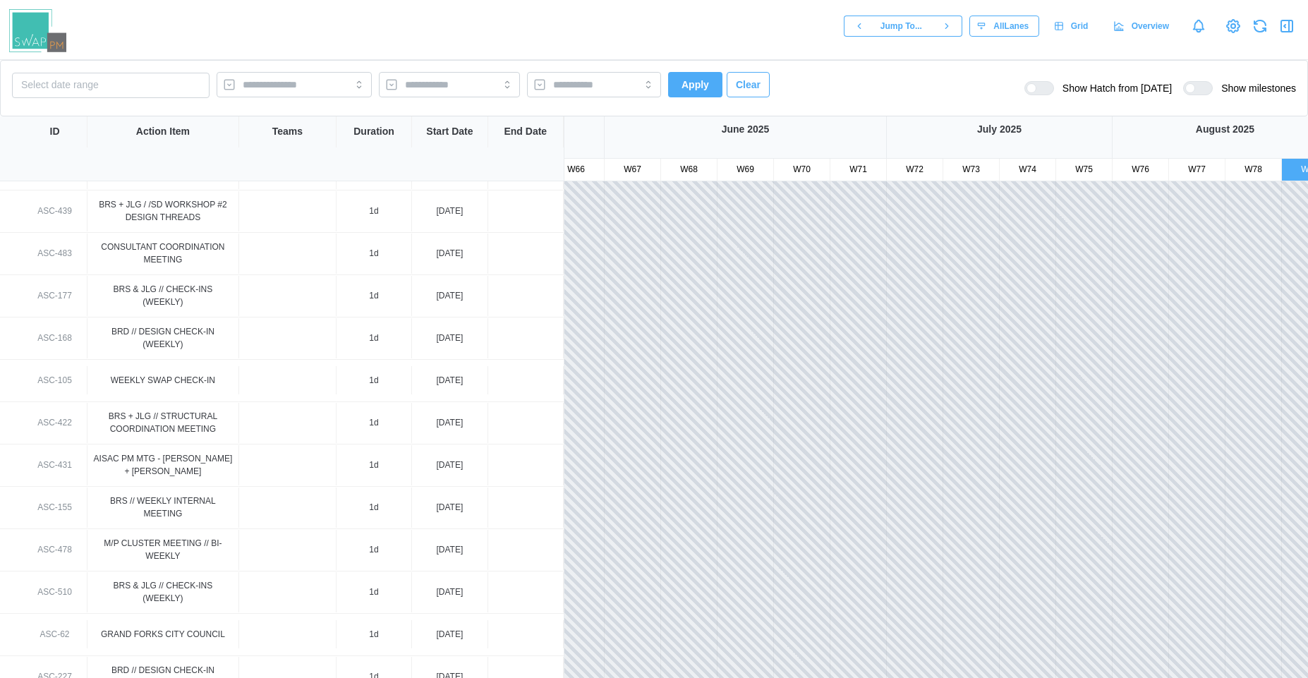
drag, startPoint x: 811, startPoint y: 485, endPoint x: 731, endPoint y: 350, distance: 157.1
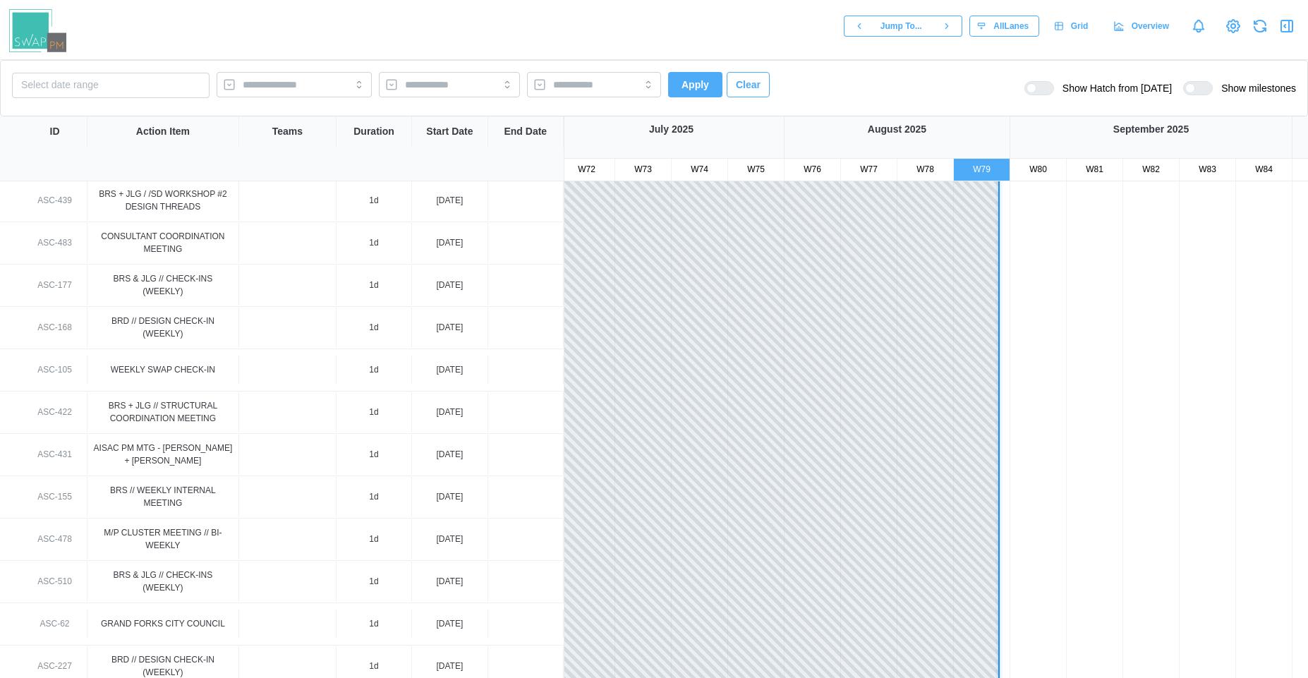
drag, startPoint x: 1059, startPoint y: 454, endPoint x: 664, endPoint y: 460, distance: 395.7
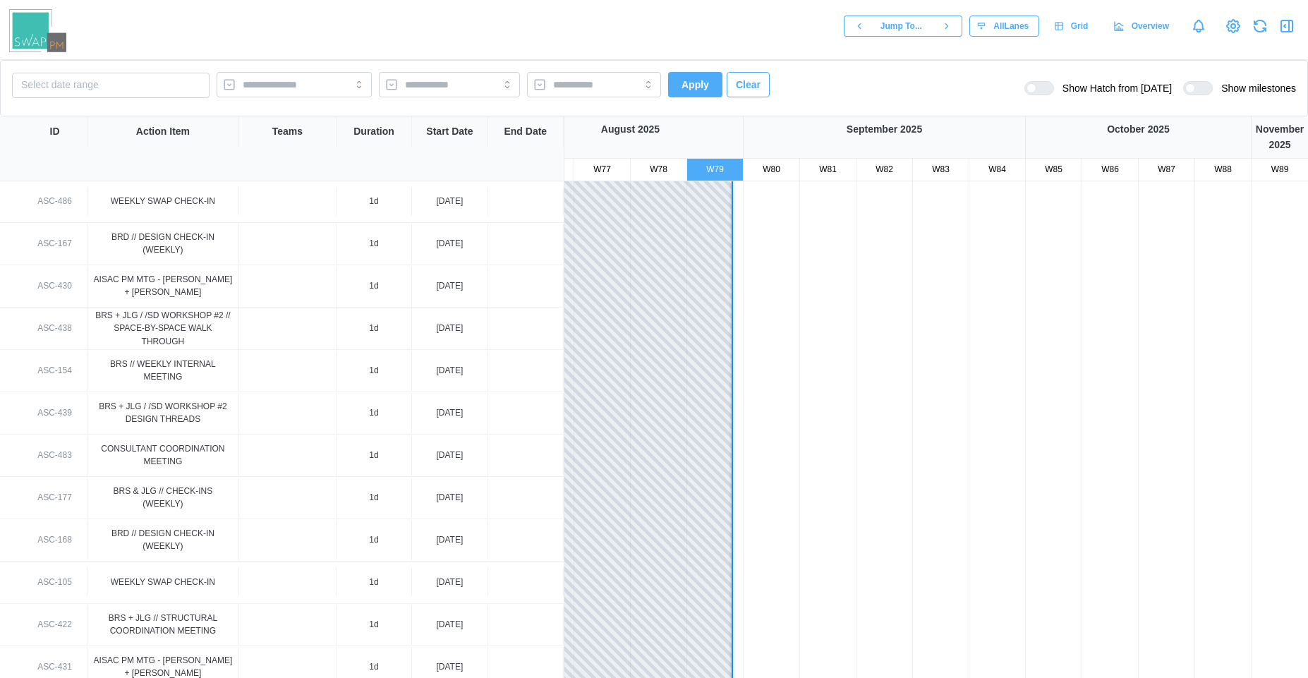
drag, startPoint x: 985, startPoint y: 453, endPoint x: 654, endPoint y: 666, distance: 393.5
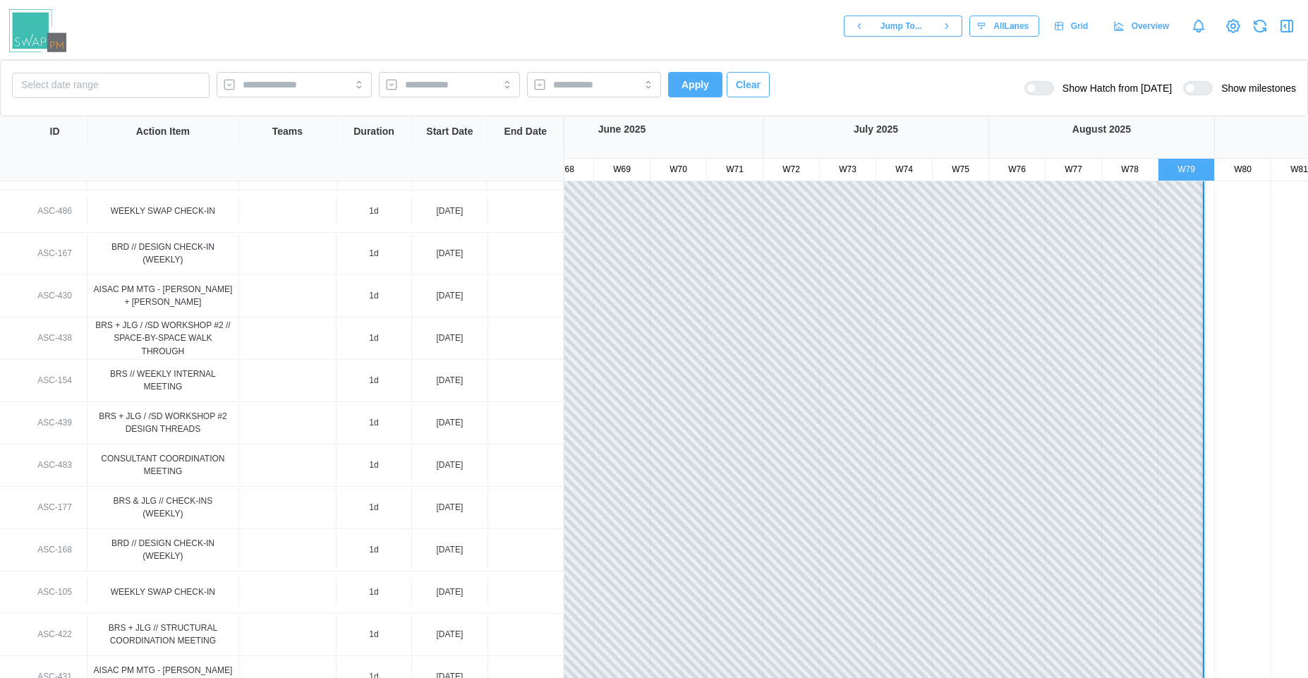
drag, startPoint x: 731, startPoint y: 547, endPoint x: 1139, endPoint y: 576, distance: 409.4
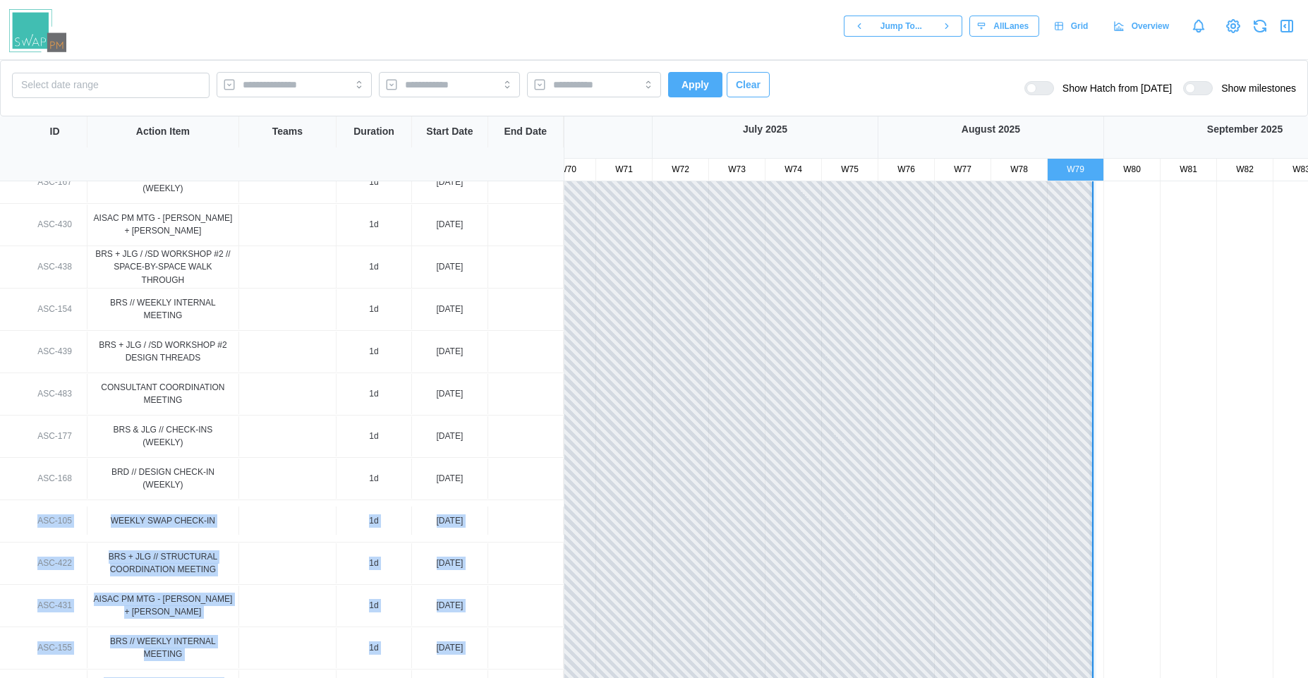
drag, startPoint x: 745, startPoint y: 539, endPoint x: 547, endPoint y: 461, distance: 212.8
click at [547, 462] on div "CRITICAL PATH MEETINGS ASC-1795 S2 ISSU ACC 1d [DATE] ASC-44 GRAND FORKS CITY C…" at bounding box center [654, 429] width 1308 height 497
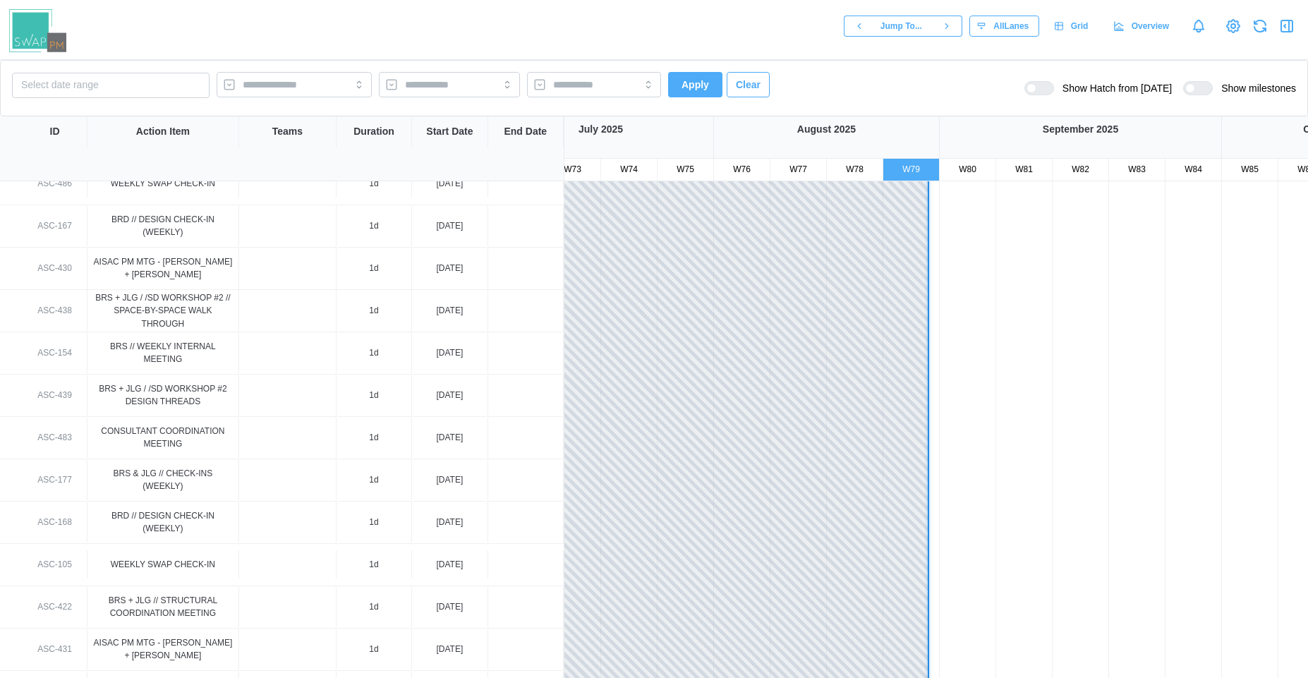
drag, startPoint x: 983, startPoint y: 343, endPoint x: 870, endPoint y: 374, distance: 117.7
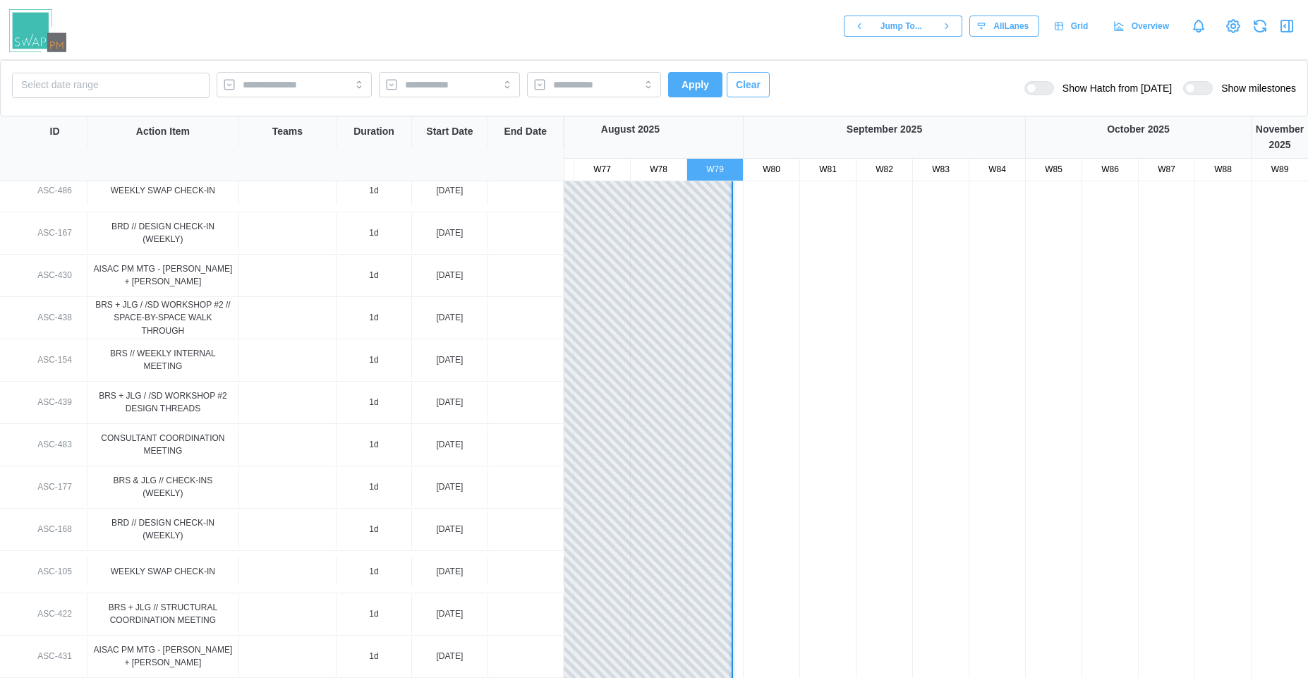
drag, startPoint x: 1164, startPoint y: 411, endPoint x: 862, endPoint y: 413, distance: 301.9
click at [1036, 91] on div at bounding box center [1031, 88] width 10 height 10
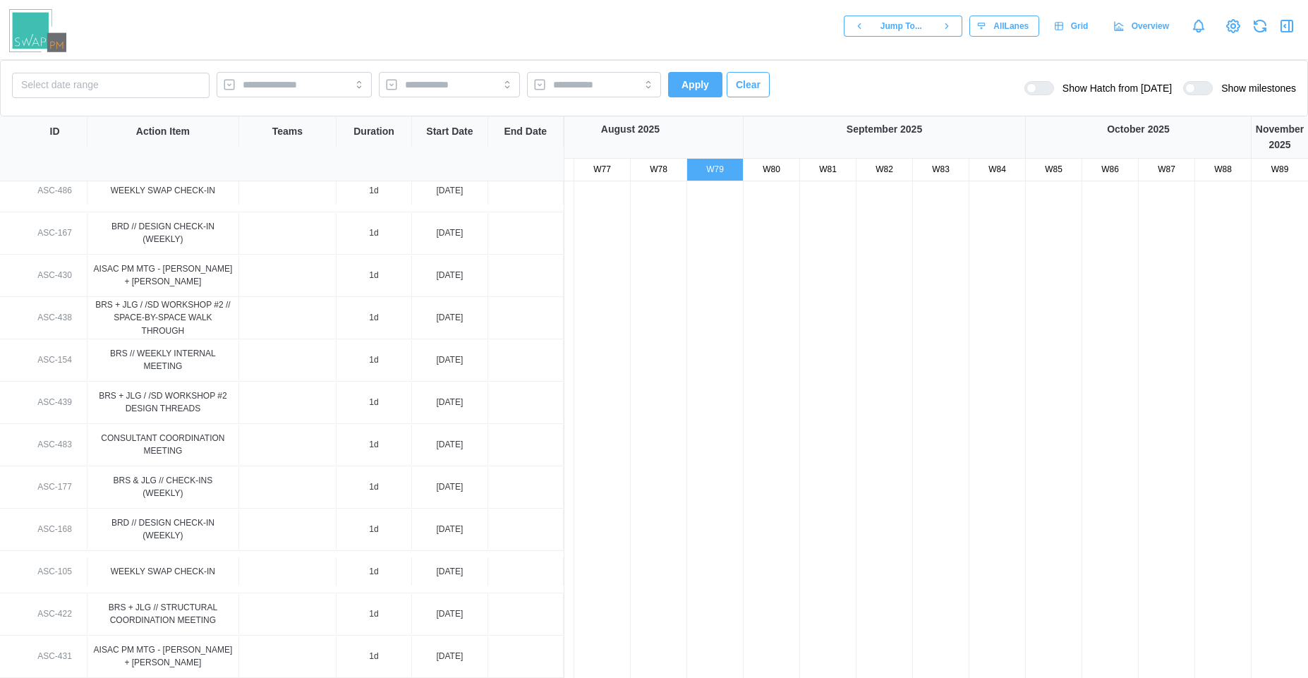
click at [1050, 91] on div at bounding box center [1044, 88] width 17 height 13
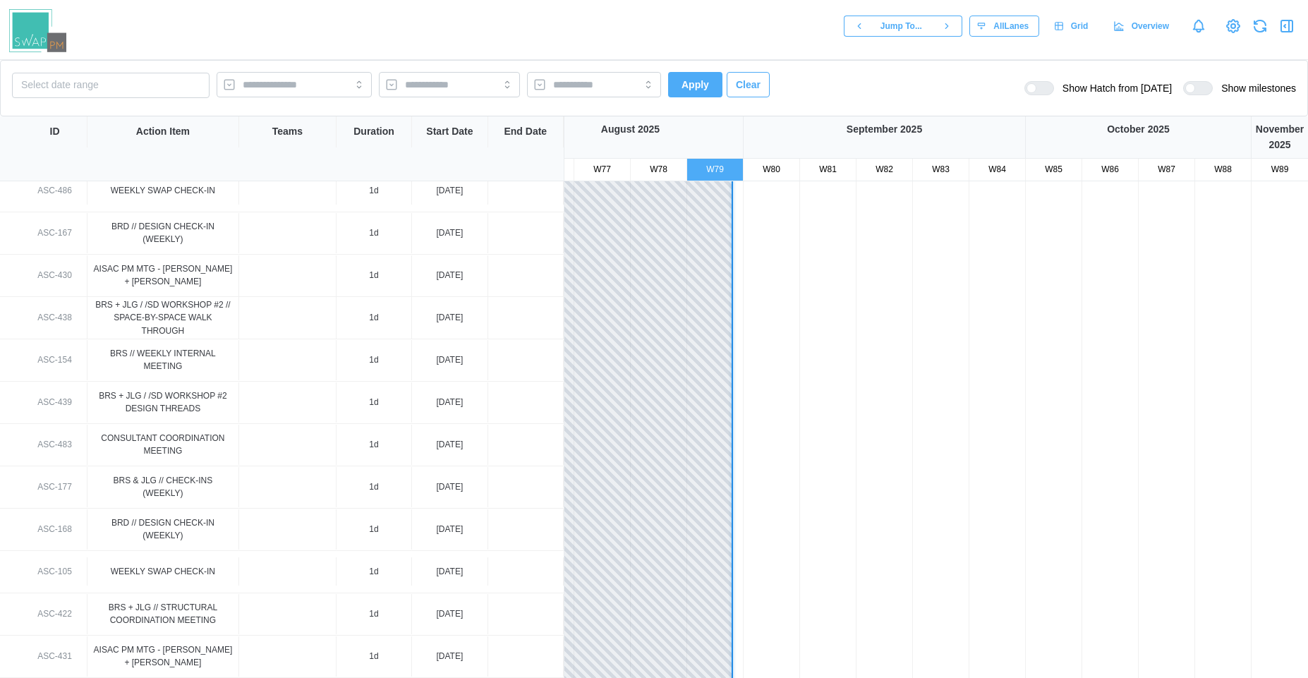
click at [1036, 91] on div at bounding box center [1031, 88] width 10 height 10
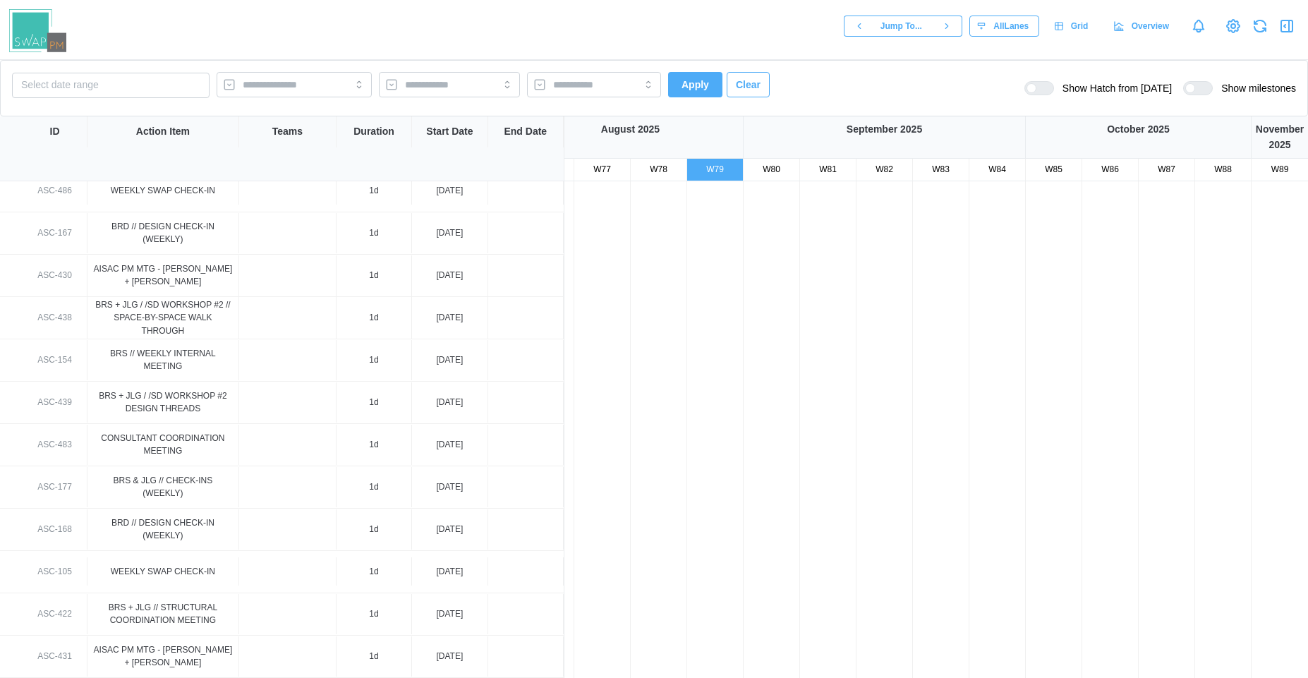
click at [1050, 91] on div at bounding box center [1044, 88] width 17 height 13
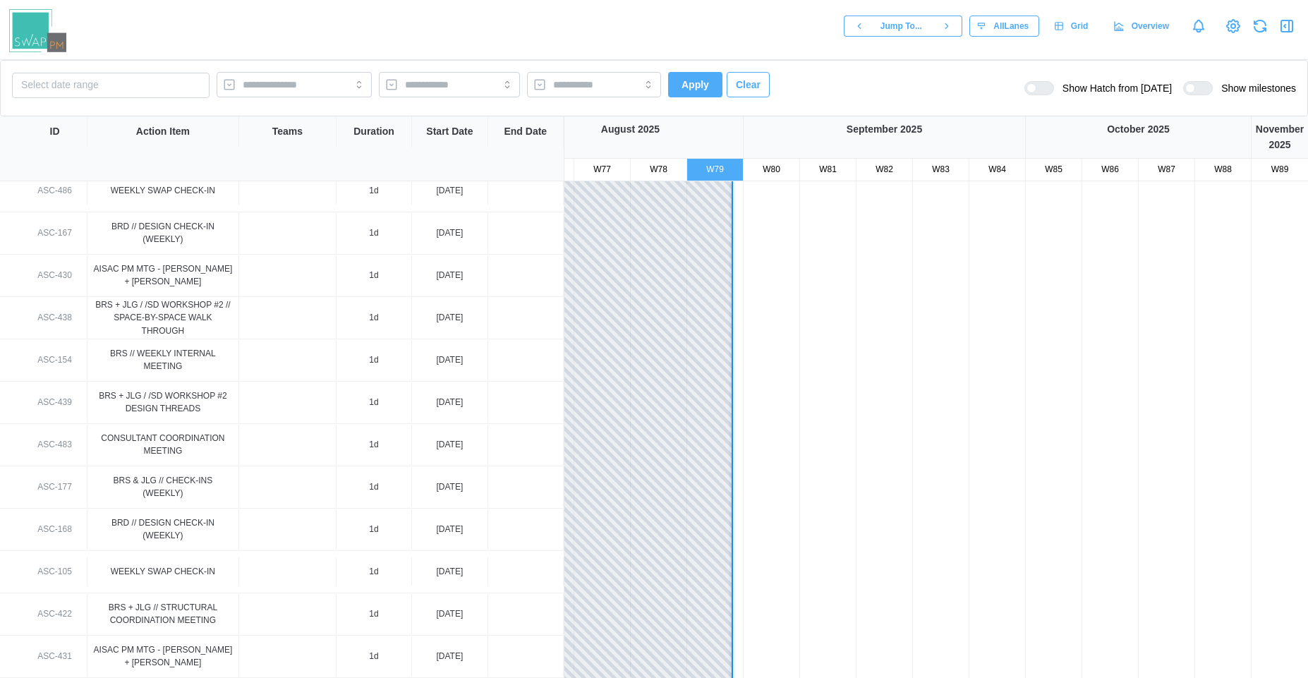
click at [1036, 91] on div at bounding box center [1031, 88] width 10 height 10
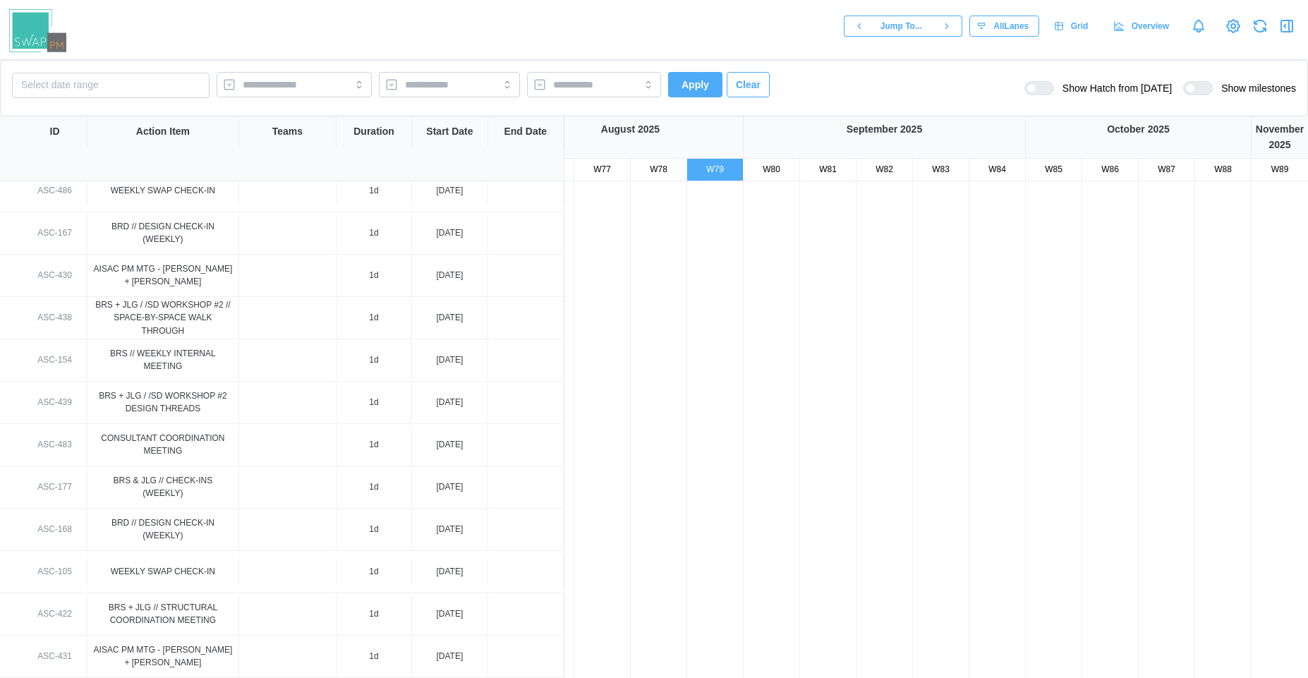
click at [1050, 91] on div at bounding box center [1044, 88] width 17 height 13
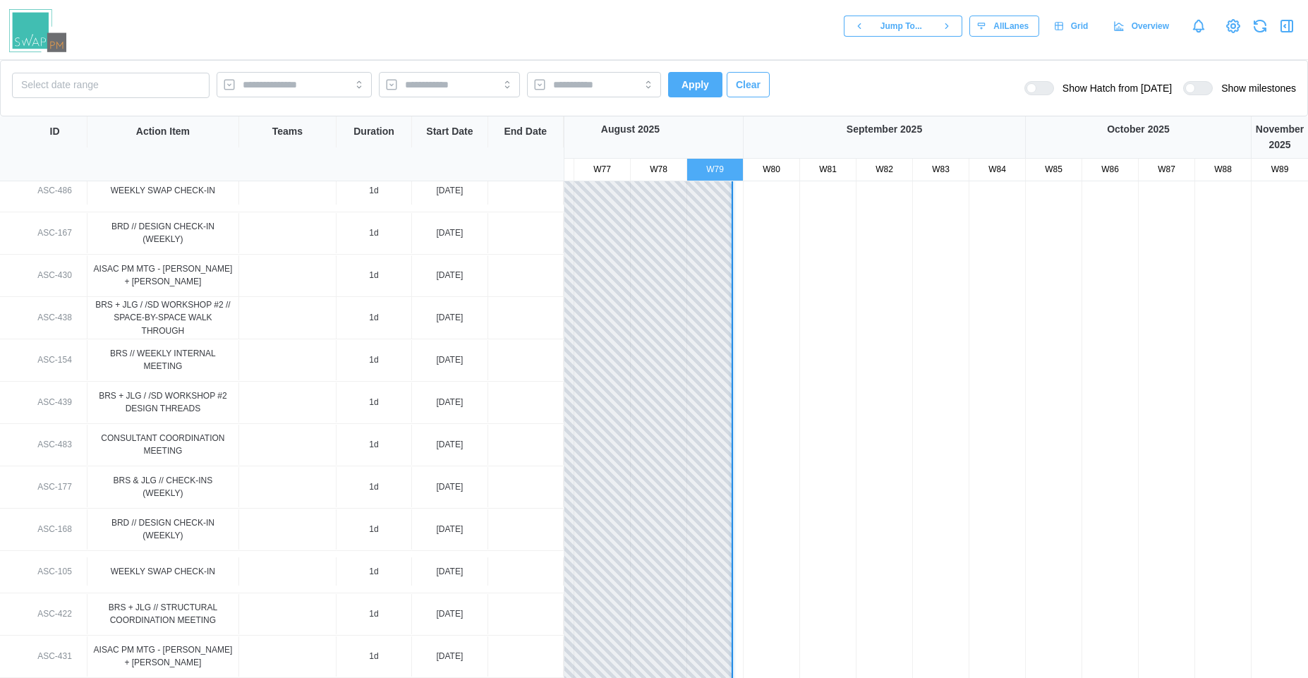
click at [1036, 91] on div at bounding box center [1031, 88] width 10 height 10
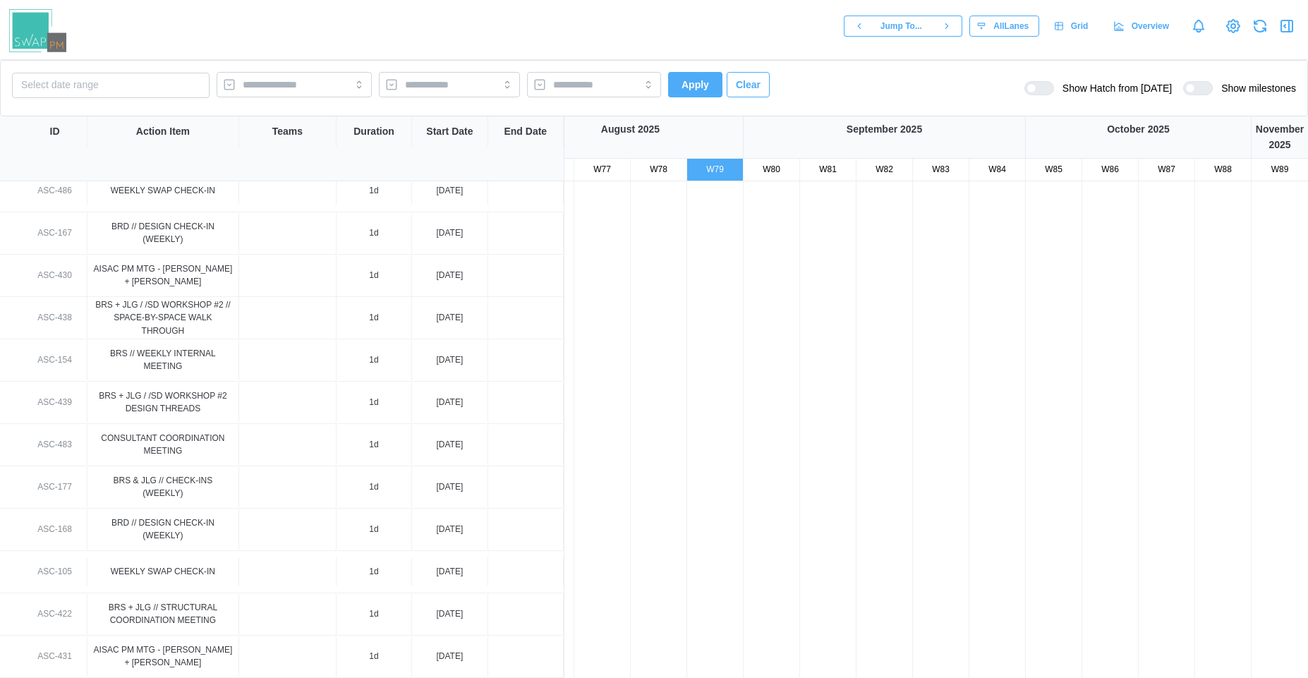
click at [1050, 91] on div at bounding box center [1044, 88] width 17 height 13
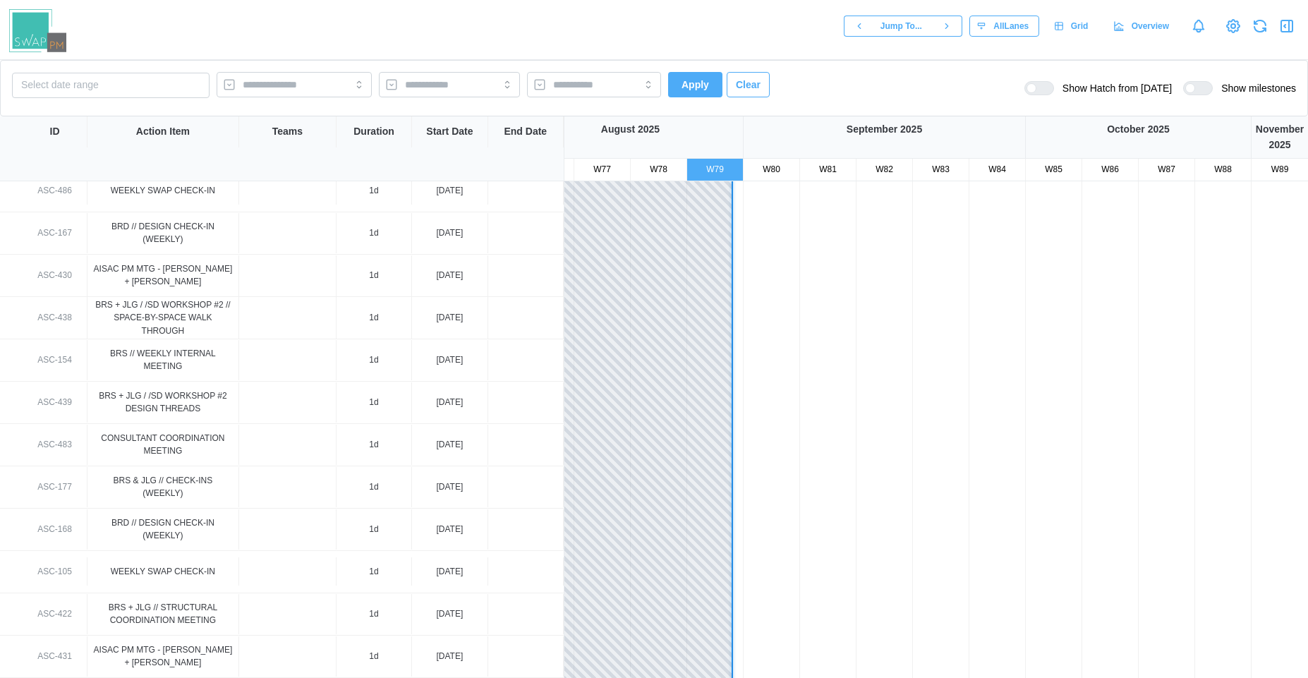
click at [1036, 91] on div at bounding box center [1031, 88] width 10 height 10
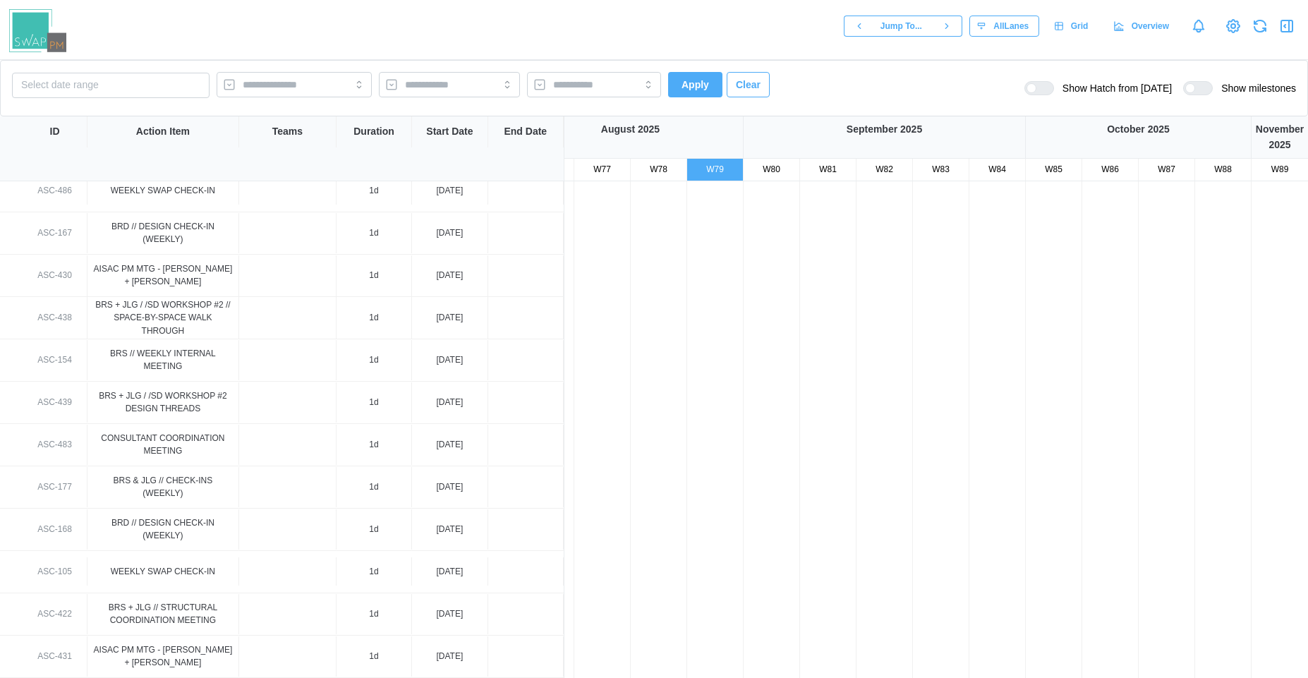
click at [1050, 91] on div at bounding box center [1044, 88] width 17 height 13
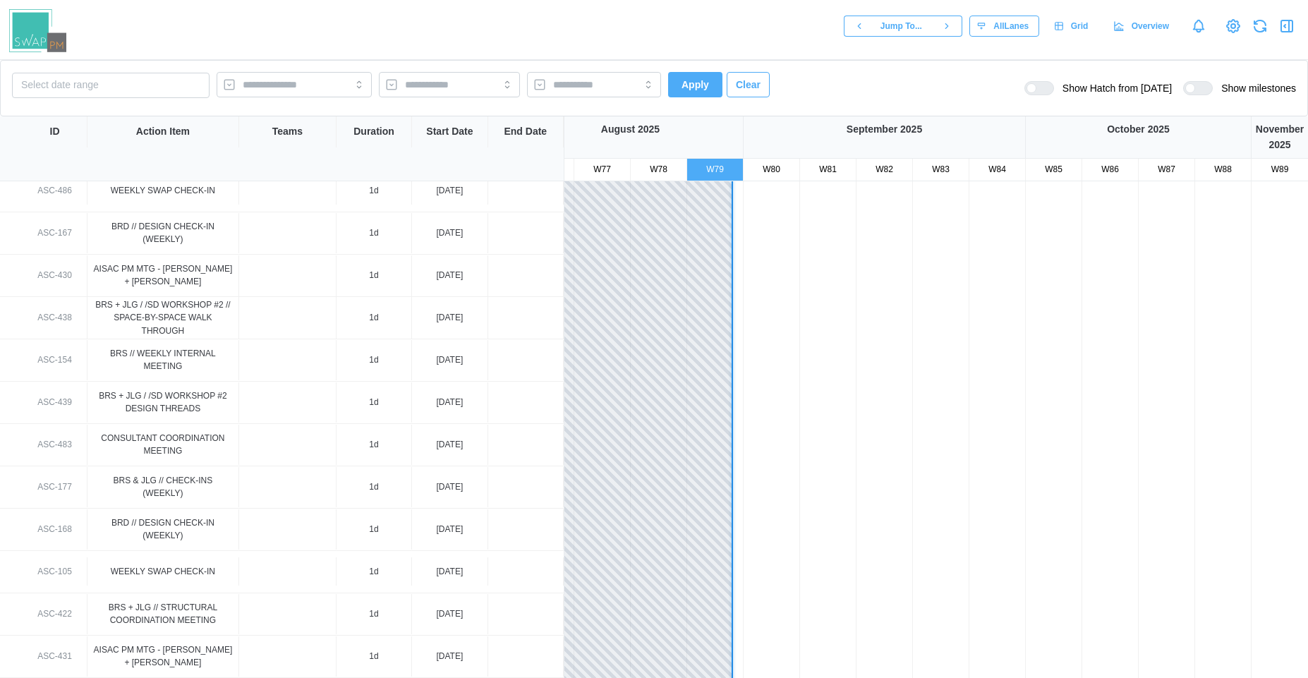
click at [1036, 91] on div at bounding box center [1031, 88] width 10 height 10
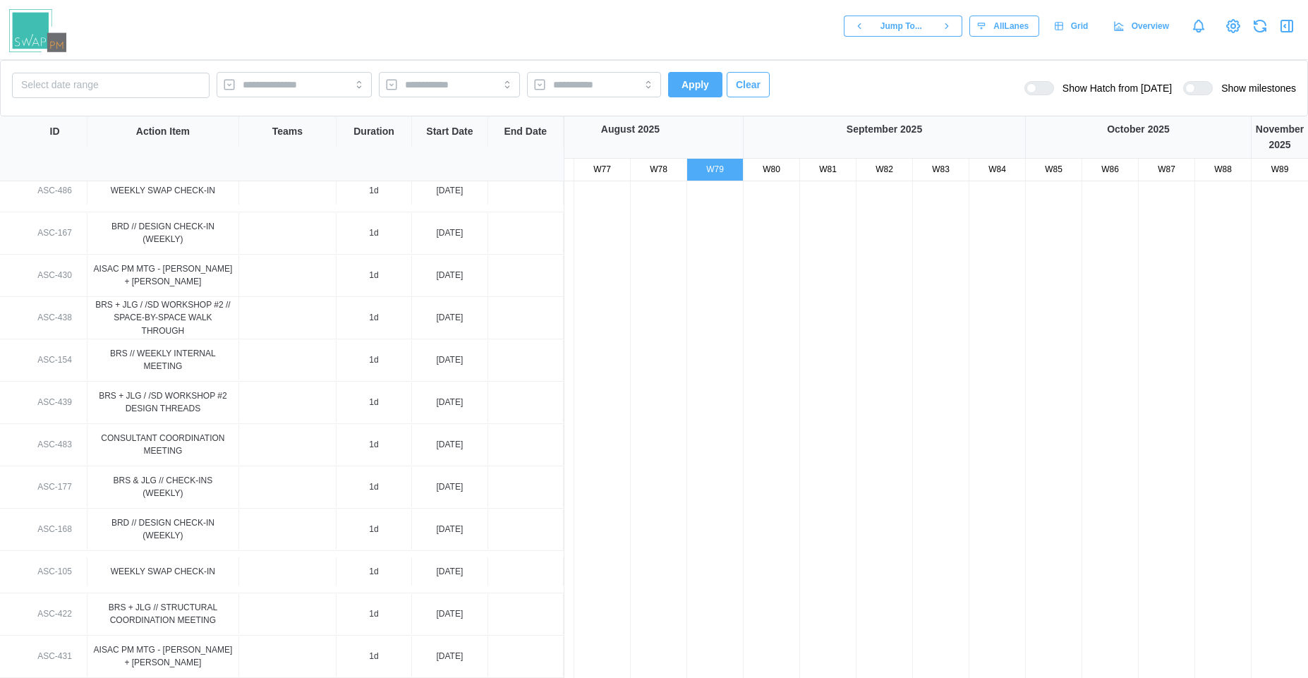
click at [1195, 83] on div at bounding box center [1203, 88] width 17 height 13
click at [1196, 89] on div at bounding box center [1203, 88] width 17 height 13
click at [760, 89] on span "Clear" at bounding box center [748, 85] width 25 height 24
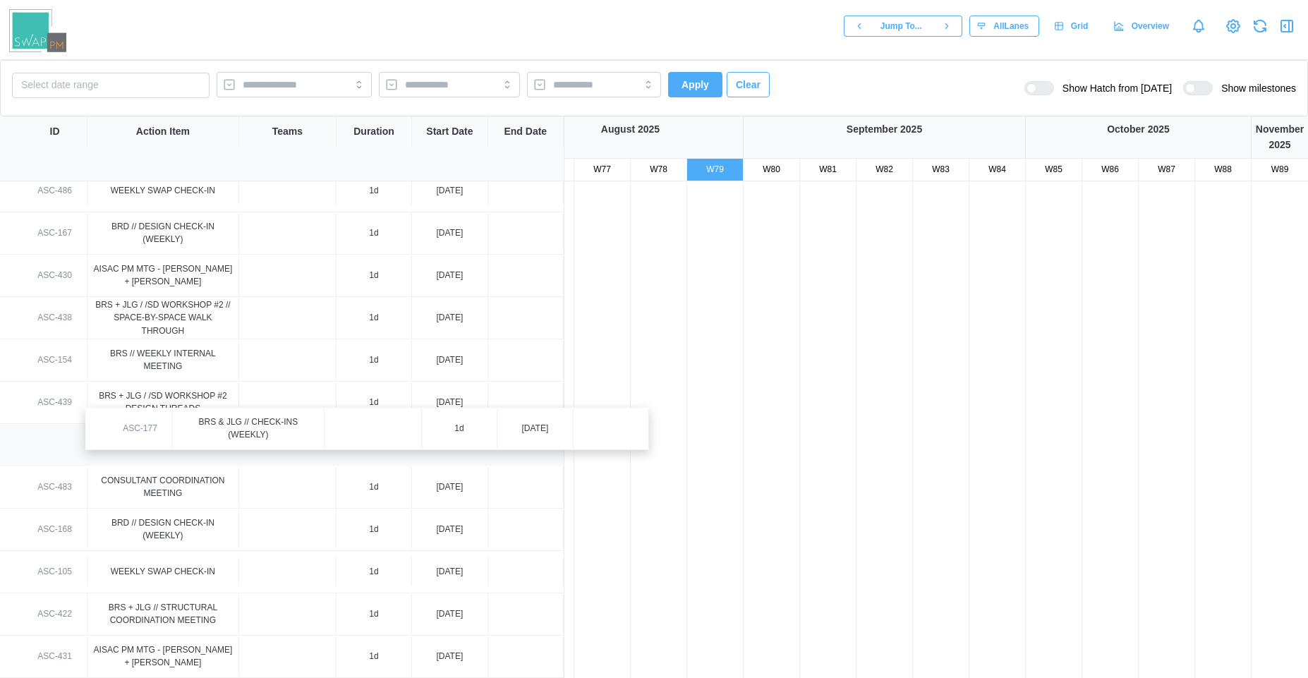
drag, startPoint x: 505, startPoint y: 431, endPoint x: 456, endPoint y: 408, distance: 54.3
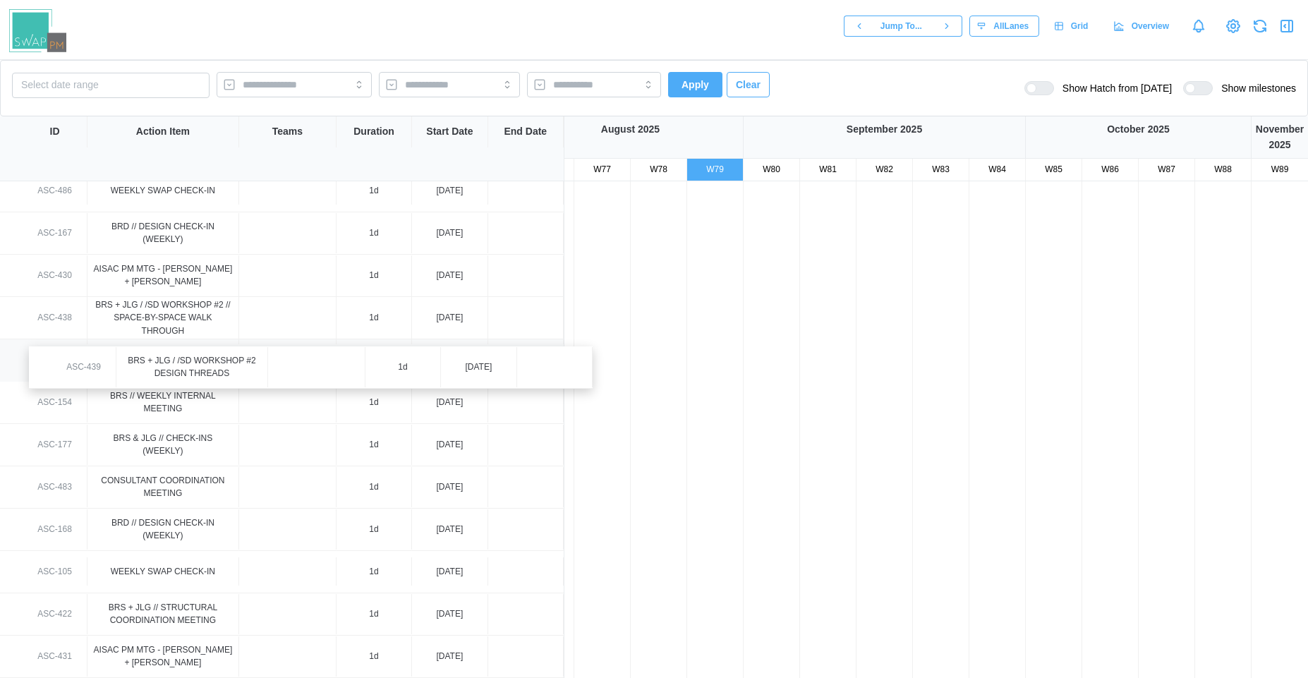
drag, startPoint x: 307, startPoint y: 406, endPoint x: 341, endPoint y: 358, distance: 58.7
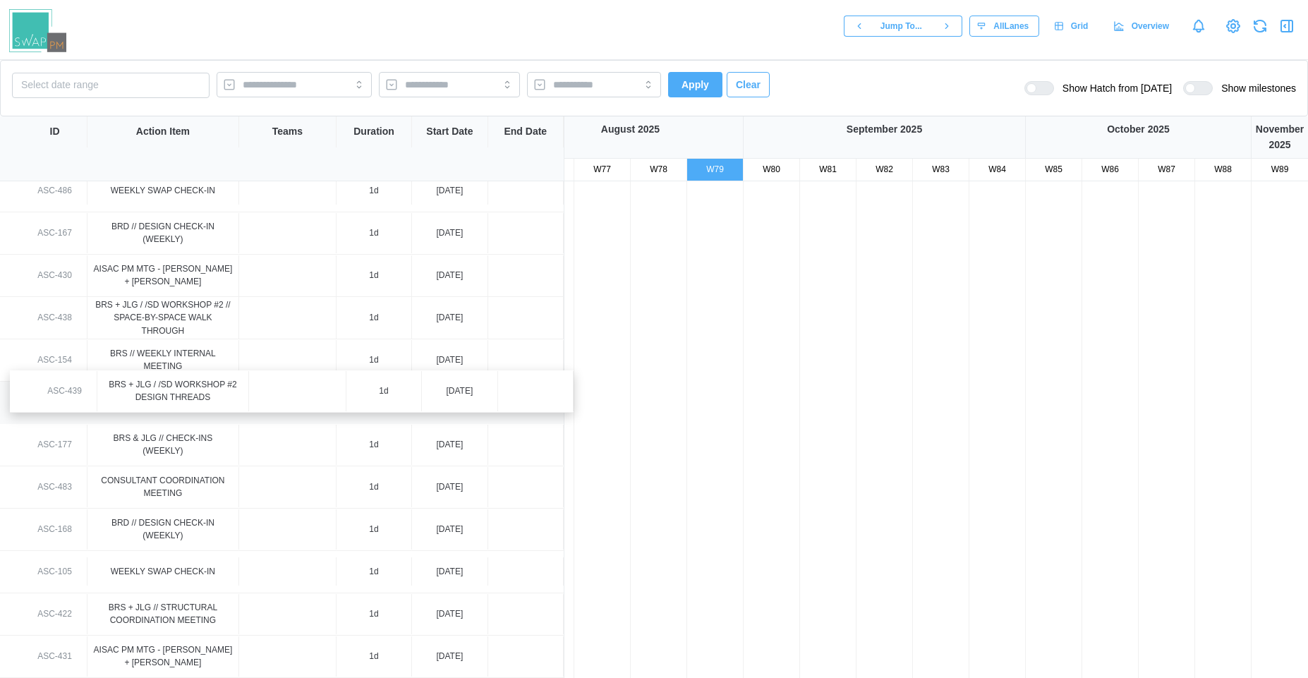
drag, startPoint x: 324, startPoint y: 367, endPoint x: 336, endPoint y: 401, distance: 35.9
